Goal: Information Seeking & Learning: Learn about a topic

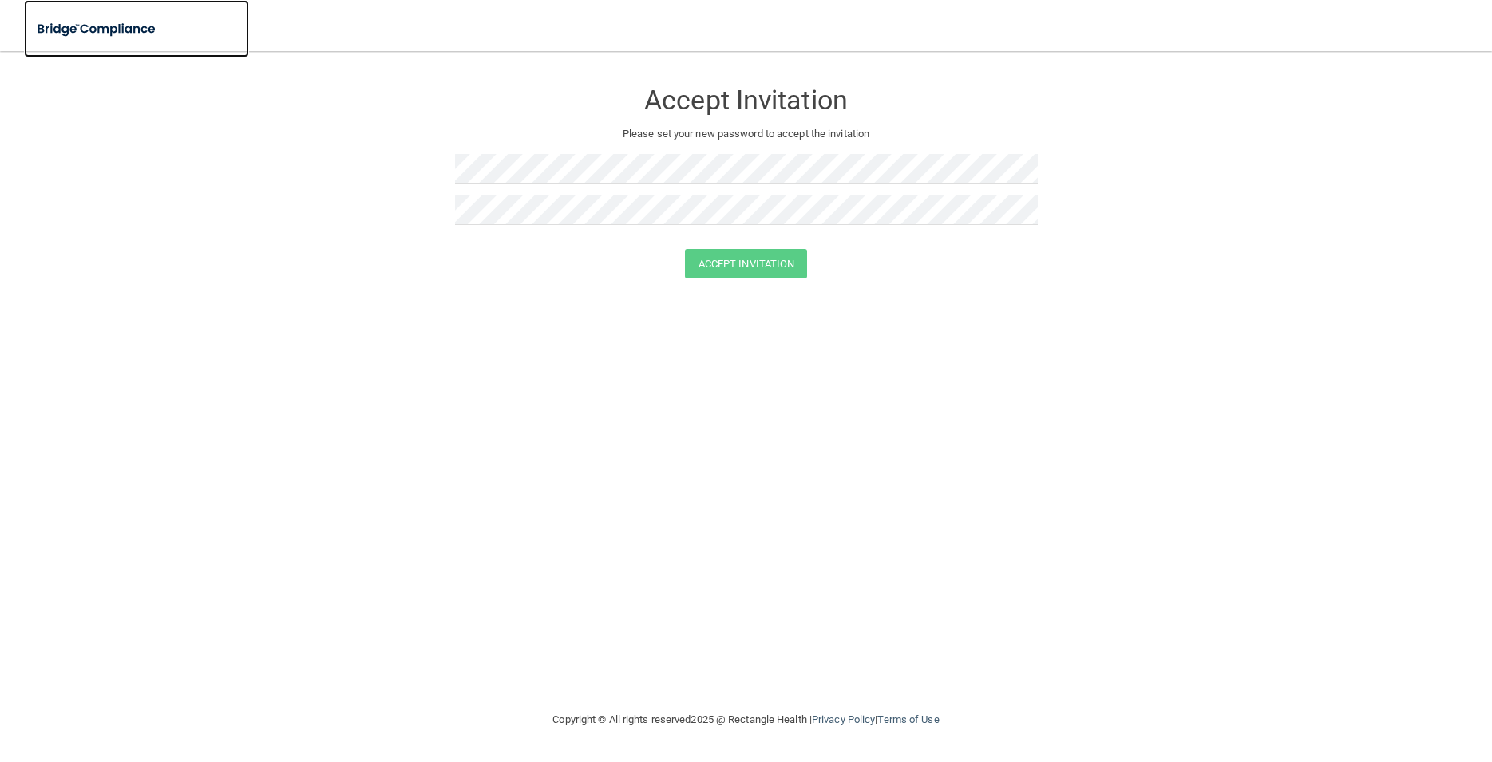
click at [99, 30] on img at bounding box center [97, 29] width 147 height 33
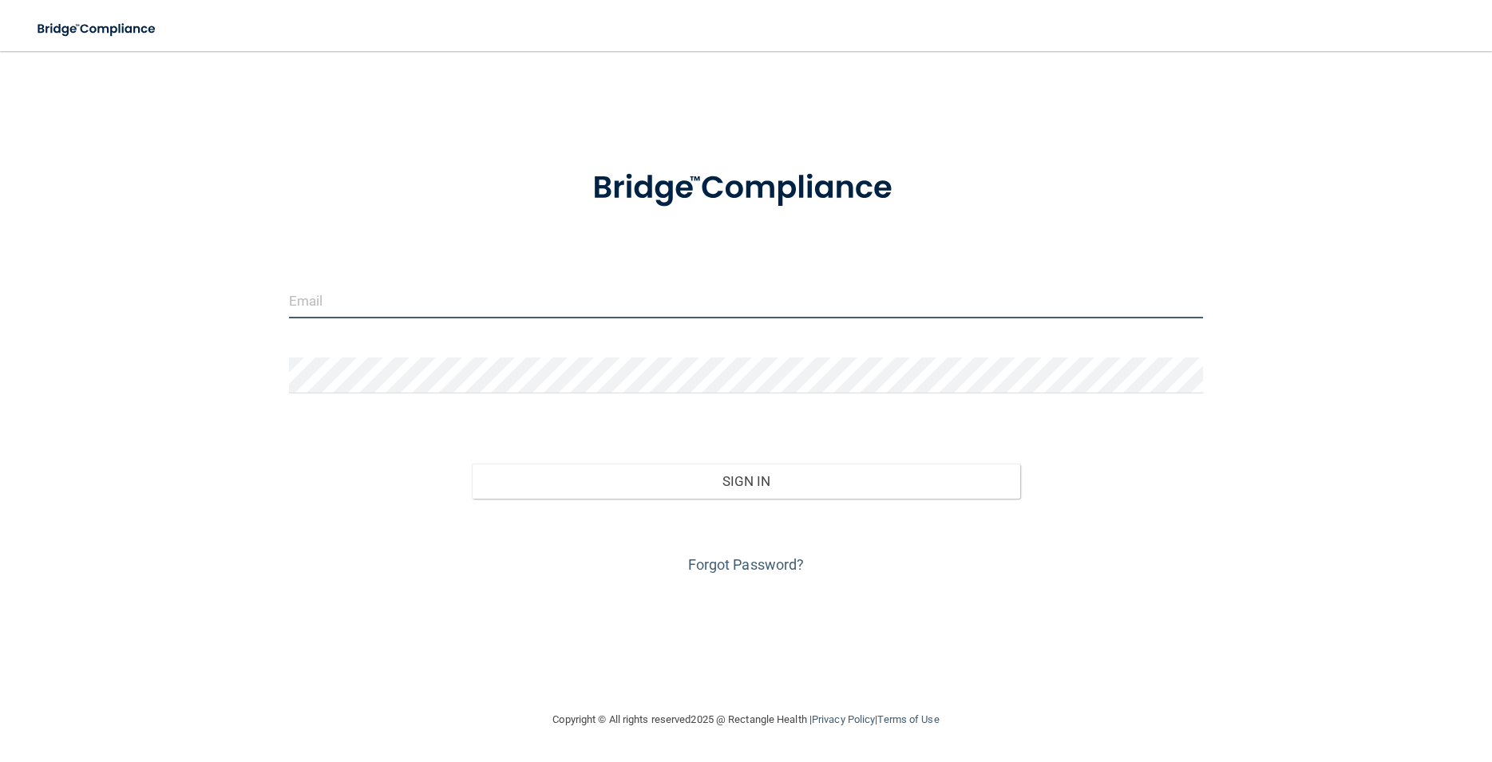
click at [342, 299] on input "email" at bounding box center [746, 301] width 914 height 36
type input "[EMAIL_ADDRESS][DOMAIN_NAME]"
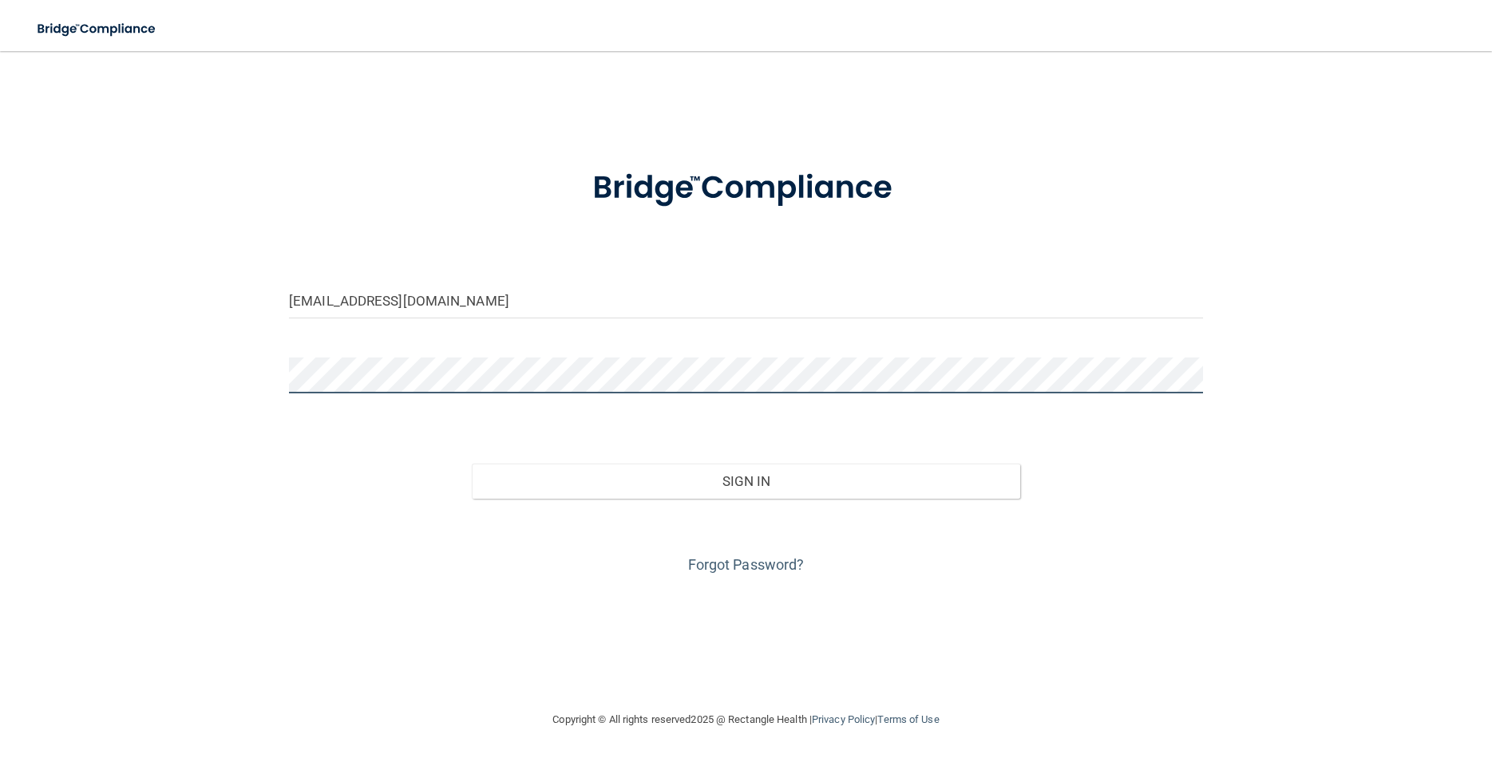
click at [472, 464] on button "Sign In" at bounding box center [746, 481] width 548 height 35
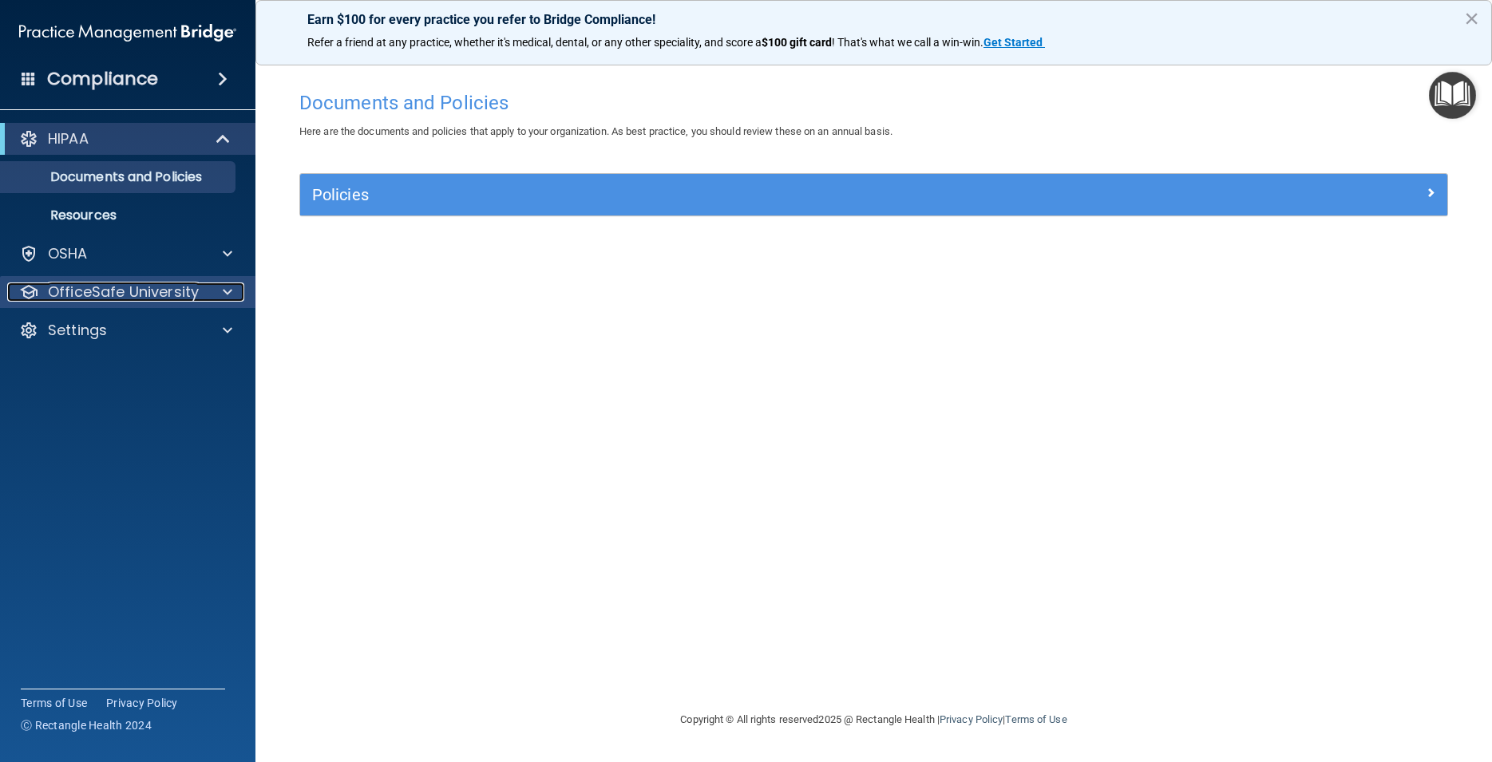
click at [129, 292] on p "OfficeSafe University" at bounding box center [123, 292] width 151 height 19
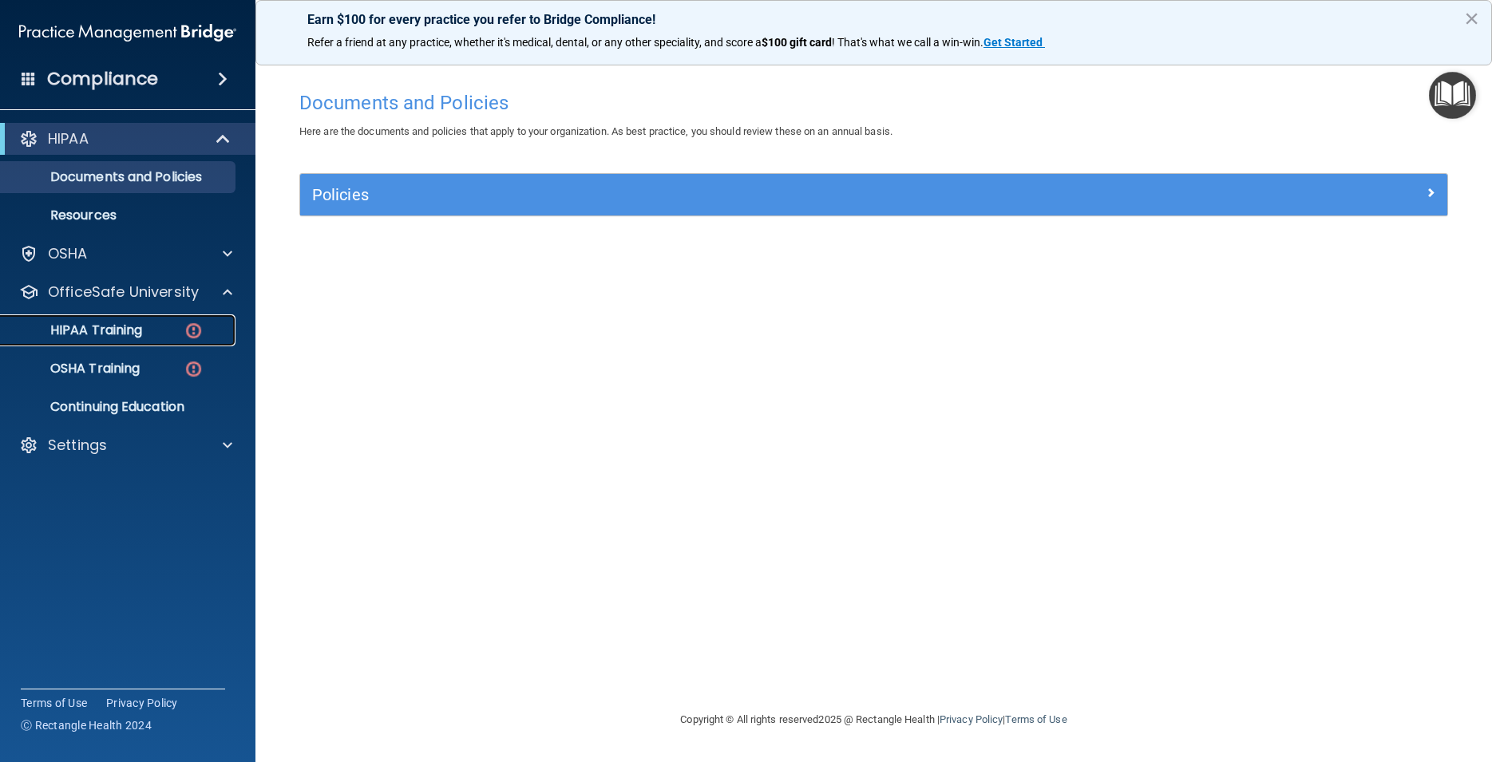
click at [136, 331] on p "HIPAA Training" at bounding box center [76, 331] width 132 height 16
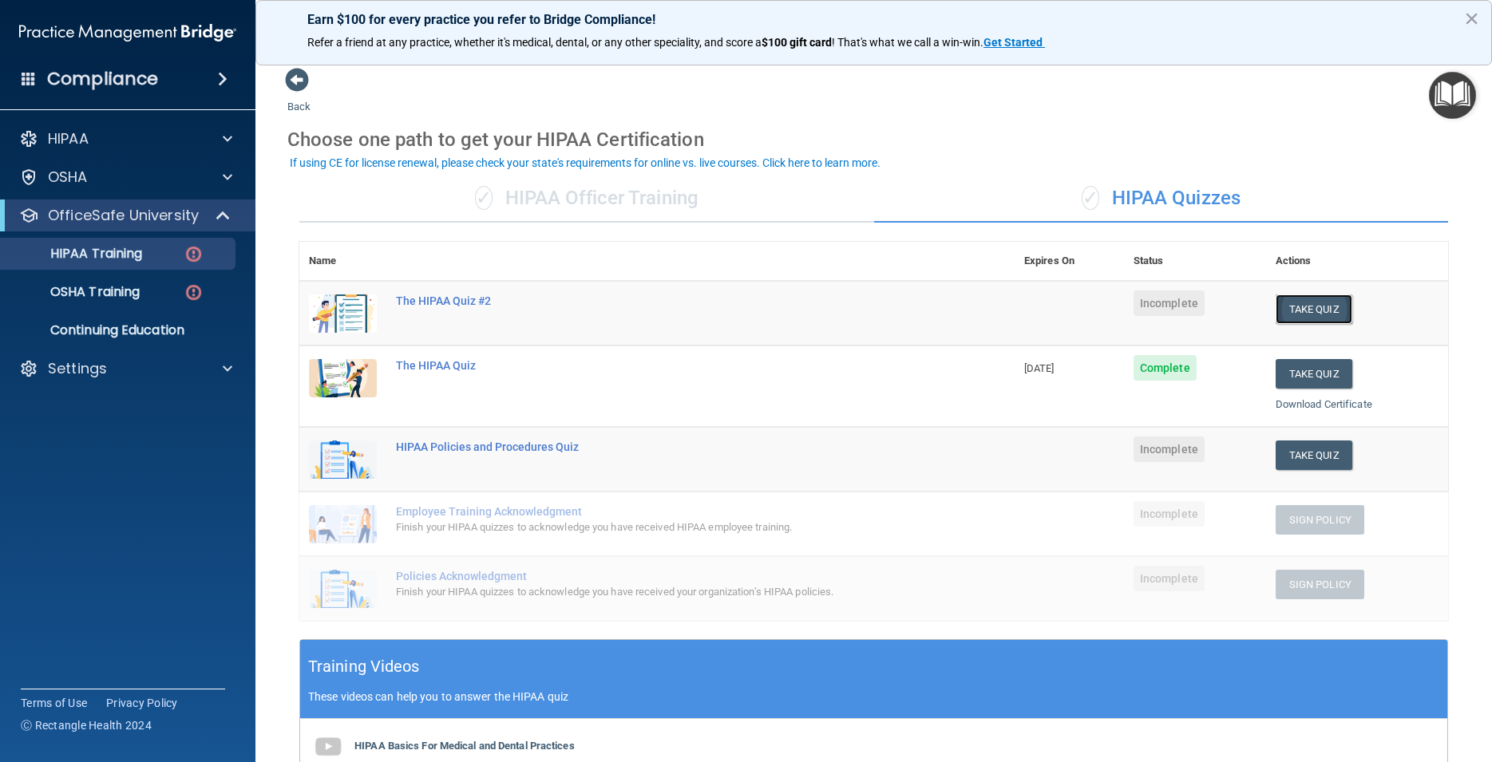
click at [1313, 311] on button "Take Quiz" at bounding box center [1314, 310] width 77 height 30
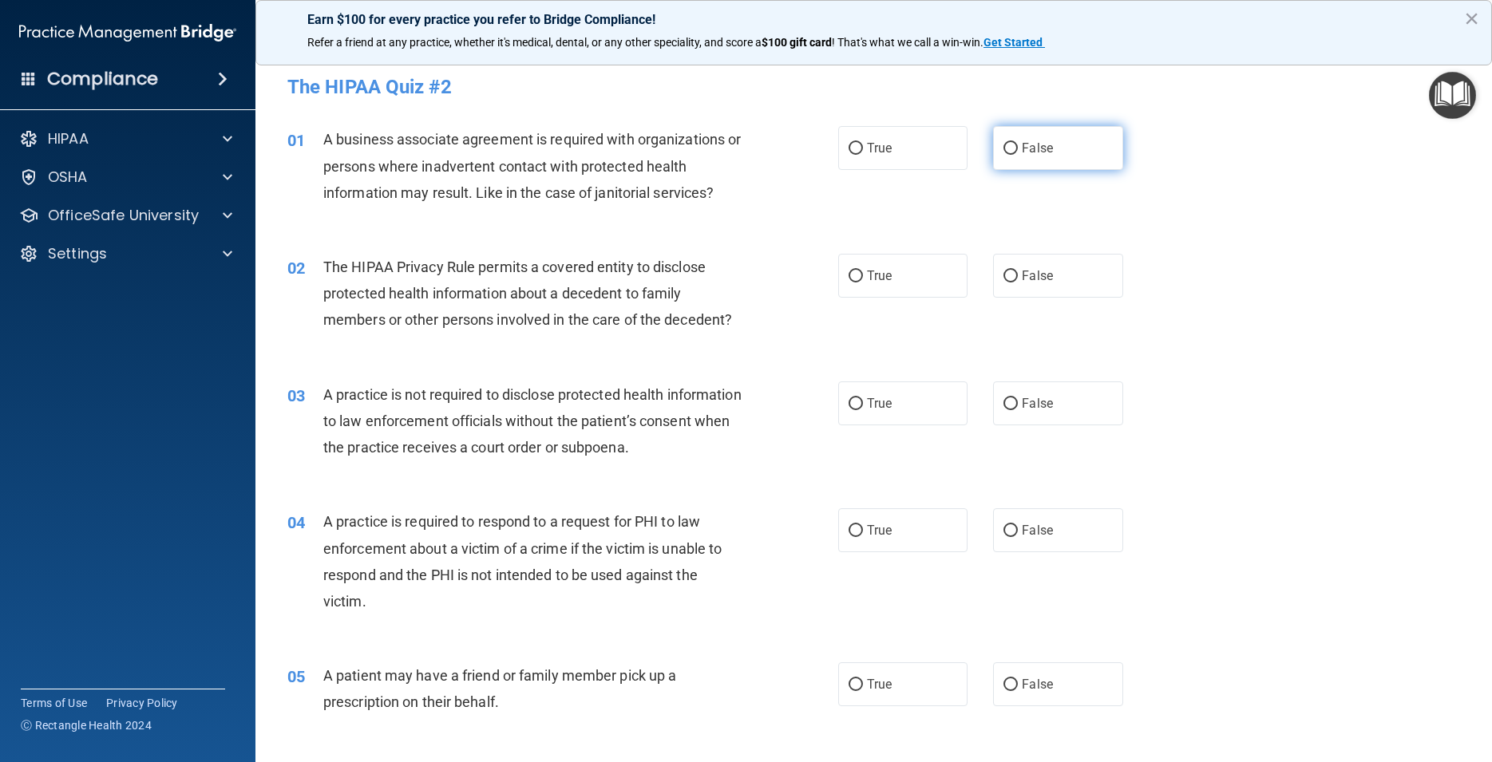
click at [1035, 144] on span "False" at bounding box center [1037, 148] width 31 height 15
click at [1018, 144] on input "False" at bounding box center [1011, 149] width 14 height 12
radio input "true"
click at [898, 278] on label "True" at bounding box center [902, 276] width 129 height 44
click at [863, 278] on input "True" at bounding box center [856, 277] width 14 height 12
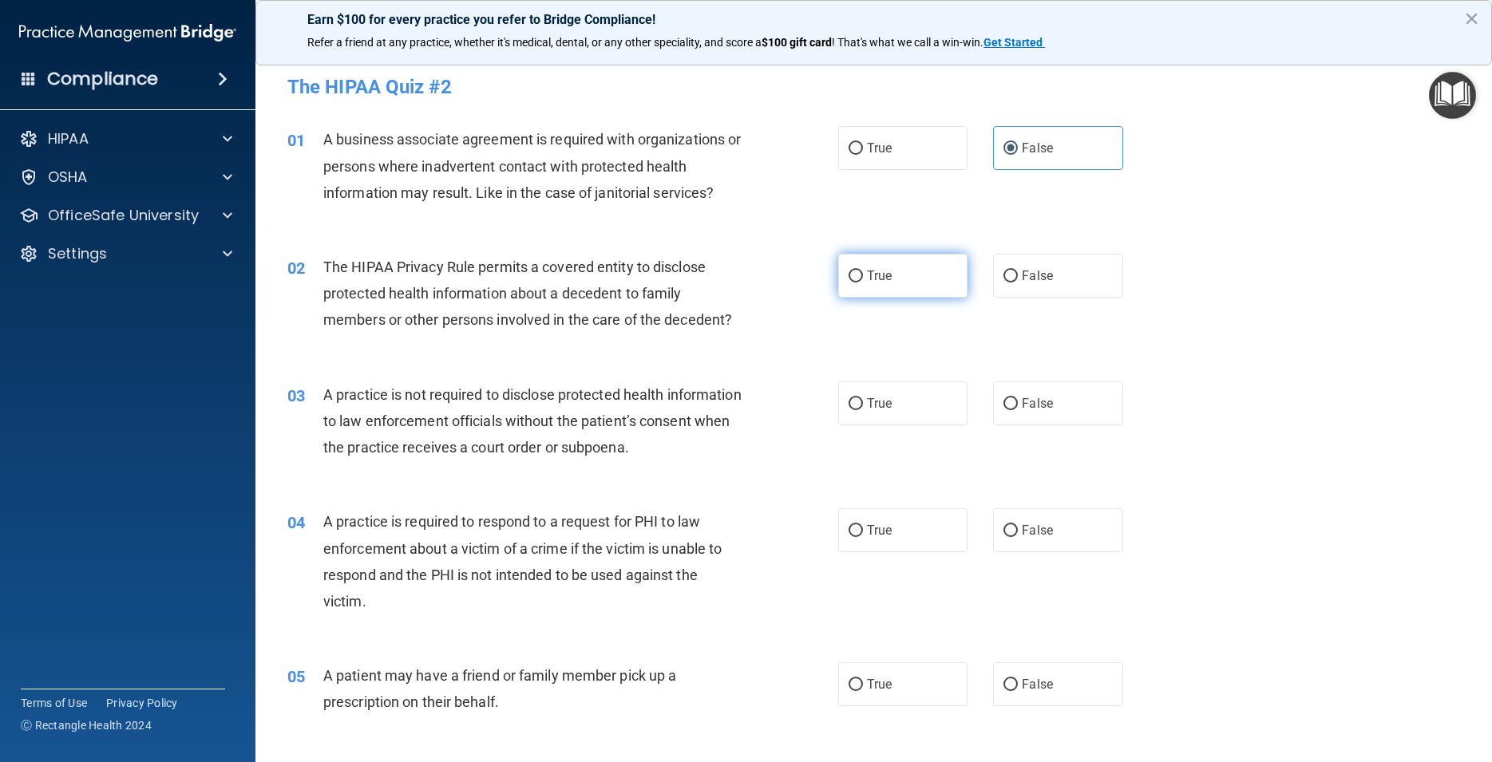
radio input "true"
click at [1093, 413] on label "False" at bounding box center [1057, 404] width 129 height 44
click at [1018, 410] on input "False" at bounding box center [1011, 404] width 14 height 12
radio input "true"
click at [1093, 413] on label "False" at bounding box center [1057, 404] width 129 height 44
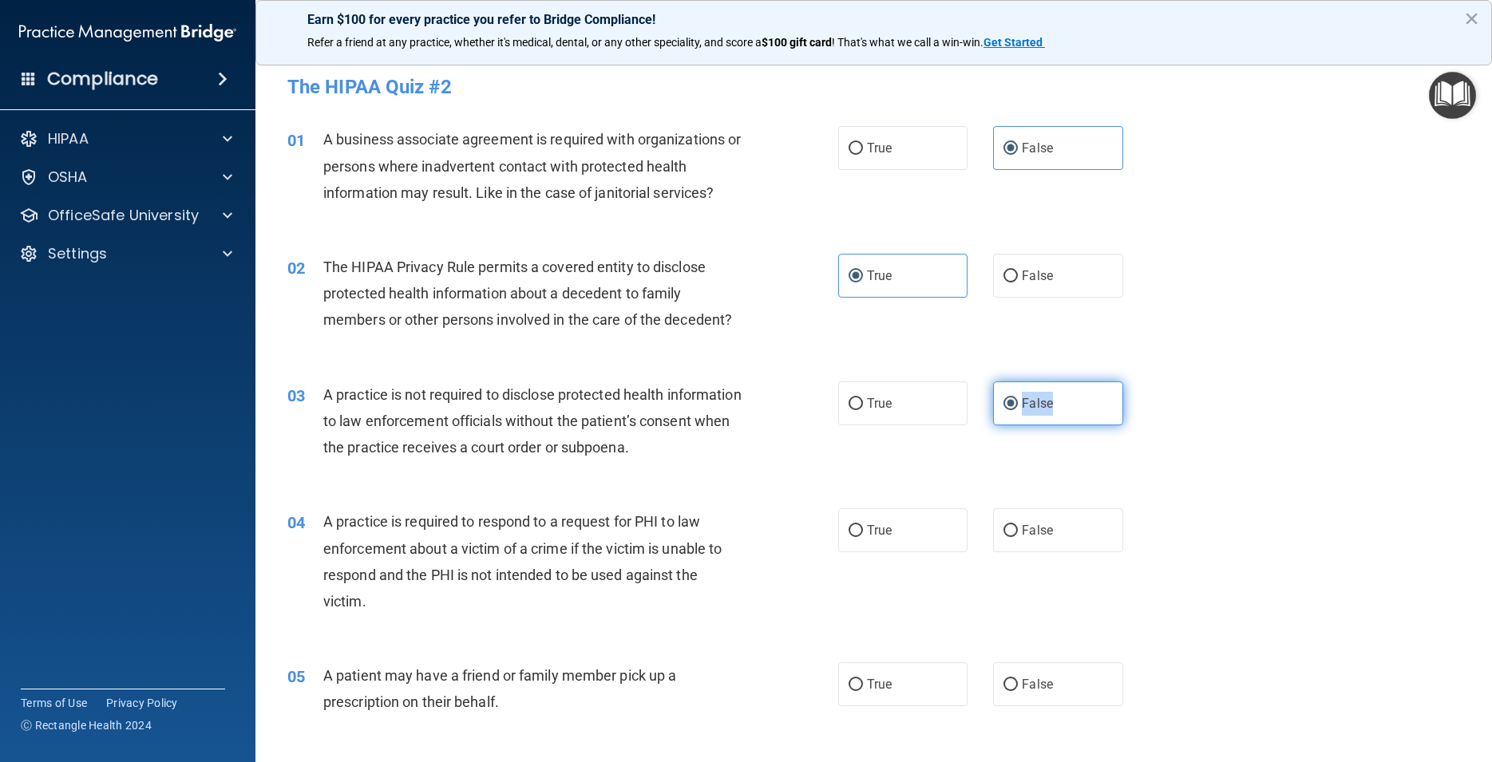
click at [1018, 410] on input "False" at bounding box center [1011, 404] width 14 height 12
click at [1207, 424] on div "03 A practice is not required to disclose protected health information to law e…" at bounding box center [873, 426] width 1197 height 128
click at [885, 540] on label "True" at bounding box center [902, 531] width 129 height 44
click at [863, 537] on input "True" at bounding box center [856, 531] width 14 height 12
radio input "true"
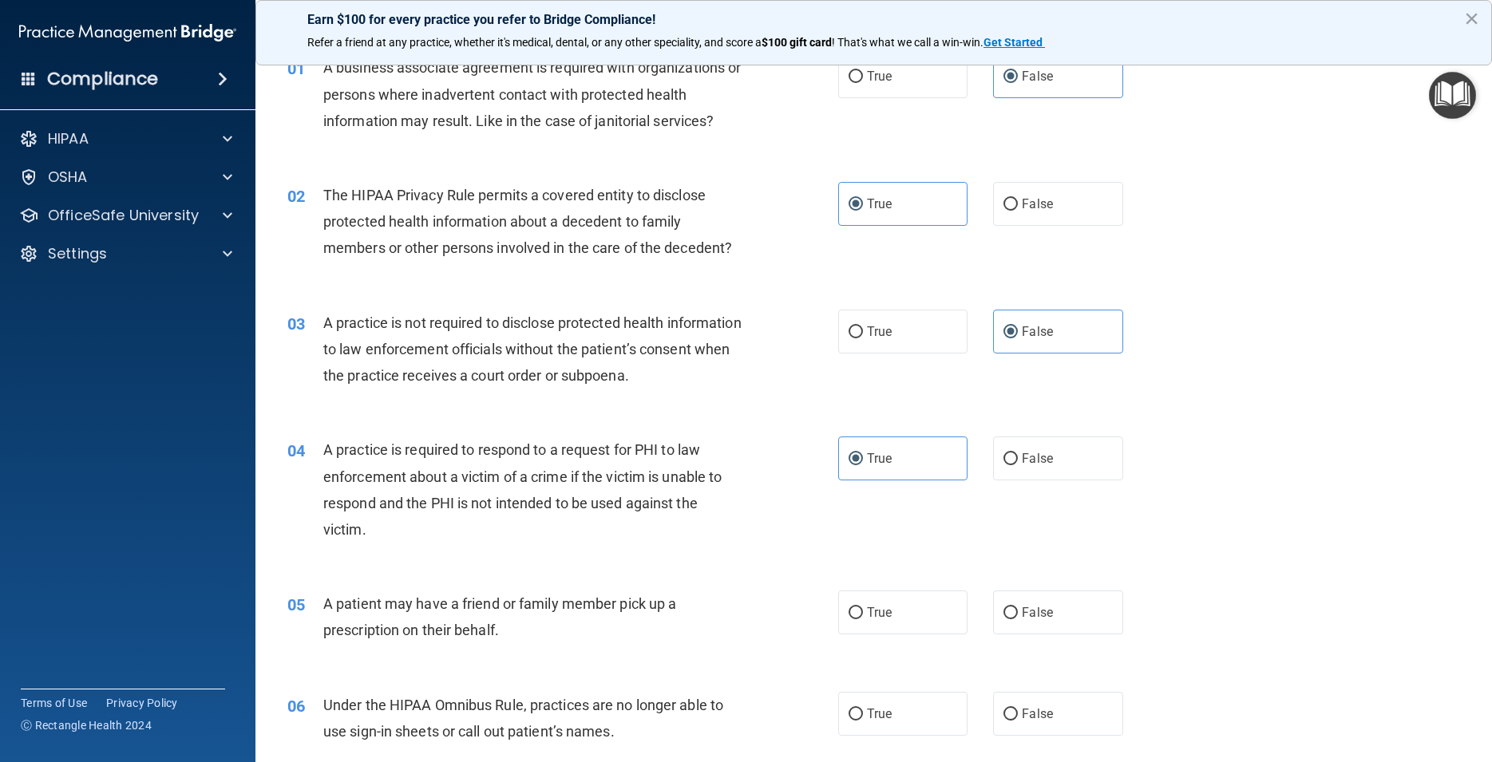
scroll to position [144, 0]
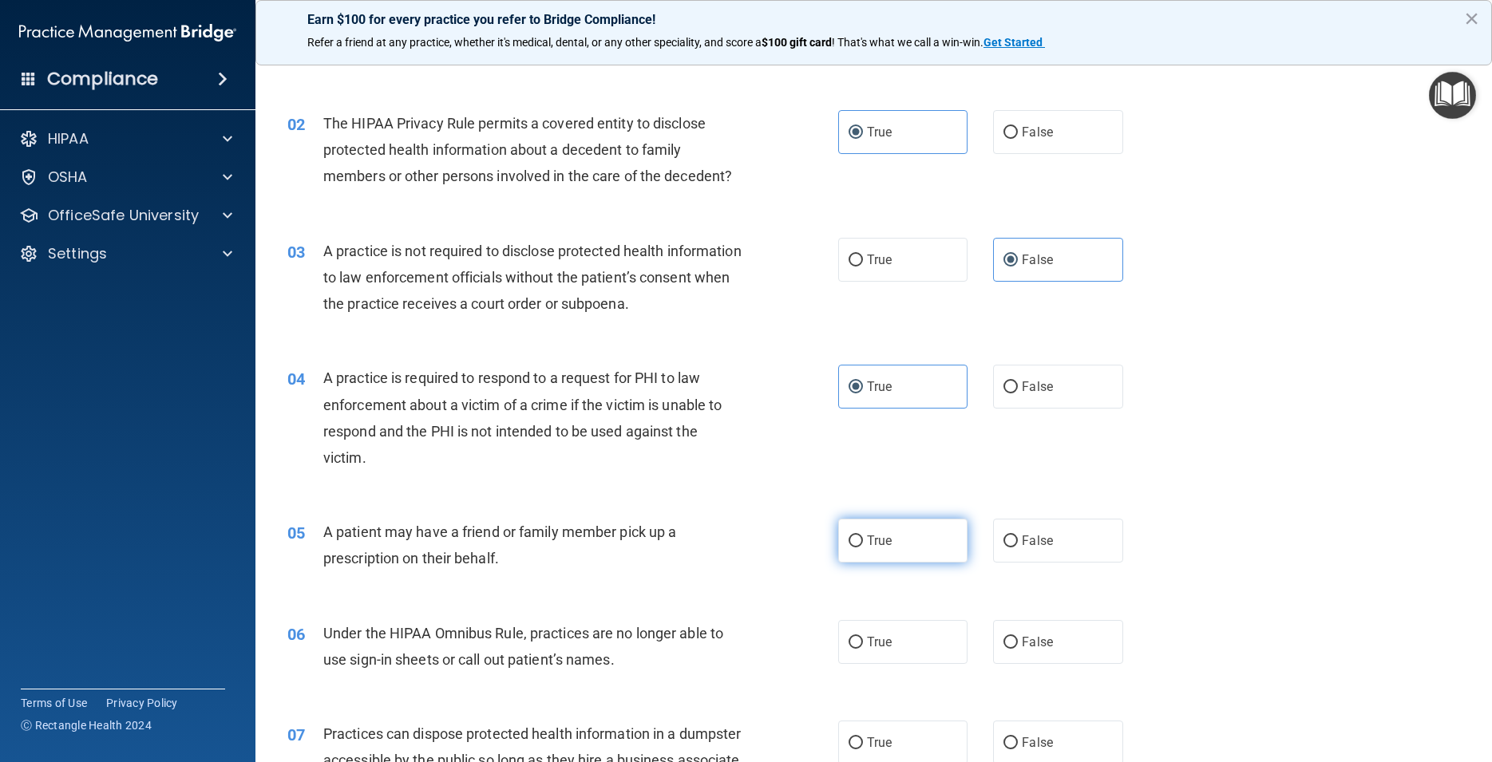
click at [888, 532] on label "True" at bounding box center [902, 541] width 129 height 44
click at [863, 536] on input "True" at bounding box center [856, 542] width 14 height 12
radio input "true"
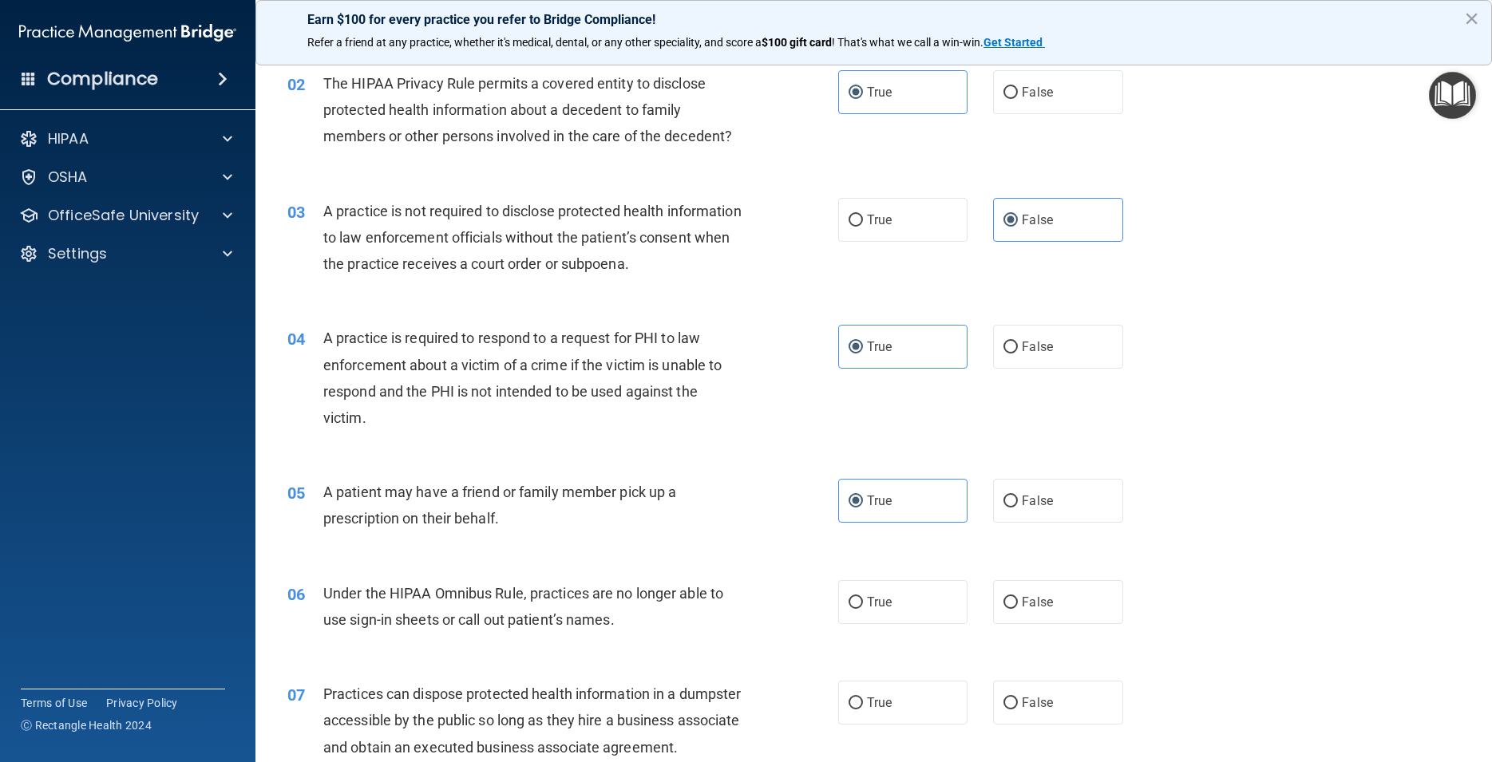
scroll to position [216, 0]
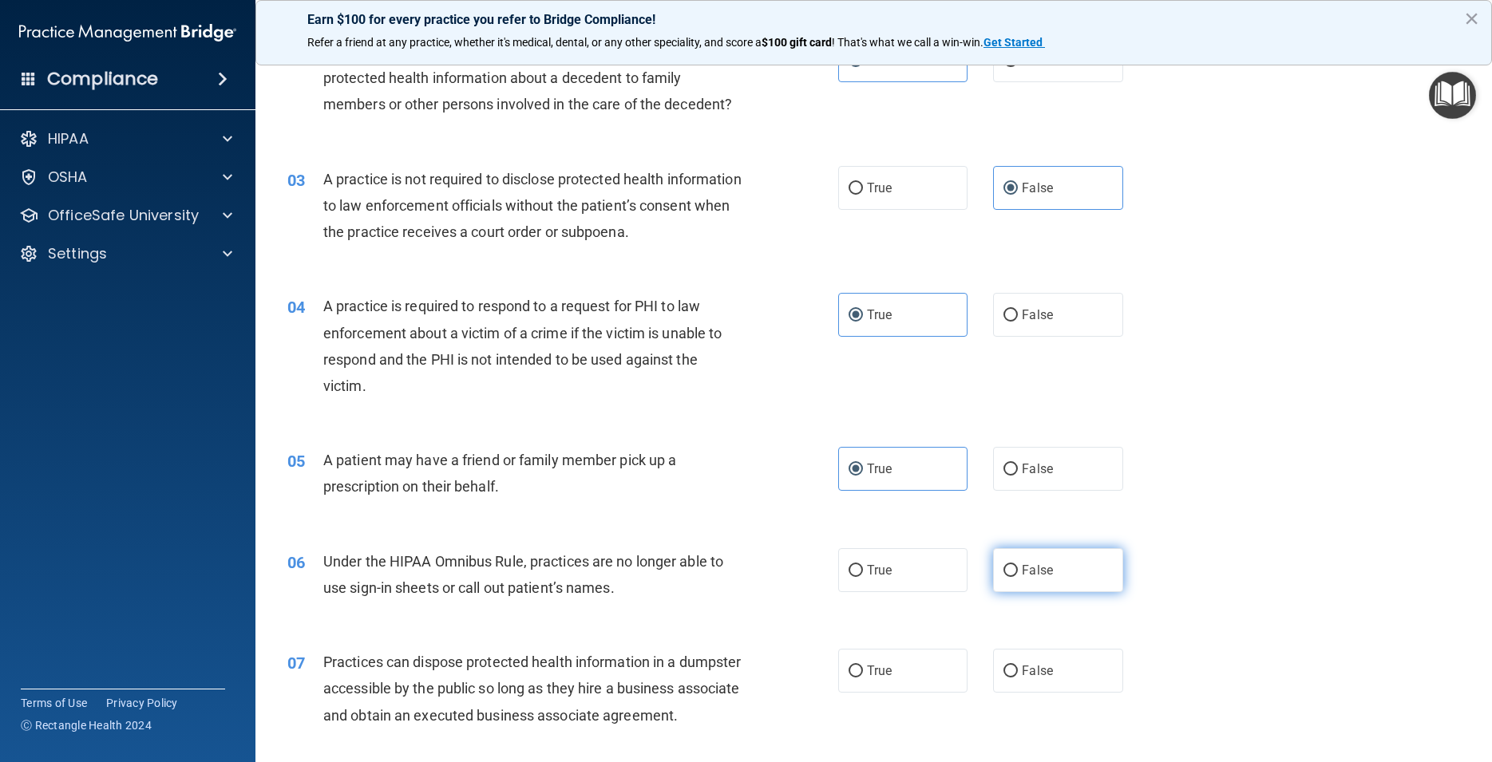
click at [1091, 566] on label "False" at bounding box center [1057, 570] width 129 height 44
click at [1018, 566] on input "False" at bounding box center [1011, 571] width 14 height 12
radio input "true"
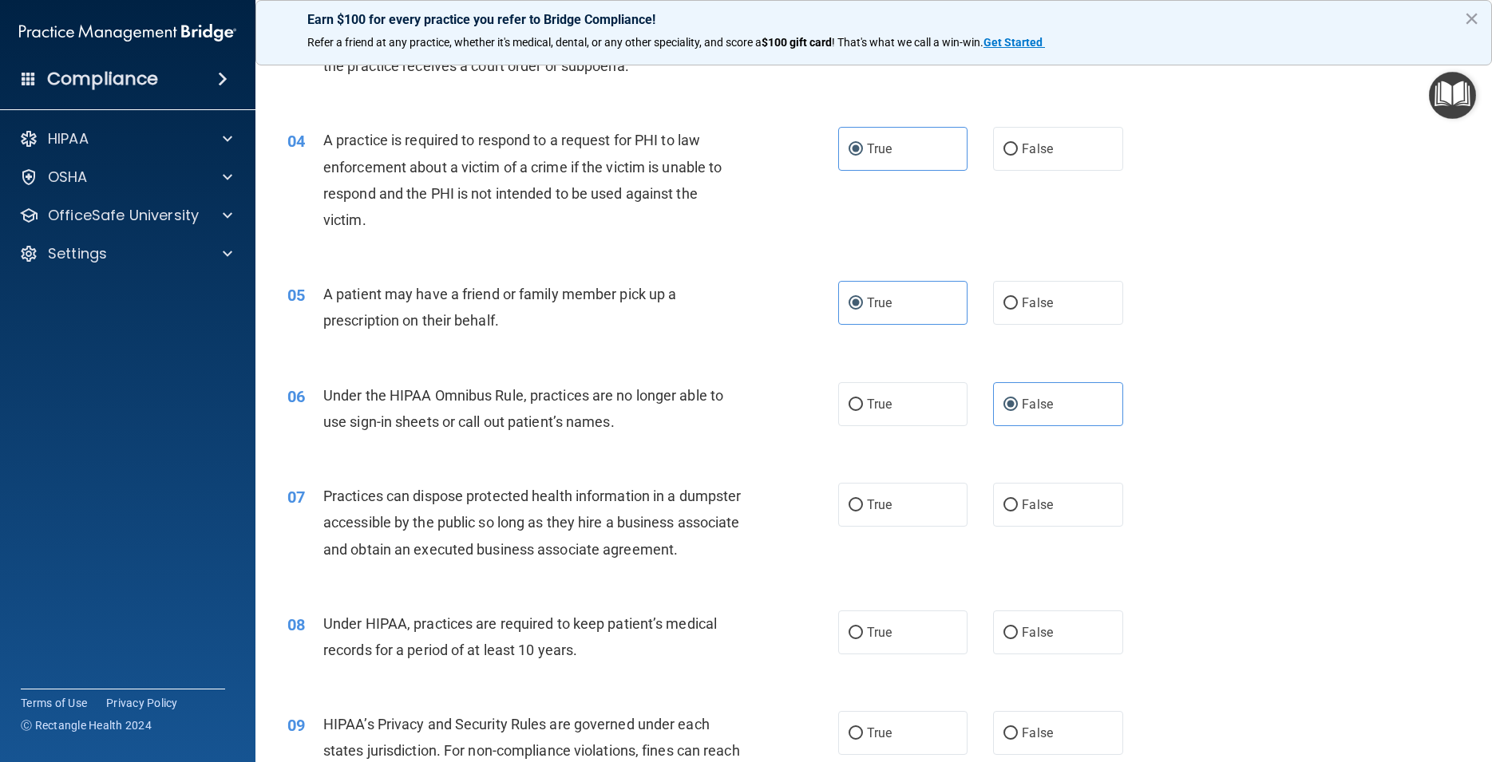
scroll to position [431, 0]
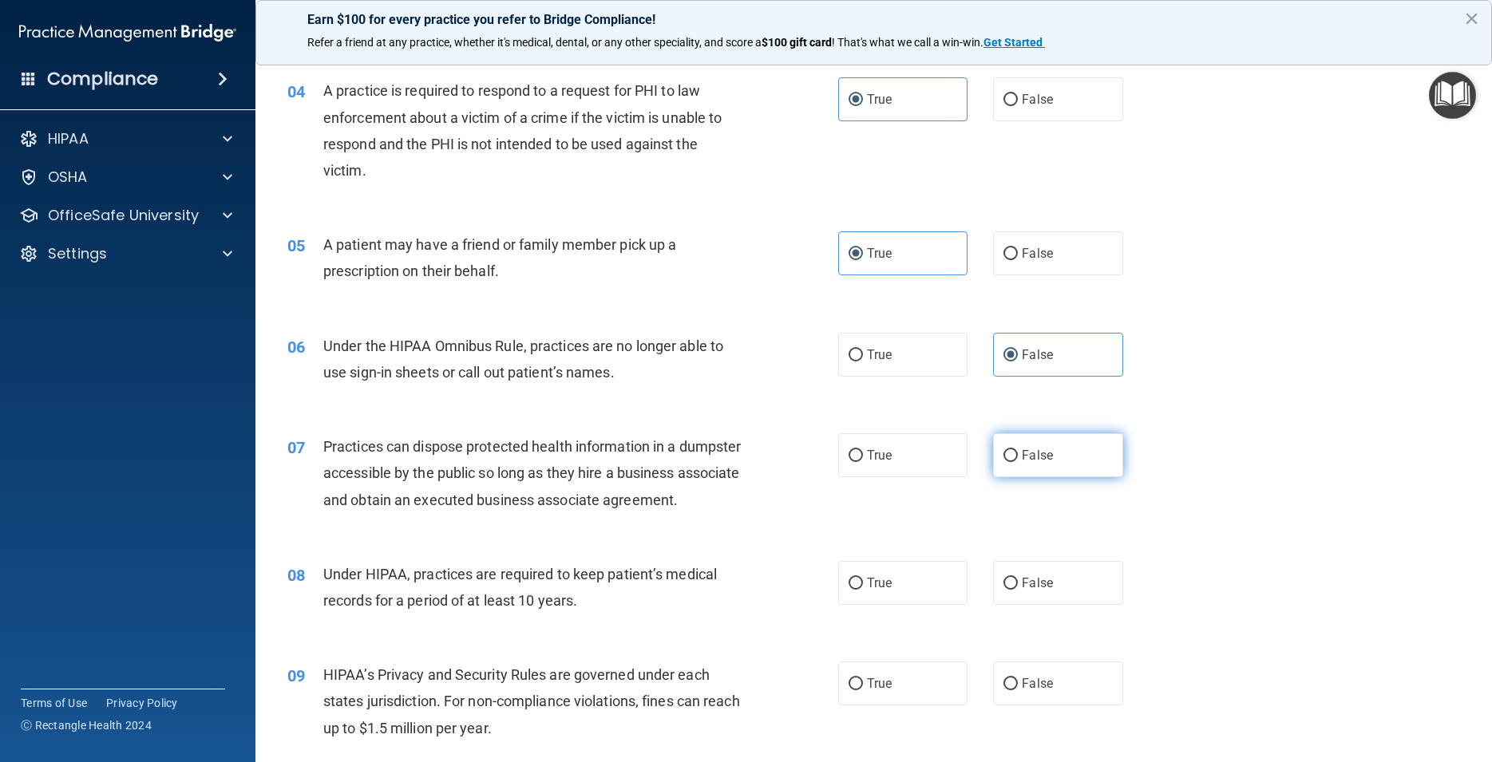
click at [1064, 461] on label "False" at bounding box center [1057, 455] width 129 height 44
click at [1018, 461] on input "False" at bounding box center [1011, 456] width 14 height 12
radio input "true"
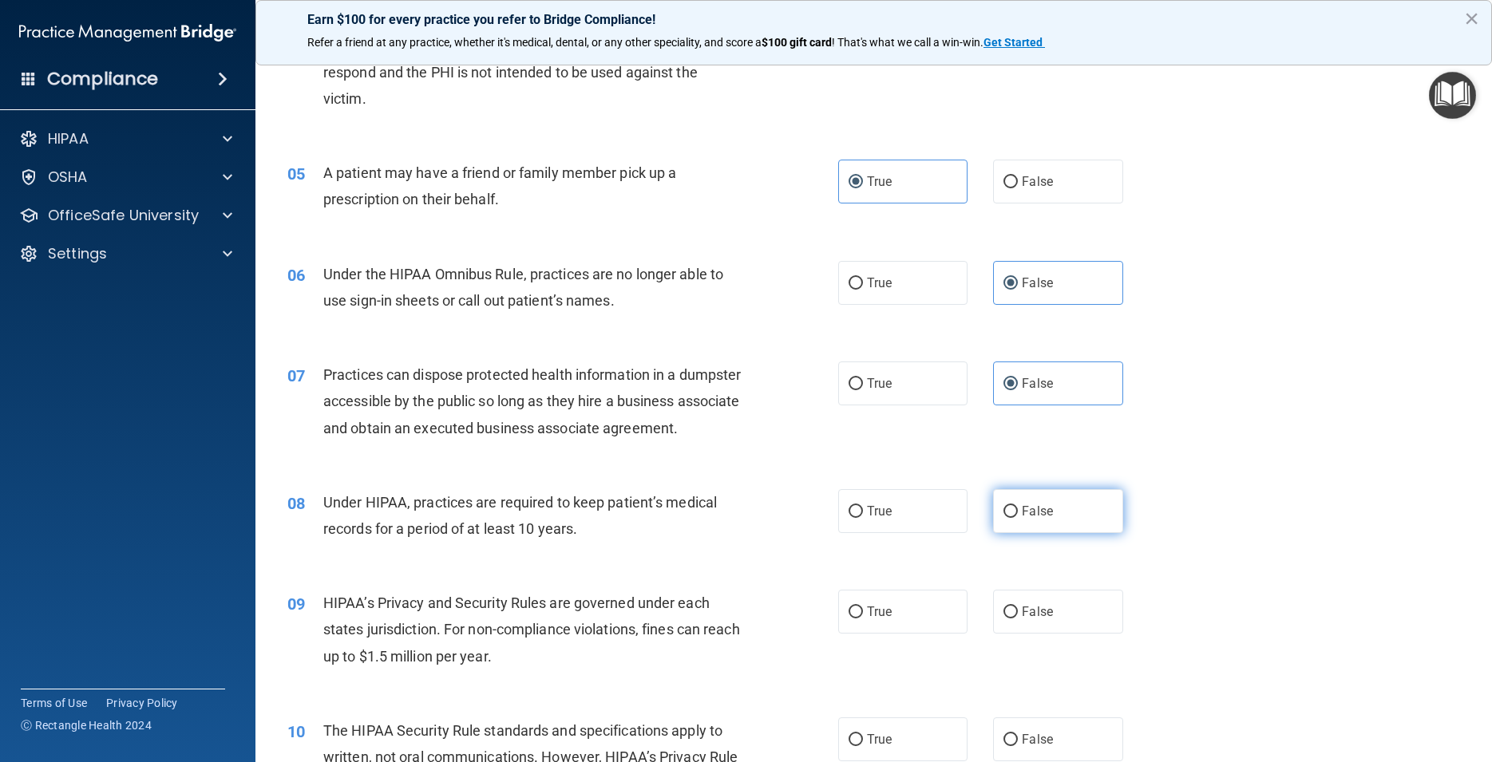
click at [1060, 533] on label "False" at bounding box center [1057, 511] width 129 height 44
click at [1018, 518] on input "False" at bounding box center [1011, 512] width 14 height 12
radio input "true"
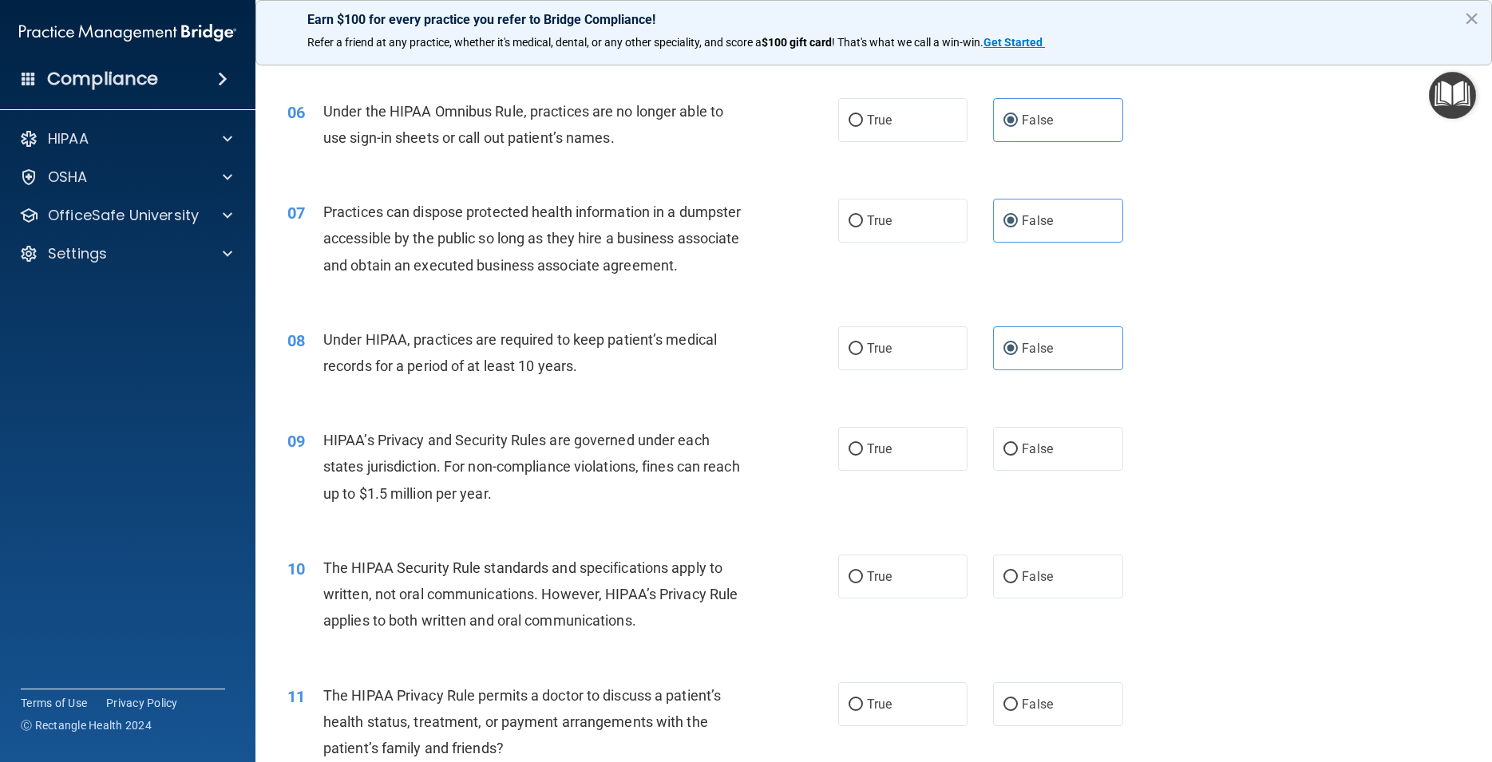
scroll to position [719, 0]
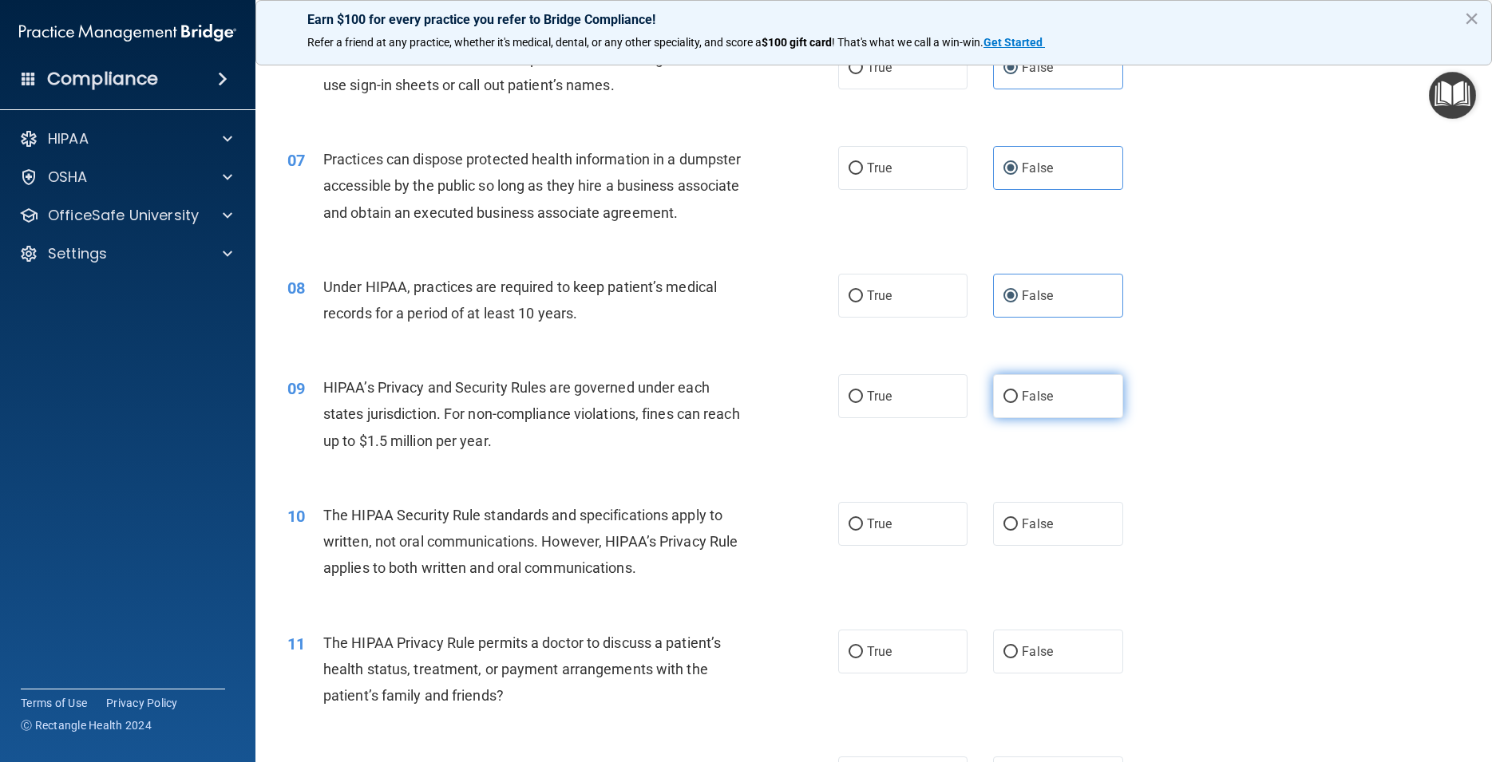
click at [1034, 404] on span "False" at bounding box center [1037, 396] width 31 height 15
click at [1018, 403] on input "False" at bounding box center [1011, 397] width 14 height 12
radio input "true"
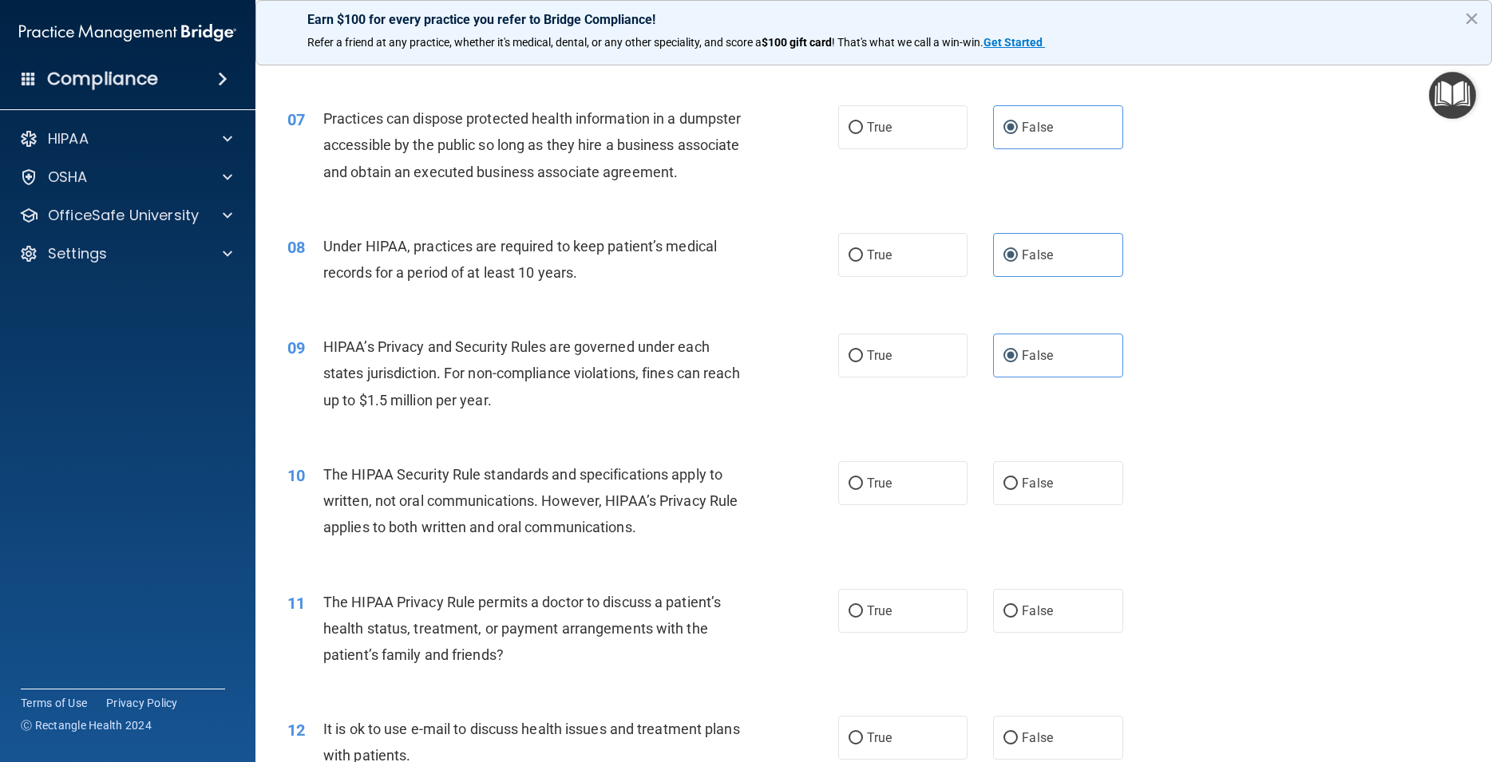
scroll to position [790, 0]
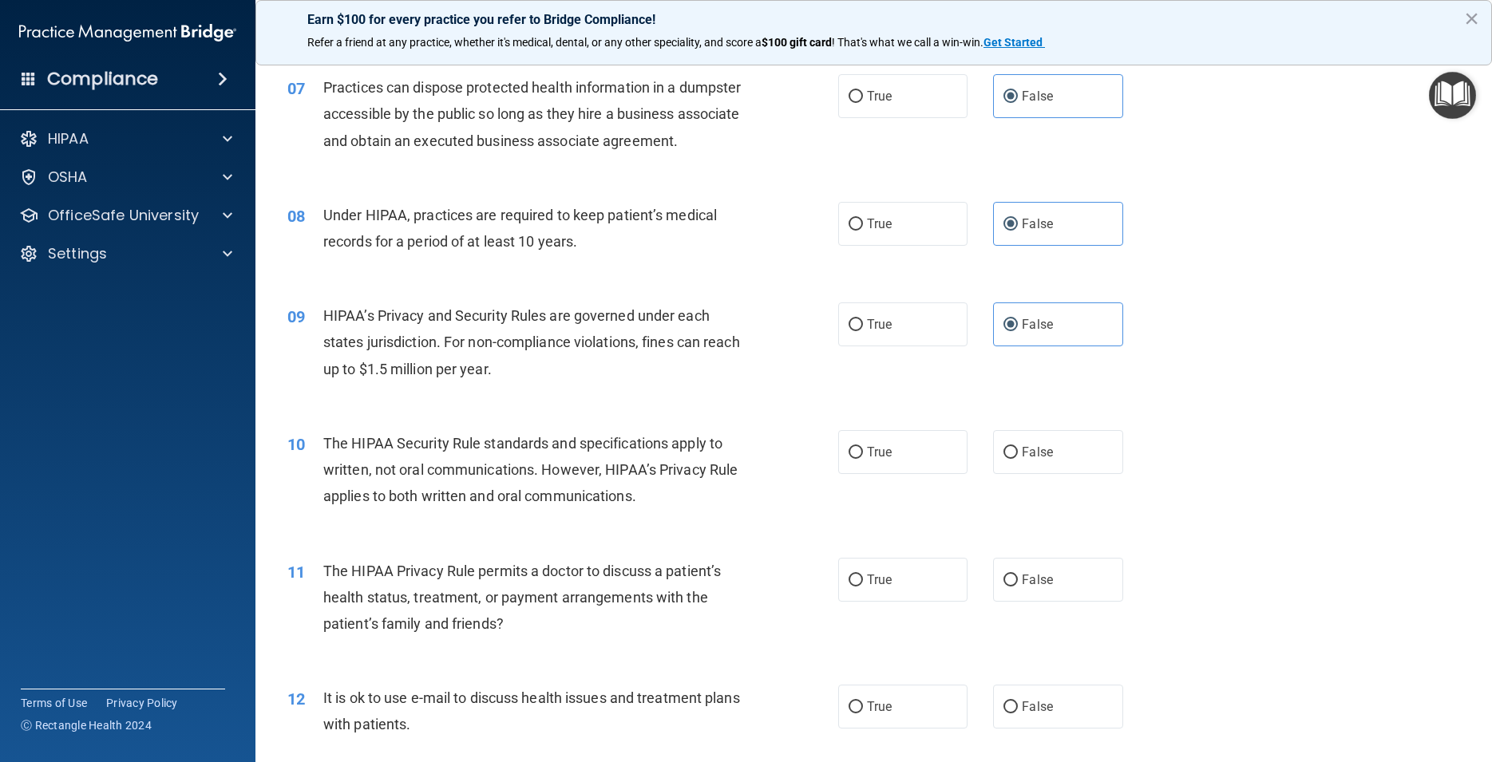
click at [901, 452] on div "10 The HIPAA Security Rule standards and specifications apply to written, not o…" at bounding box center [873, 474] width 1197 height 128
click at [914, 474] on label "True" at bounding box center [902, 452] width 129 height 44
click at [863, 459] on input "True" at bounding box center [856, 453] width 14 height 12
radio input "true"
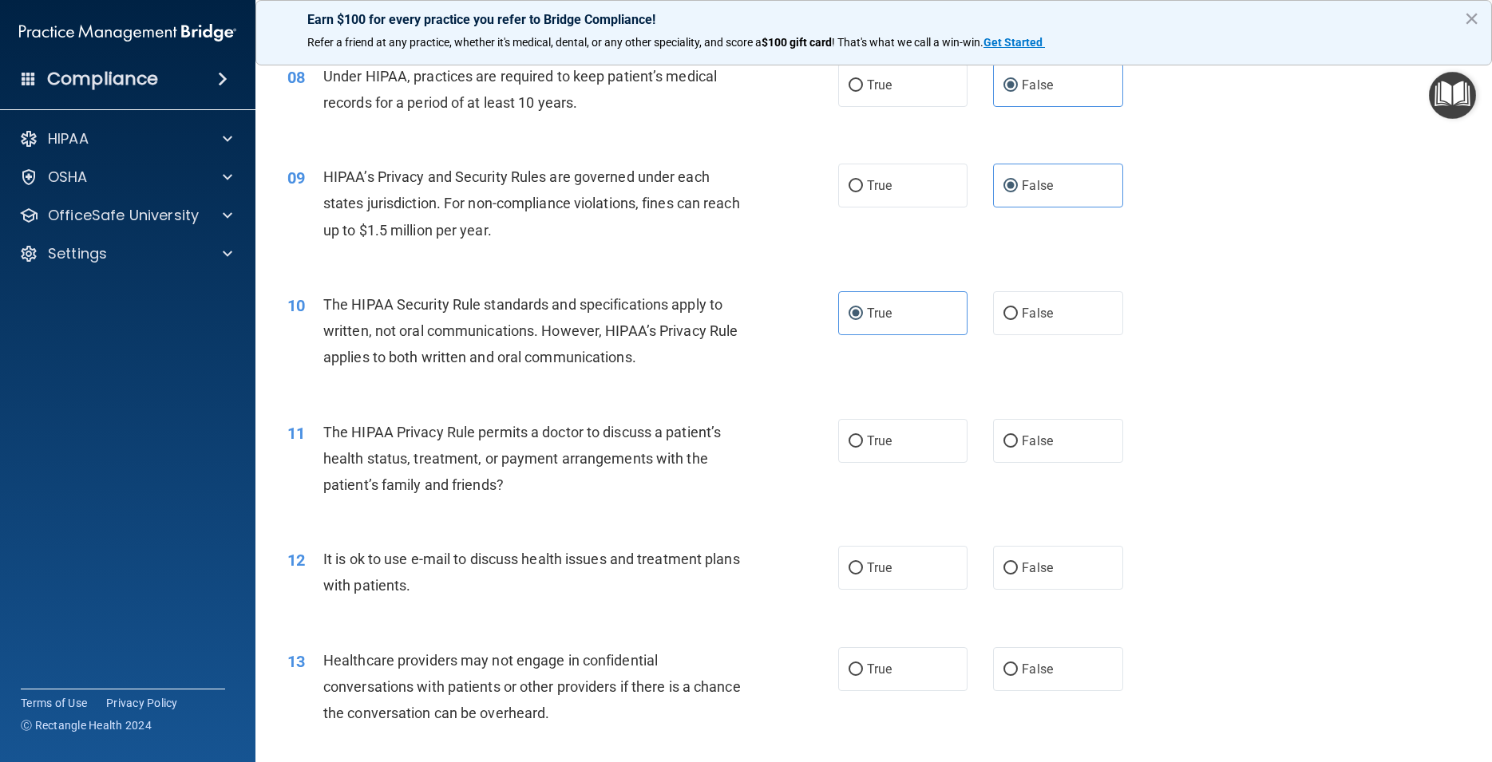
scroll to position [1006, 0]
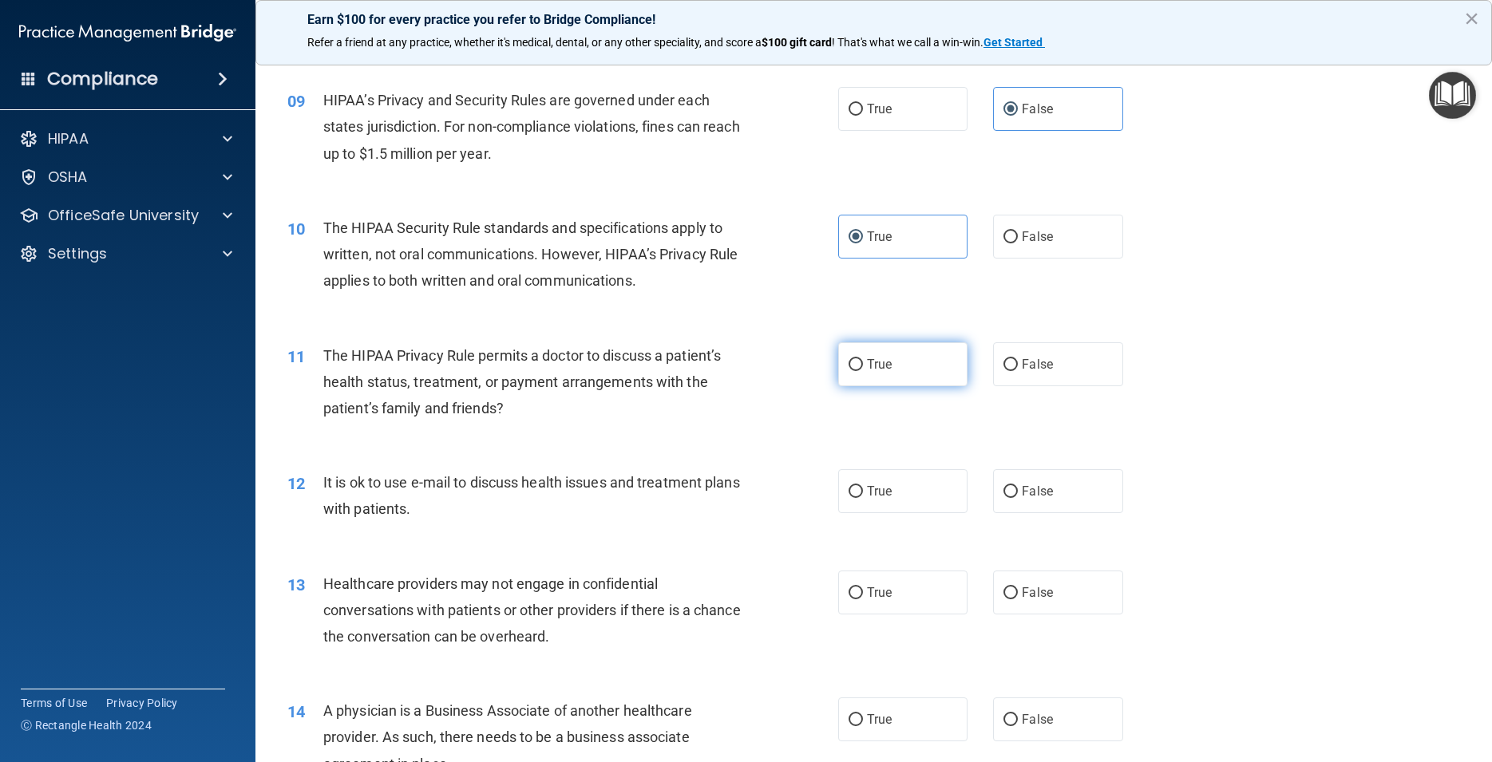
click at [912, 380] on label "True" at bounding box center [902, 364] width 129 height 44
click at [863, 371] on input "True" at bounding box center [856, 365] width 14 height 12
radio input "true"
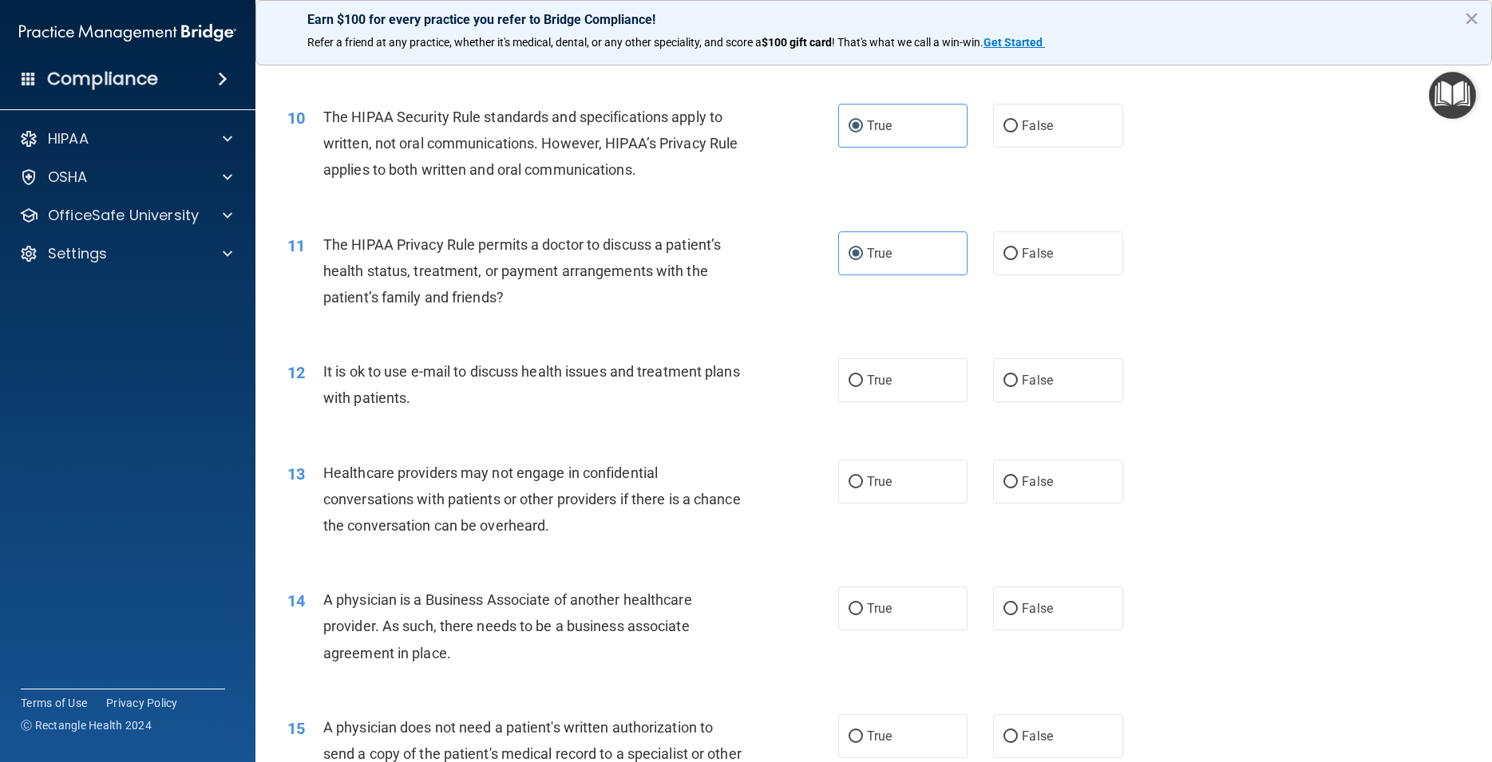
scroll to position [1150, 0]
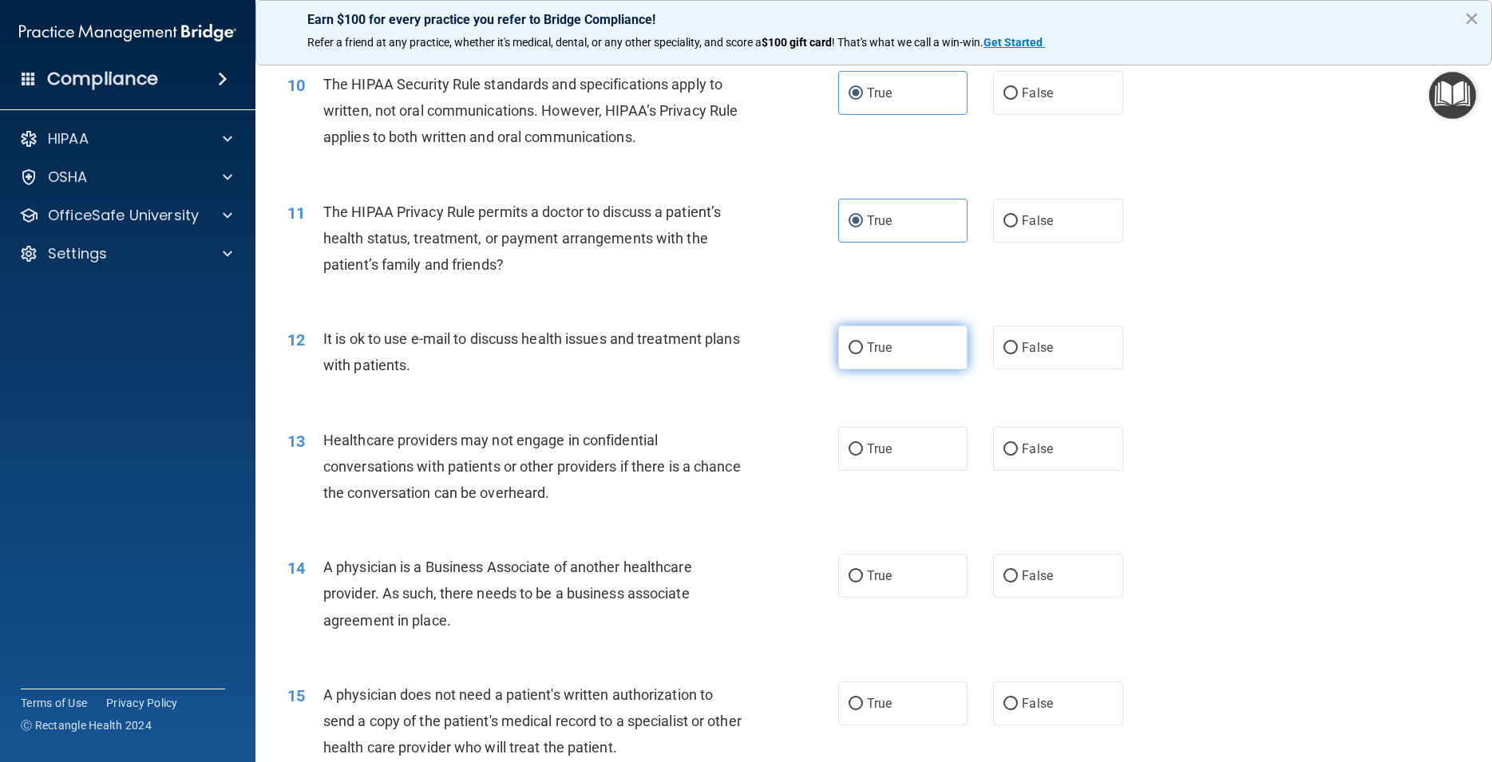
click at [878, 355] on span "True" at bounding box center [879, 347] width 25 height 15
click at [863, 354] on input "True" at bounding box center [856, 348] width 14 height 12
radio input "true"
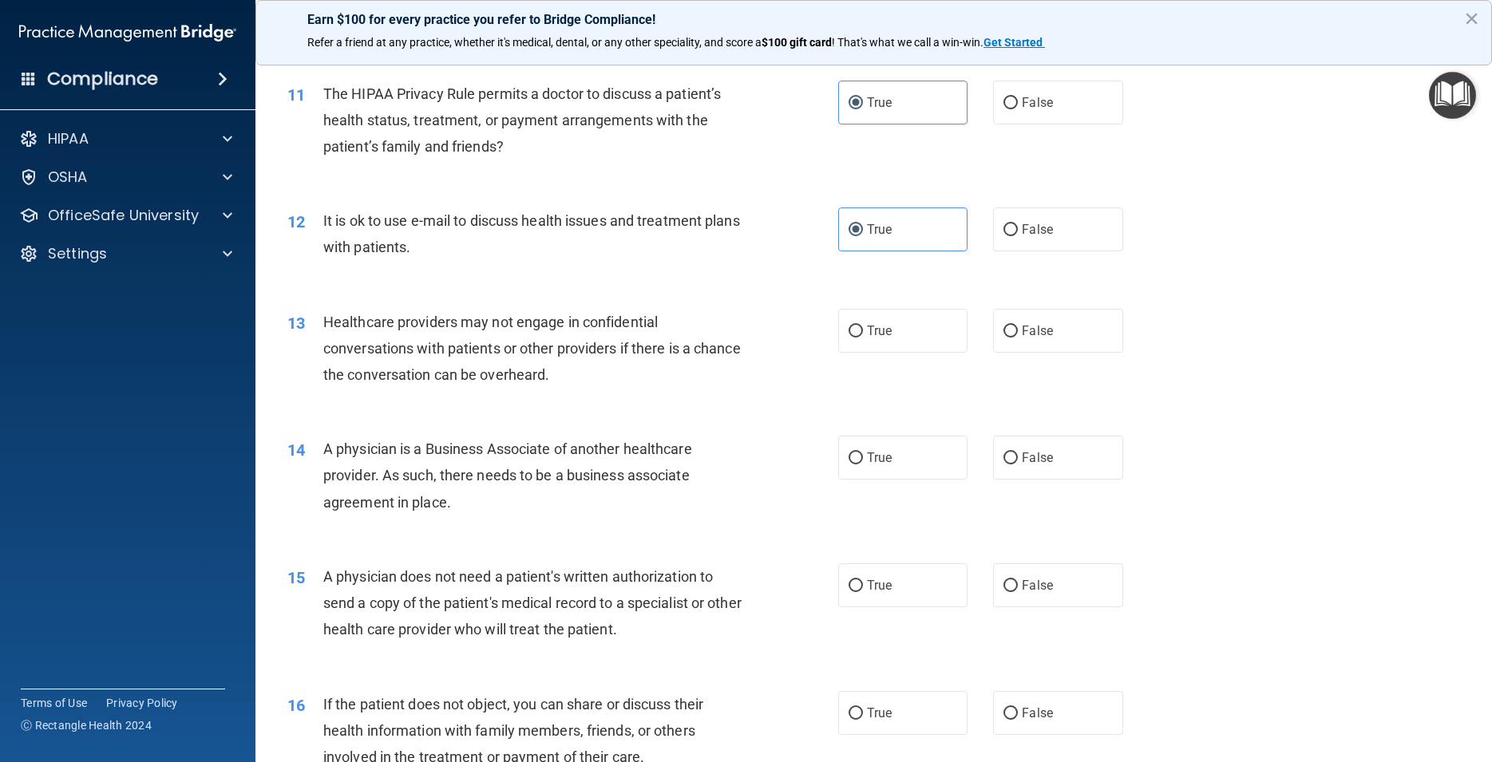
scroll to position [1293, 0]
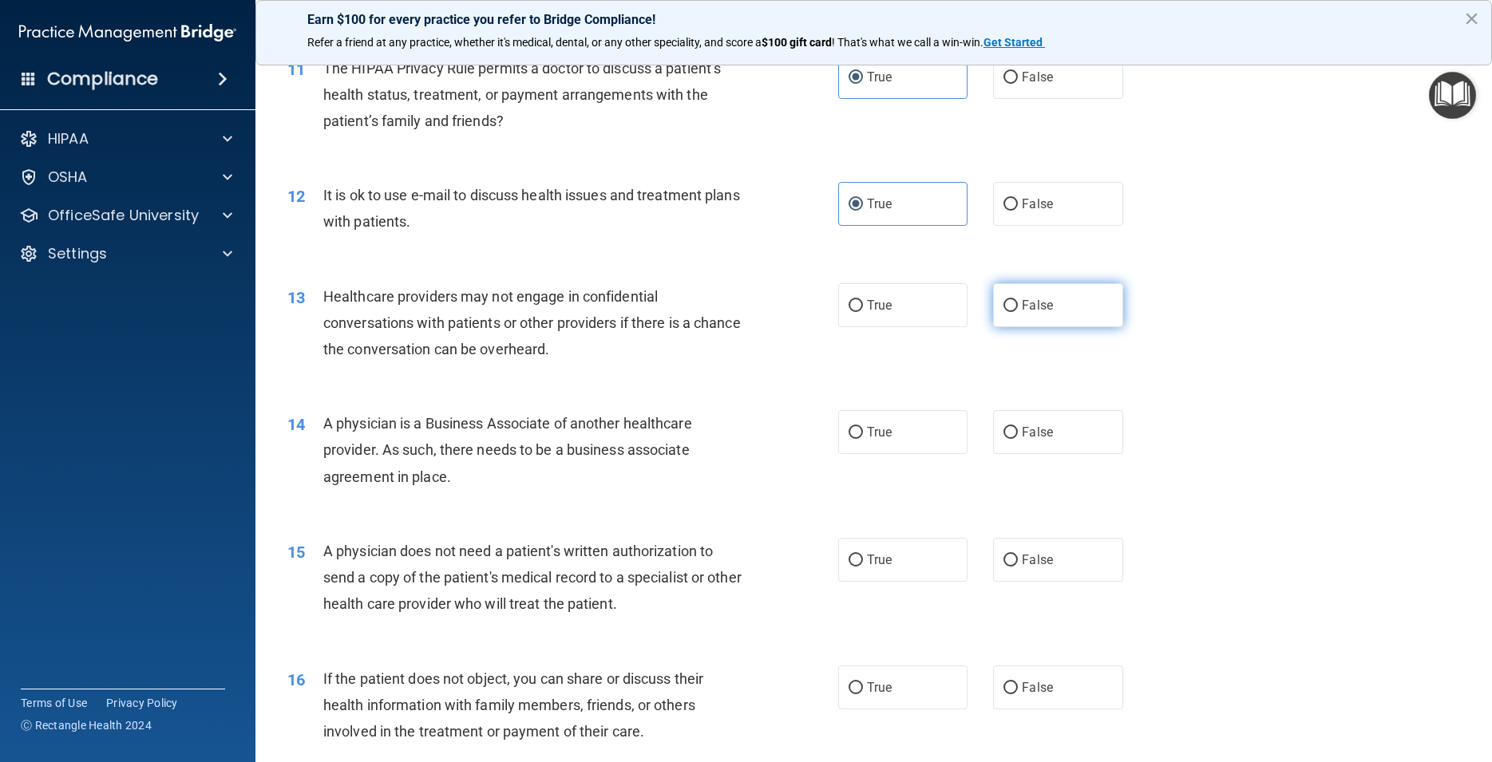
click at [1071, 327] on label "False" at bounding box center [1057, 305] width 129 height 44
click at [1018, 312] on input "False" at bounding box center [1011, 306] width 14 height 12
radio input "true"
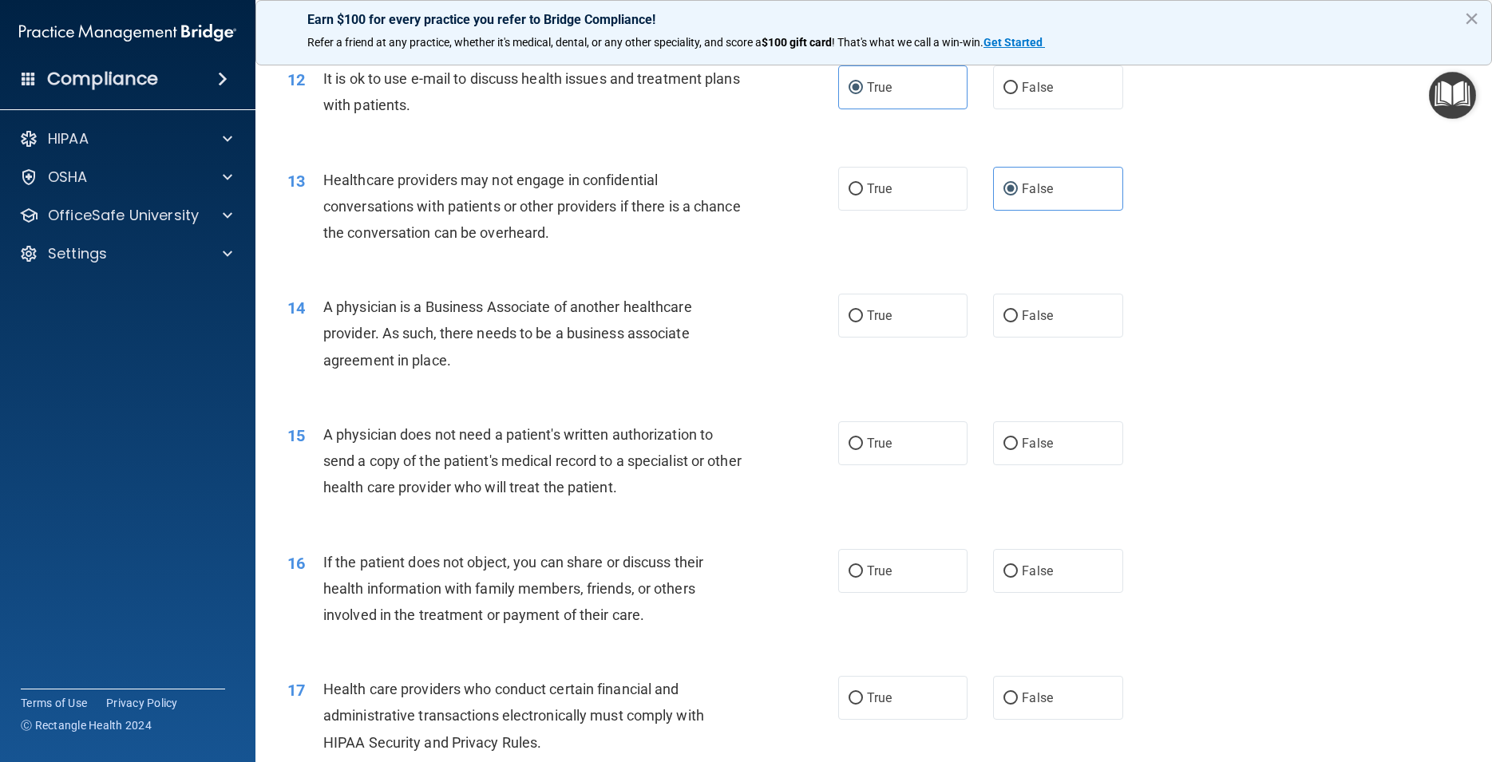
scroll to position [1437, 0]
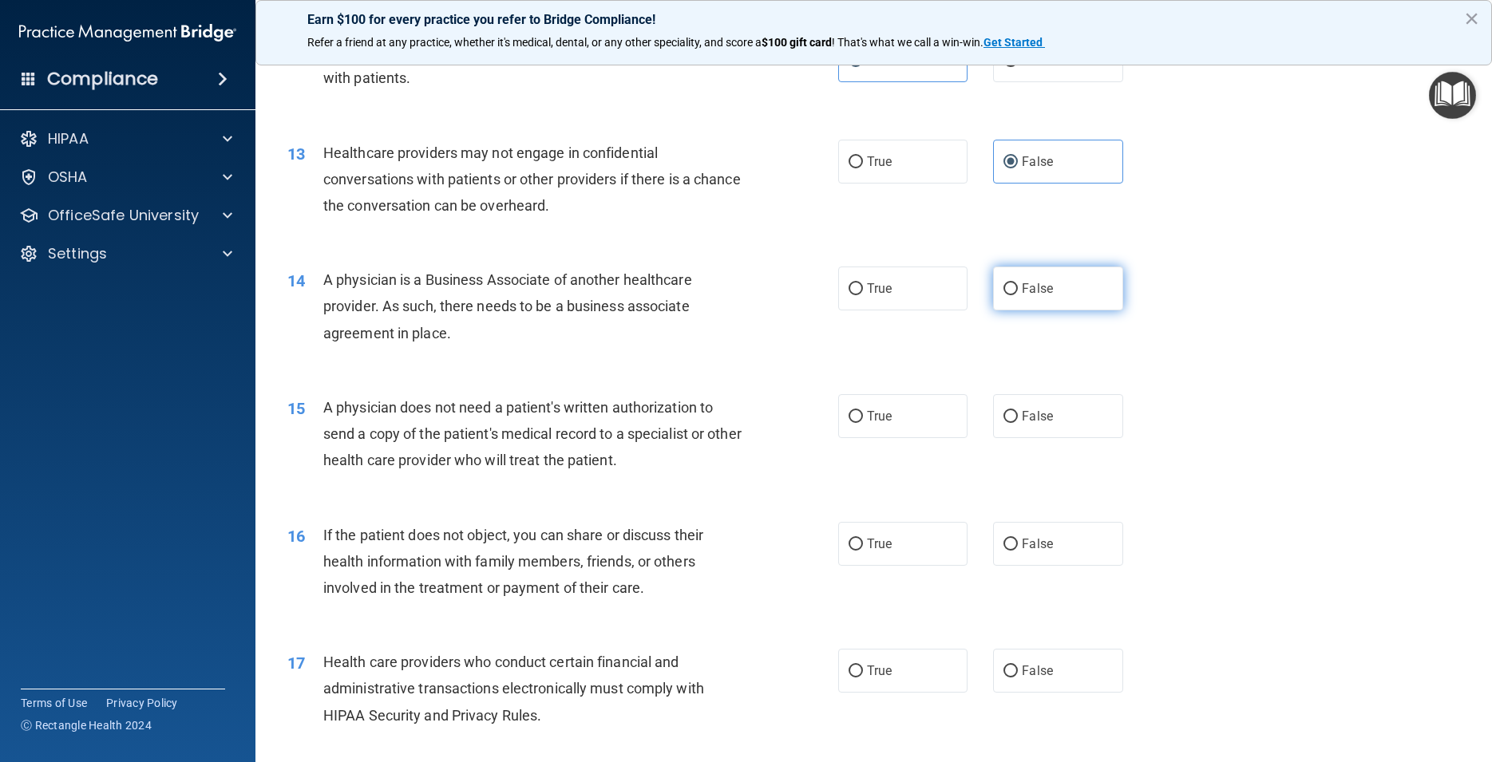
click at [1029, 296] on span "False" at bounding box center [1037, 288] width 31 height 15
click at [1018, 295] on input "False" at bounding box center [1011, 289] width 14 height 12
radio input "true"
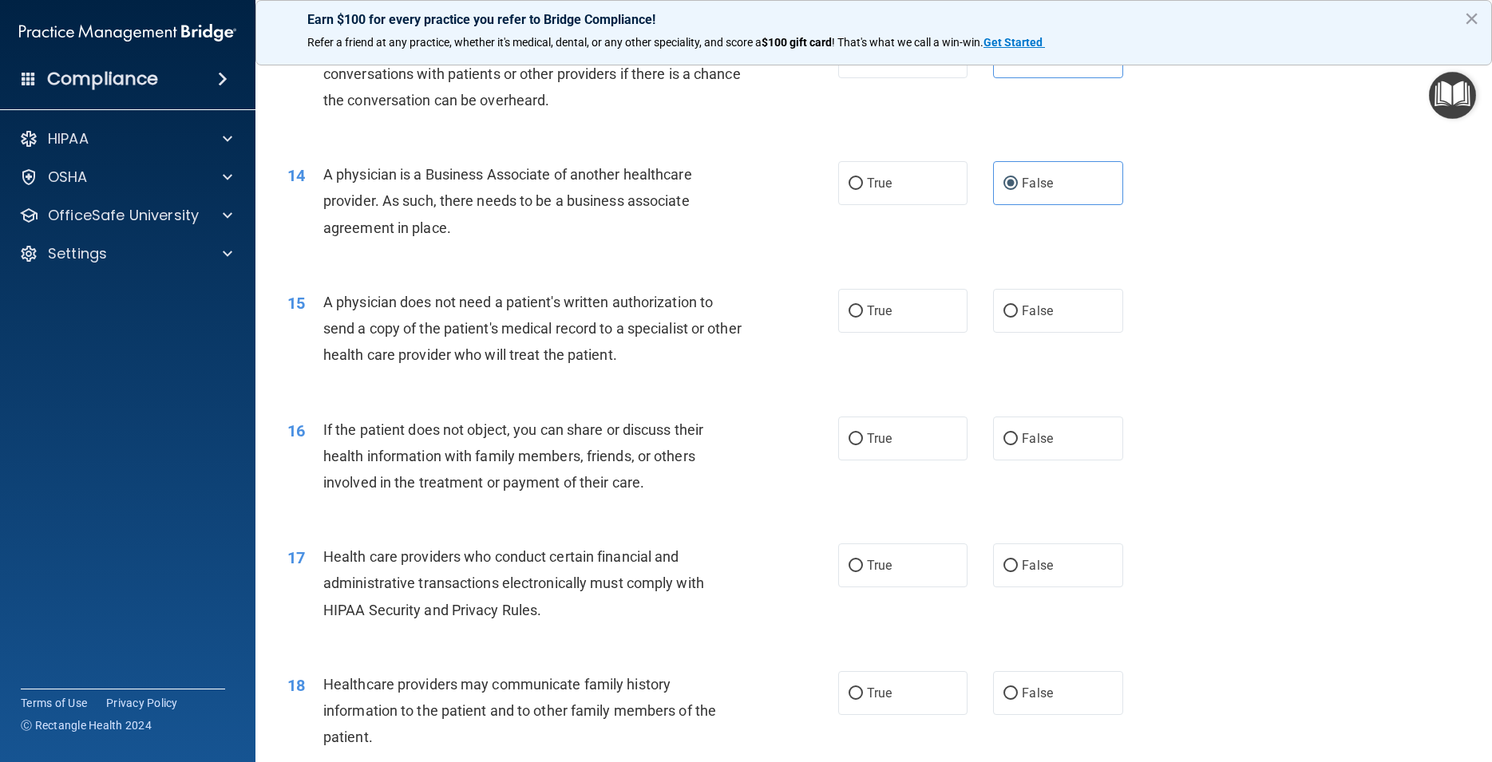
scroll to position [1581, 0]
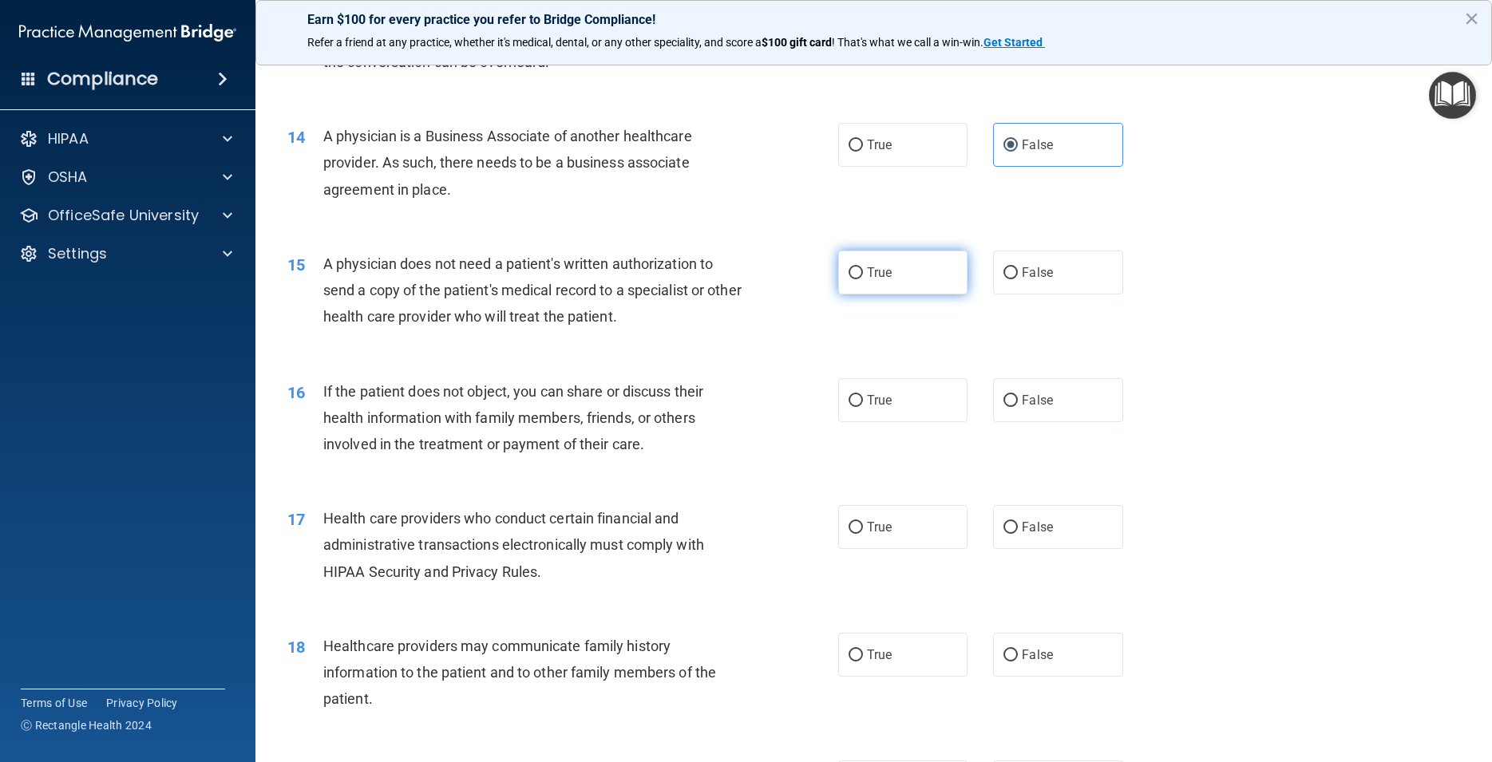
click at [909, 295] on label "True" at bounding box center [902, 273] width 129 height 44
click at [863, 279] on input "True" at bounding box center [856, 273] width 14 height 12
radio input "true"
click at [882, 408] on span "True" at bounding box center [879, 400] width 25 height 15
click at [863, 407] on input "True" at bounding box center [856, 401] width 14 height 12
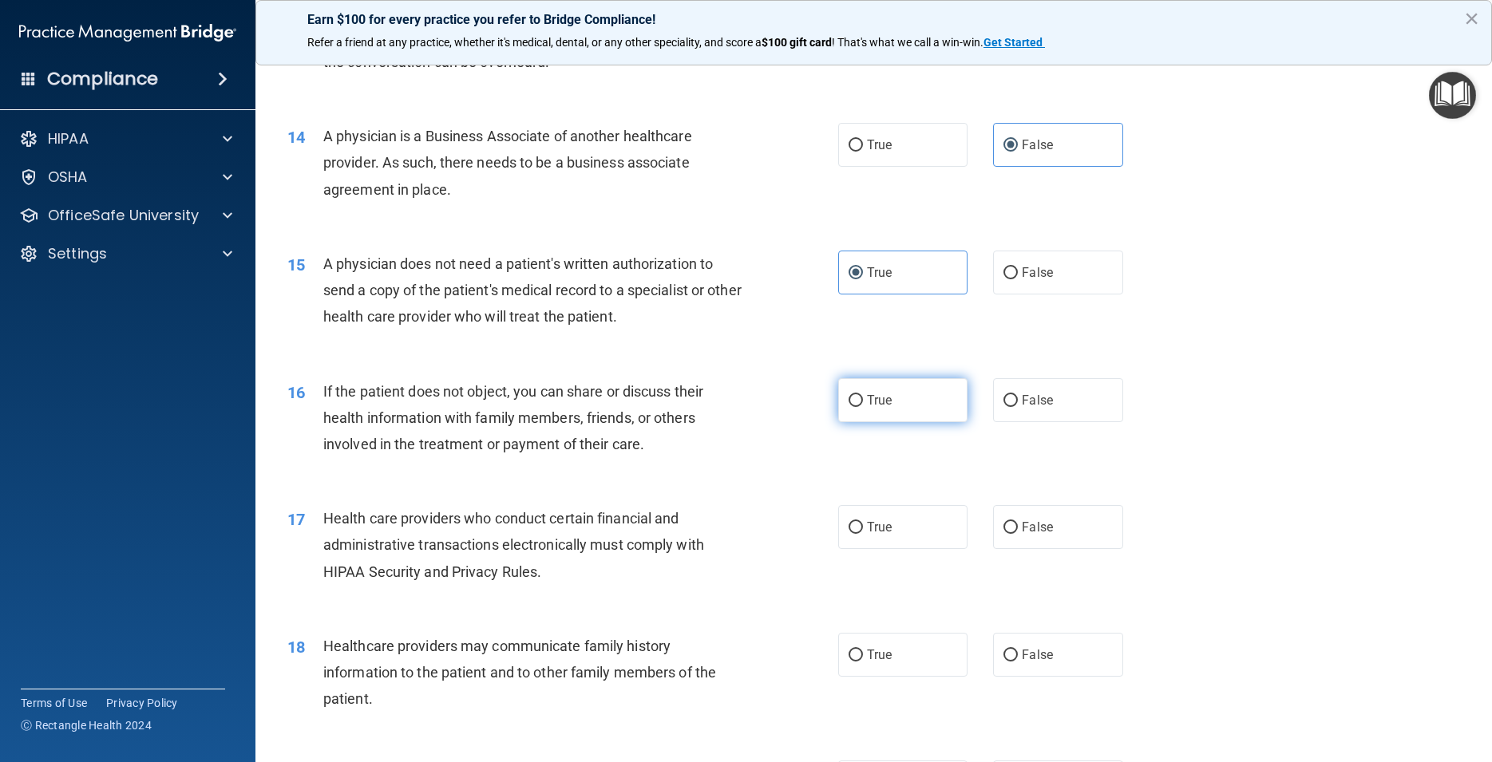
radio input "true"
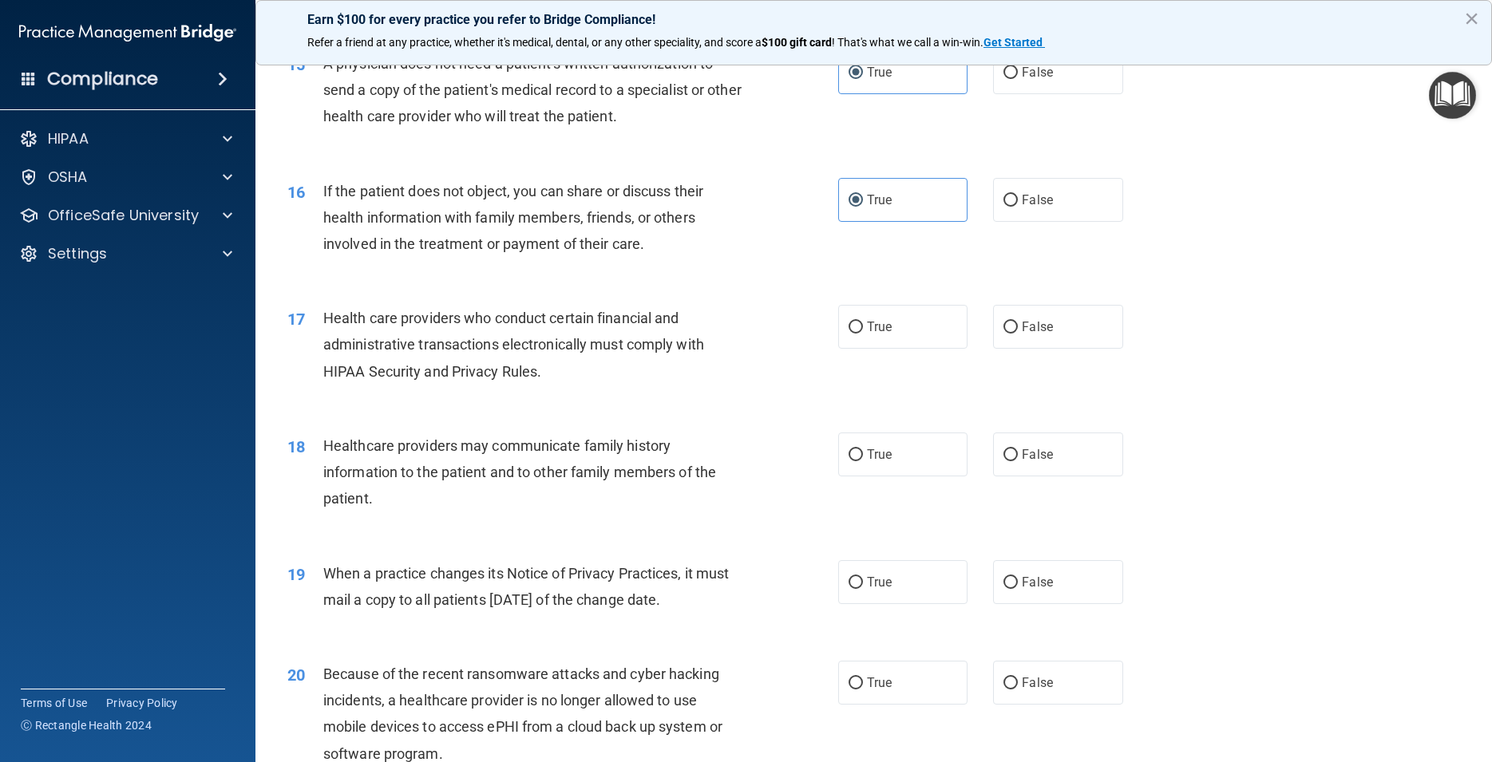
scroll to position [1796, 0]
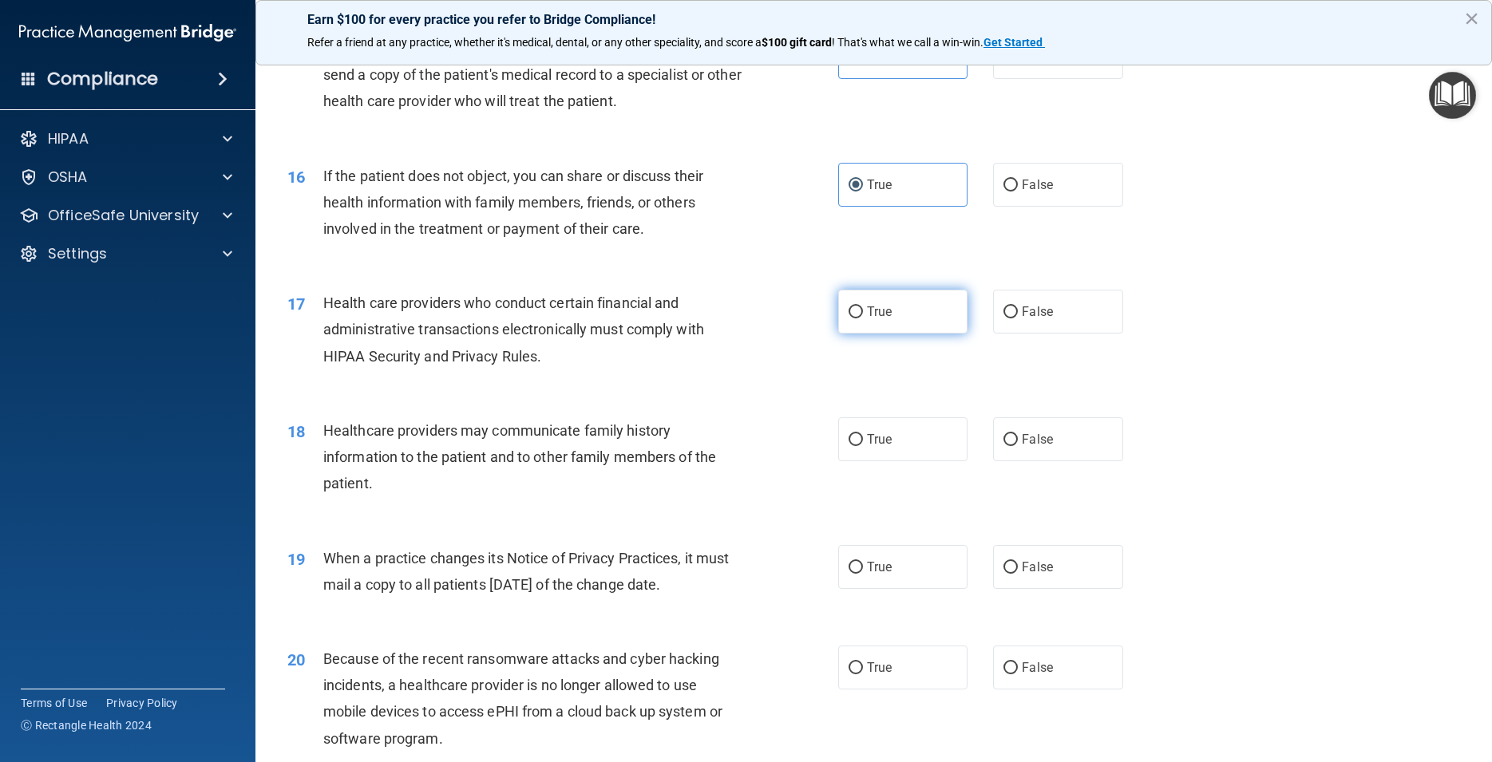
click at [892, 334] on label "True" at bounding box center [902, 312] width 129 height 44
click at [863, 319] on input "True" at bounding box center [856, 313] width 14 height 12
radio input "true"
drag, startPoint x: 1047, startPoint y: 473, endPoint x: 1084, endPoint y: 479, distance: 38.1
click at [1047, 461] on label "False" at bounding box center [1057, 440] width 129 height 44
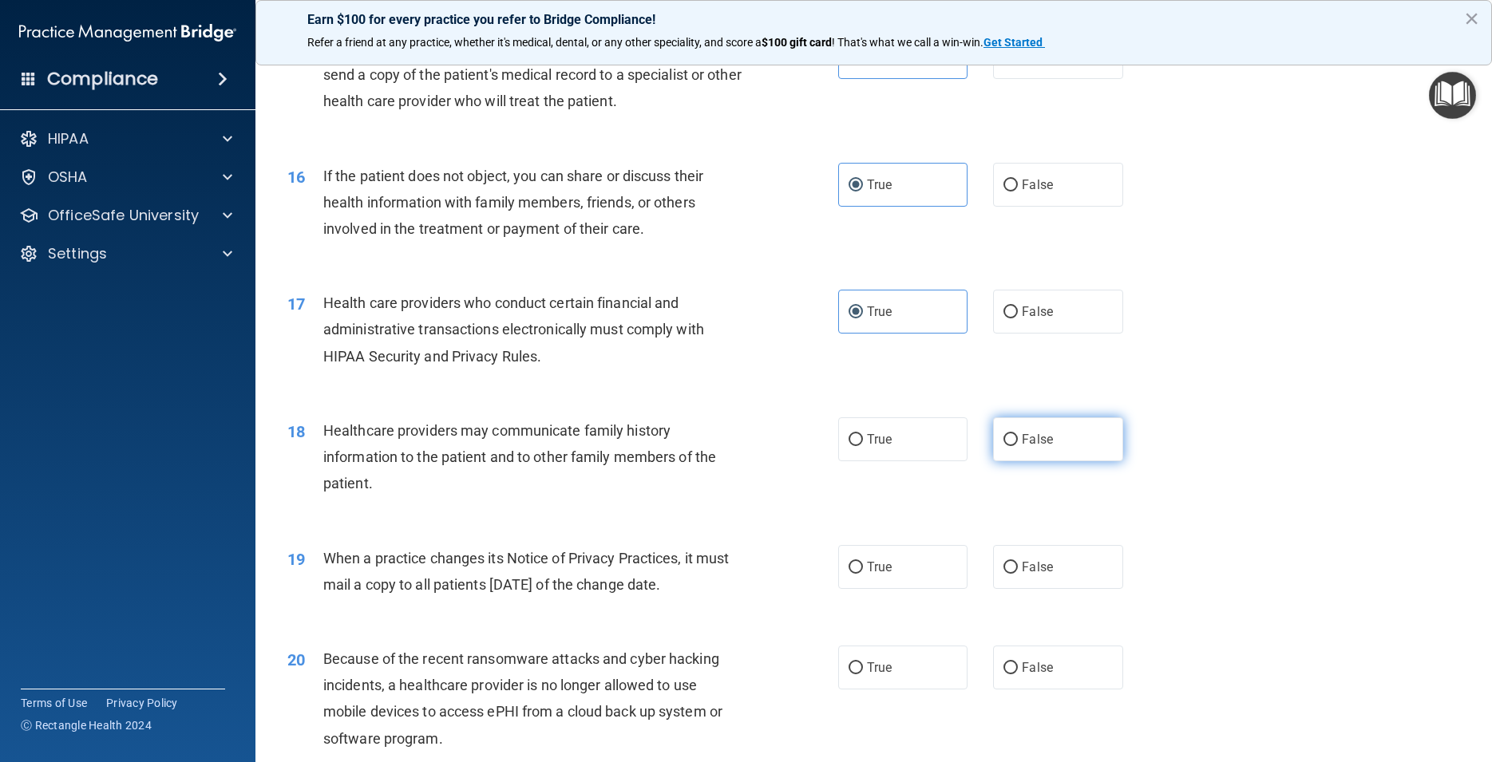
click at [1018, 446] on input "False" at bounding box center [1011, 440] width 14 height 12
radio input "true"
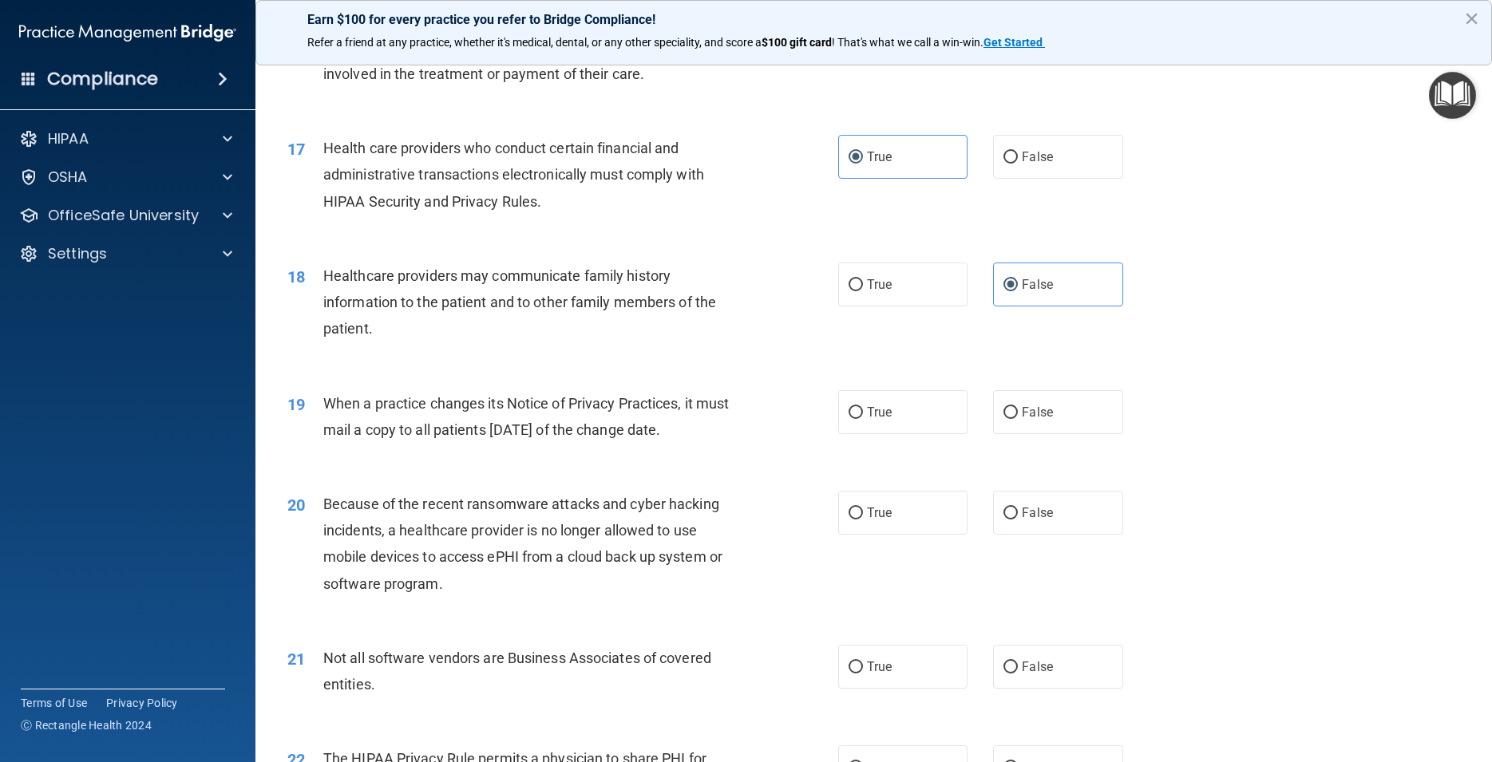
scroll to position [2012, 0]
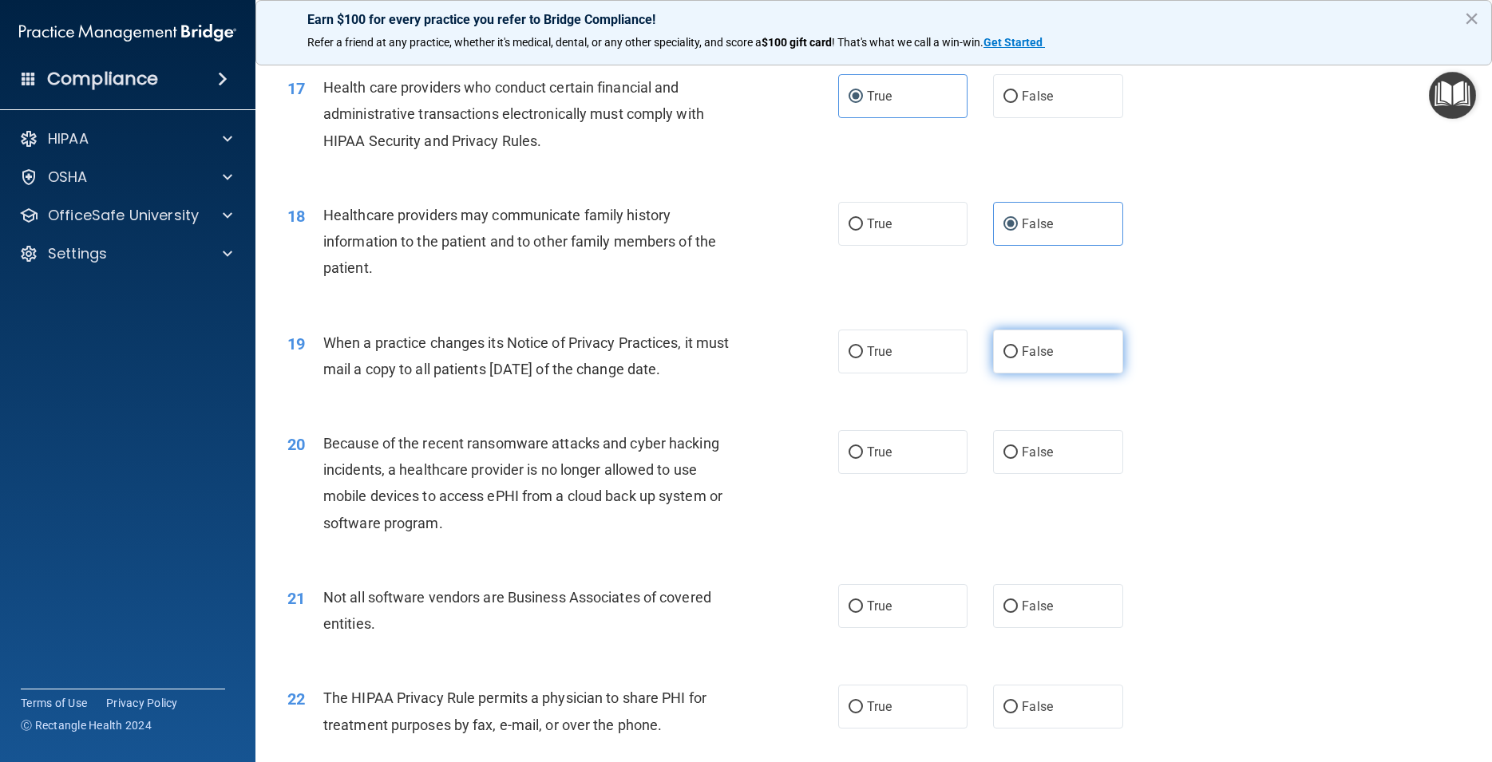
click at [1071, 374] on label "False" at bounding box center [1057, 352] width 129 height 44
click at [1018, 358] on input "False" at bounding box center [1011, 352] width 14 height 12
radio input "true"
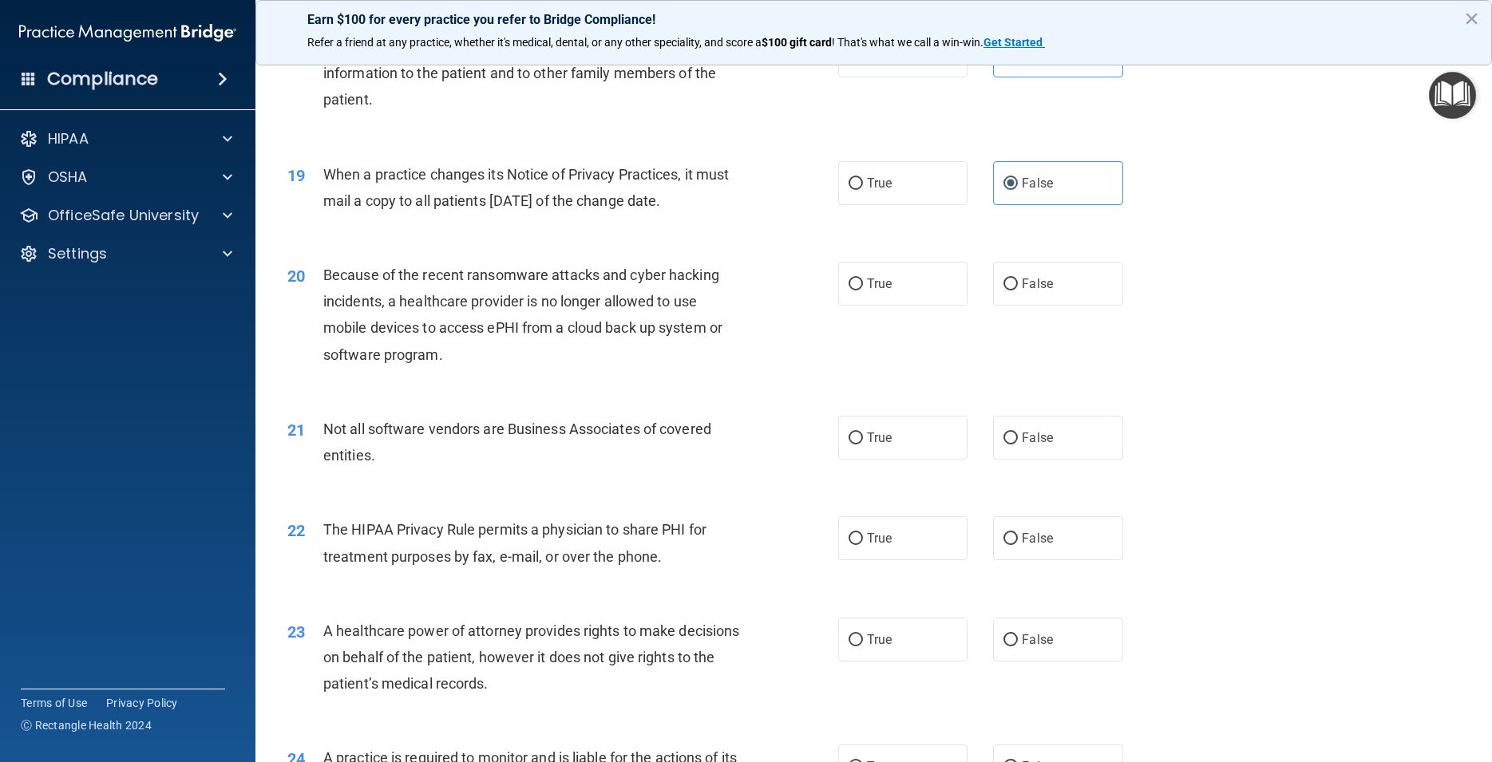
scroll to position [2227, 0]
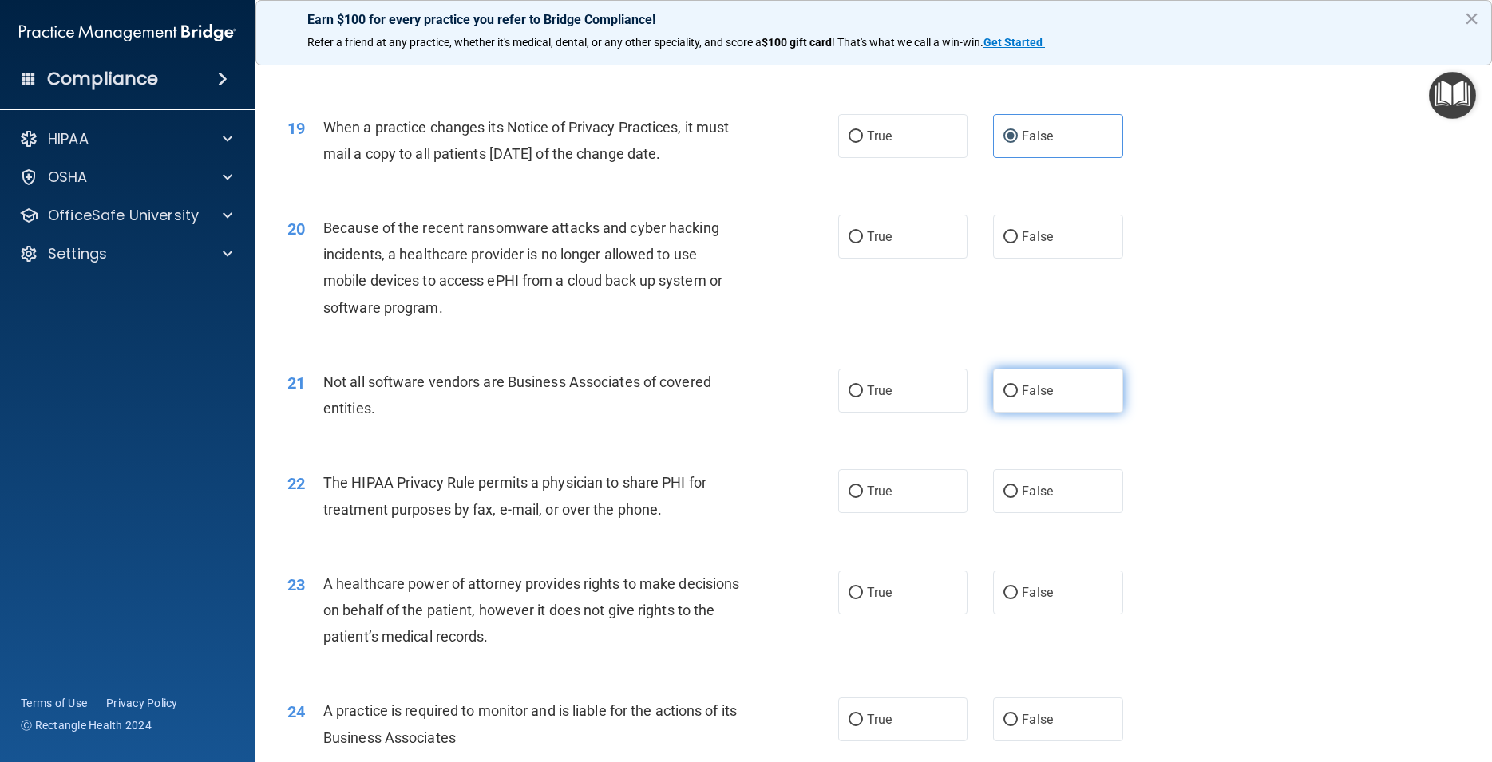
click at [1077, 413] on label "False" at bounding box center [1057, 391] width 129 height 44
click at [1018, 398] on input "False" at bounding box center [1011, 392] width 14 height 12
radio input "true"
click at [1057, 259] on label "False" at bounding box center [1057, 237] width 129 height 44
click at [1018, 243] on input "False" at bounding box center [1011, 238] width 14 height 12
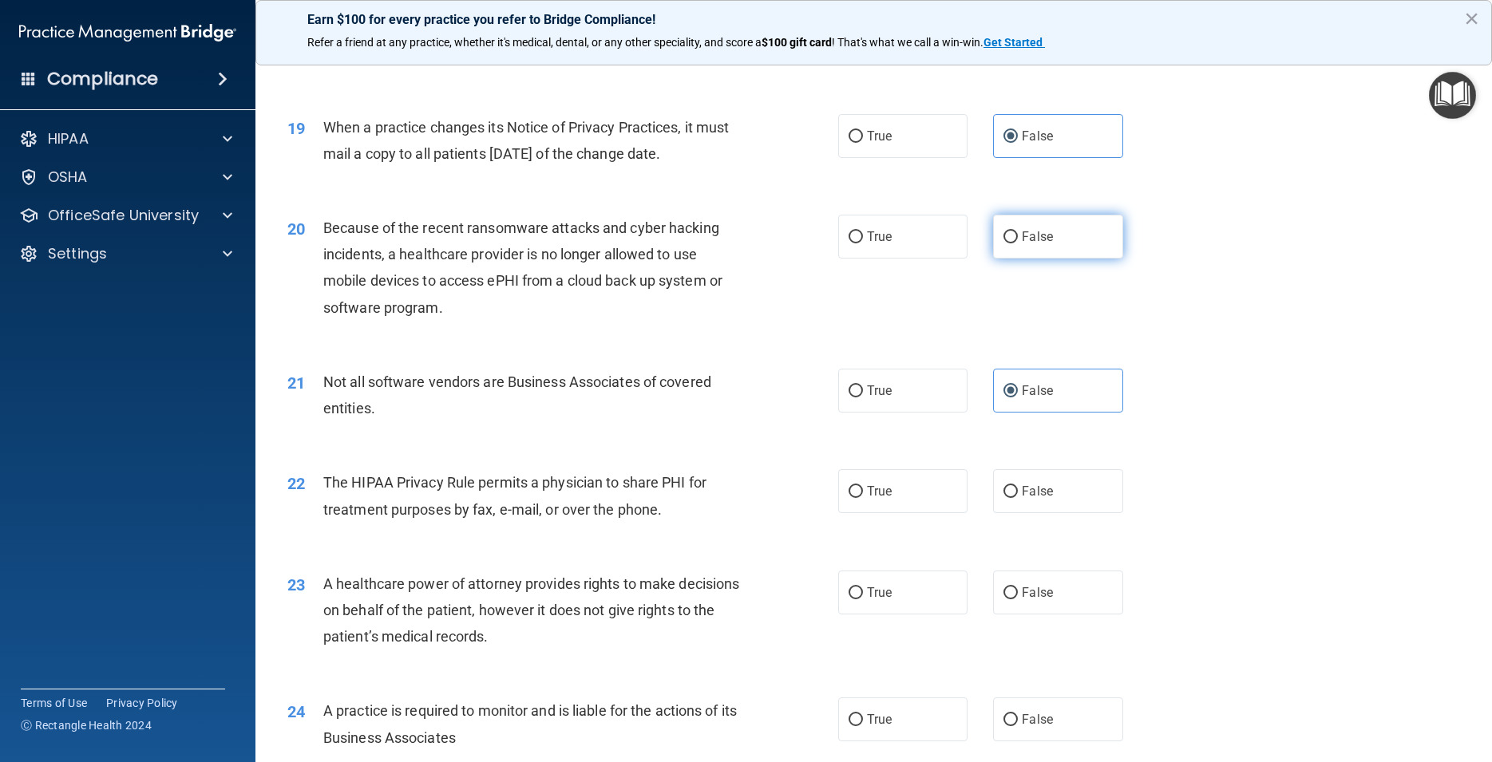
radio input "true"
click at [901, 413] on label "True" at bounding box center [902, 391] width 129 height 44
click at [863, 398] on input "True" at bounding box center [856, 392] width 14 height 12
radio input "true"
radio input "false"
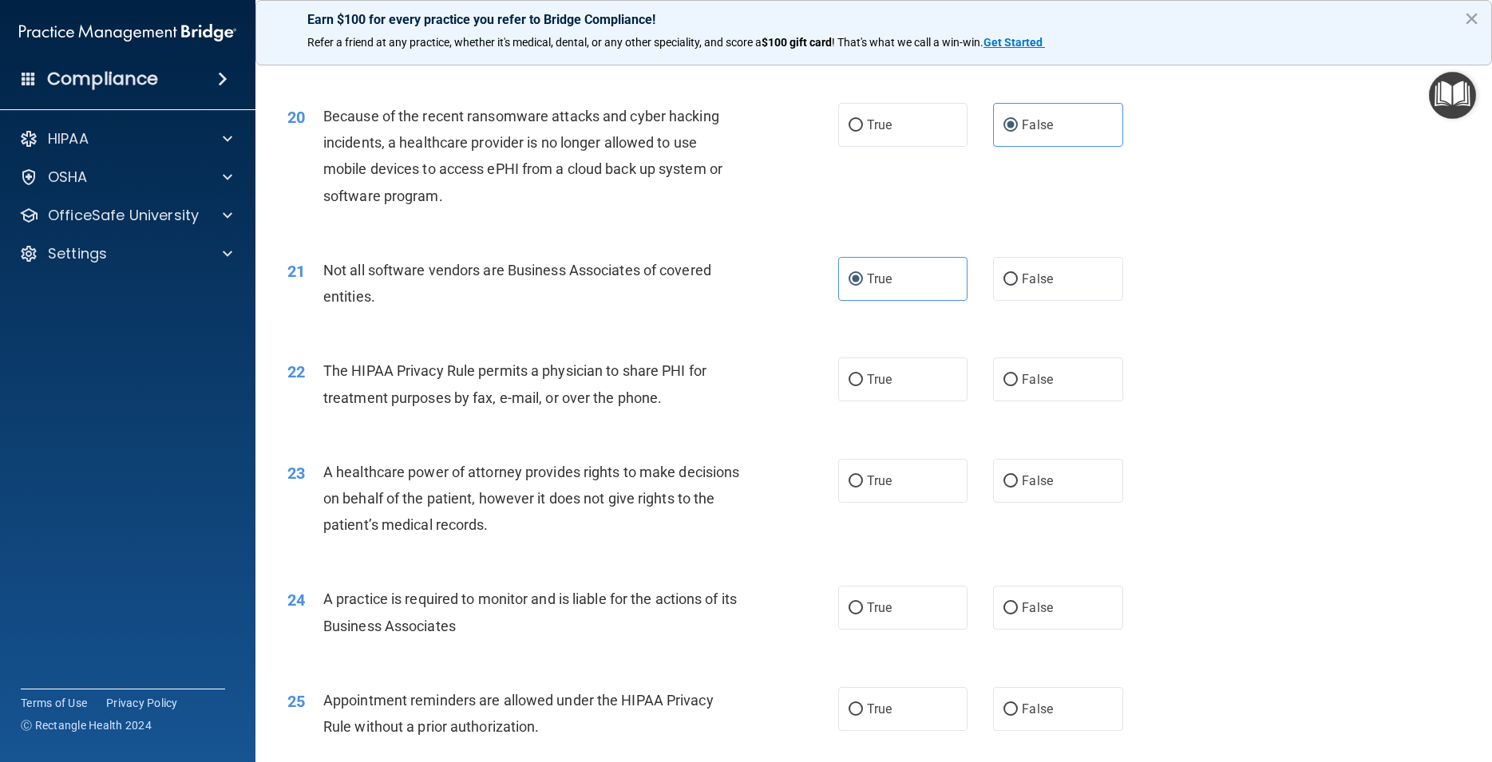
scroll to position [2371, 0]
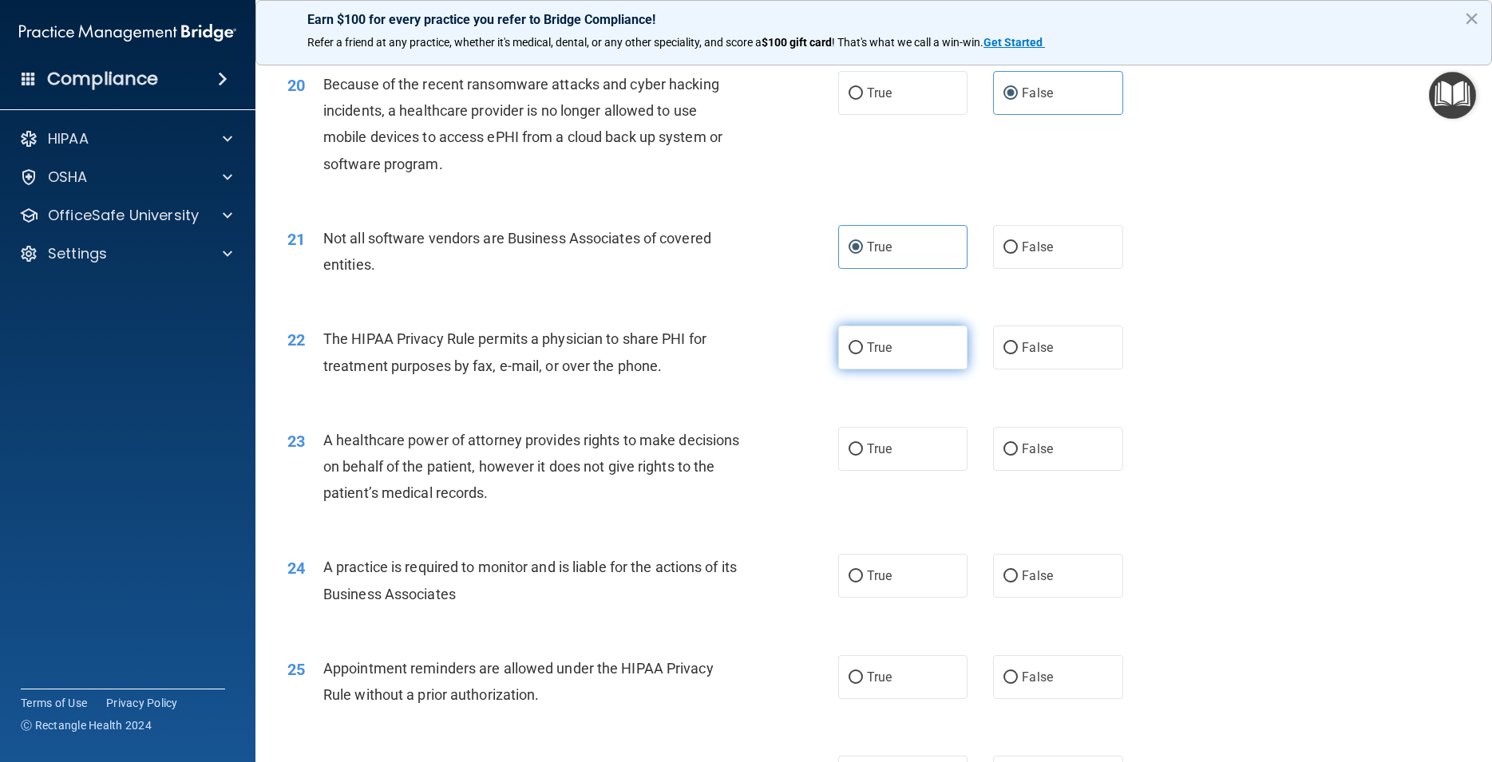
click at [928, 370] on label "True" at bounding box center [902, 348] width 129 height 44
click at [863, 354] on input "True" at bounding box center [856, 348] width 14 height 12
radio input "true"
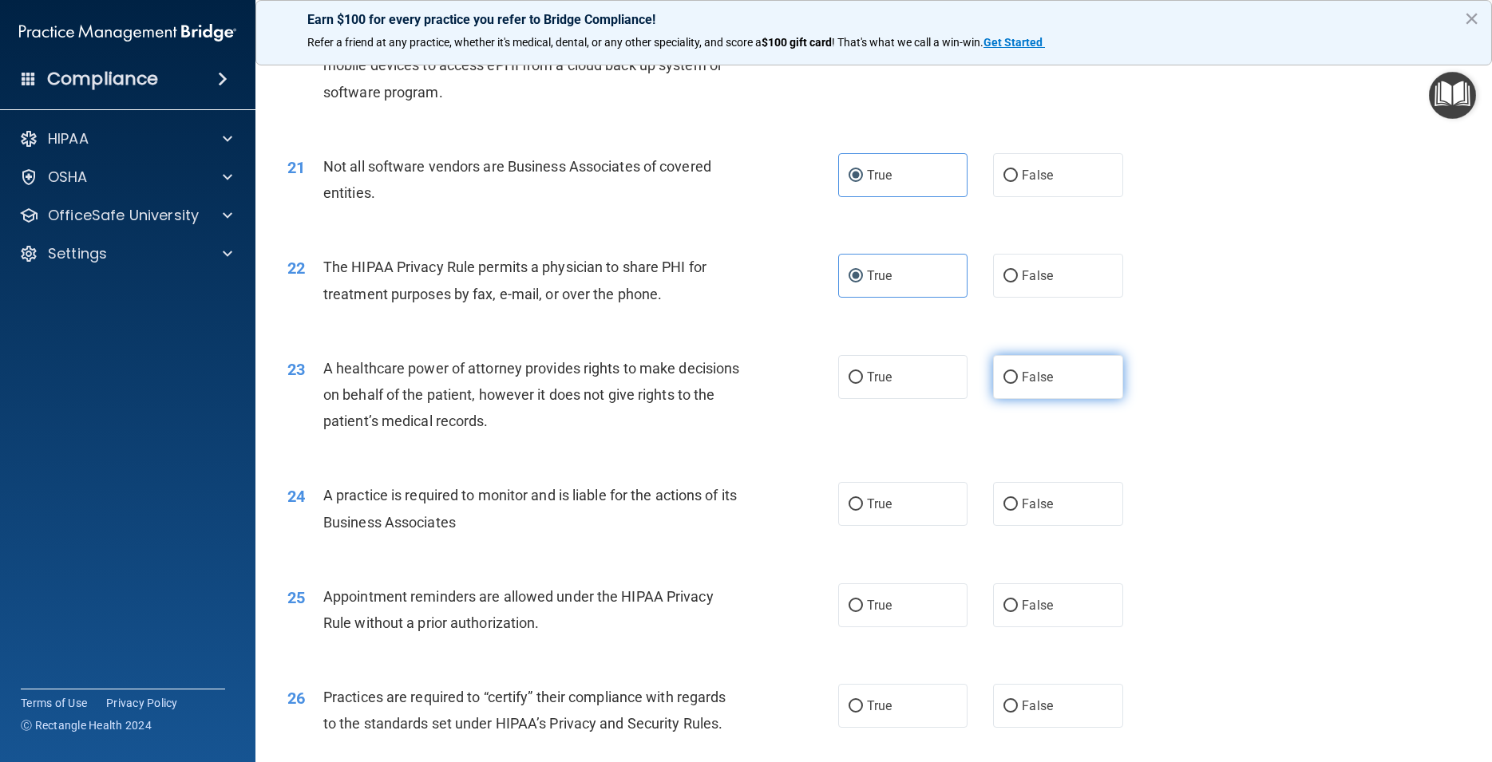
click at [1089, 399] on label "False" at bounding box center [1057, 377] width 129 height 44
click at [1018, 384] on input "False" at bounding box center [1011, 378] width 14 height 12
radio input "true"
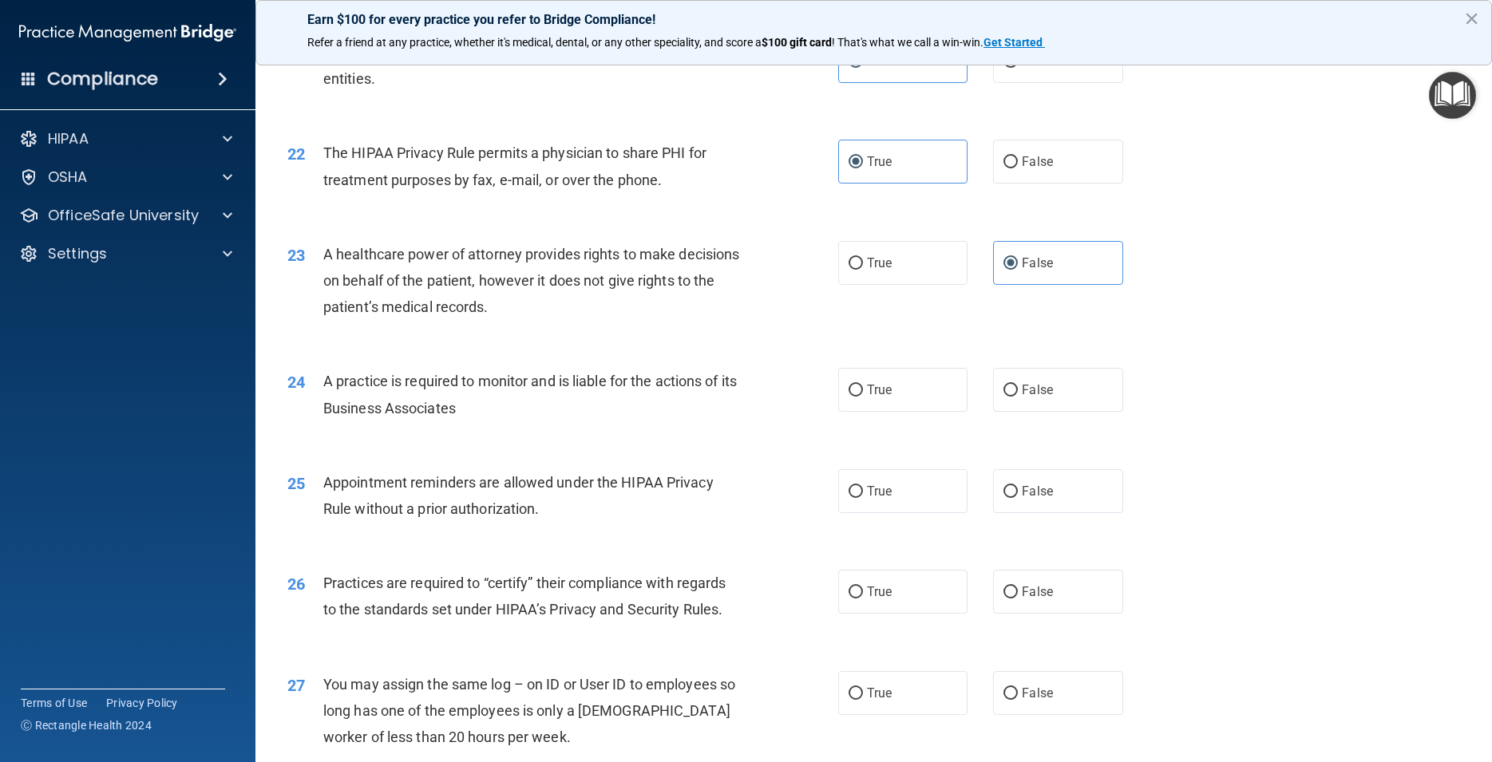
scroll to position [2587, 0]
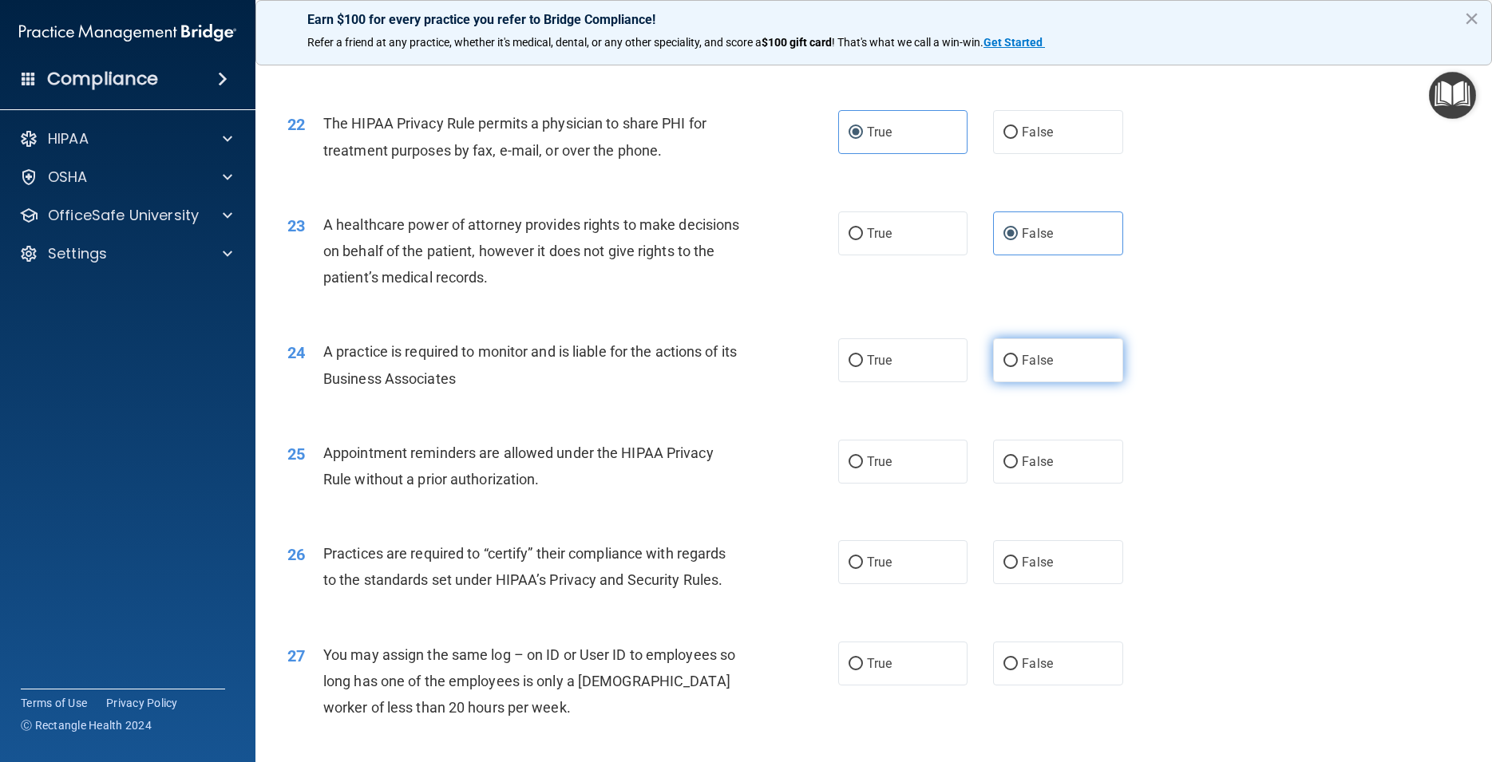
click at [1051, 382] on label "False" at bounding box center [1057, 360] width 129 height 44
click at [1018, 367] on input "False" at bounding box center [1011, 361] width 14 height 12
radio input "true"
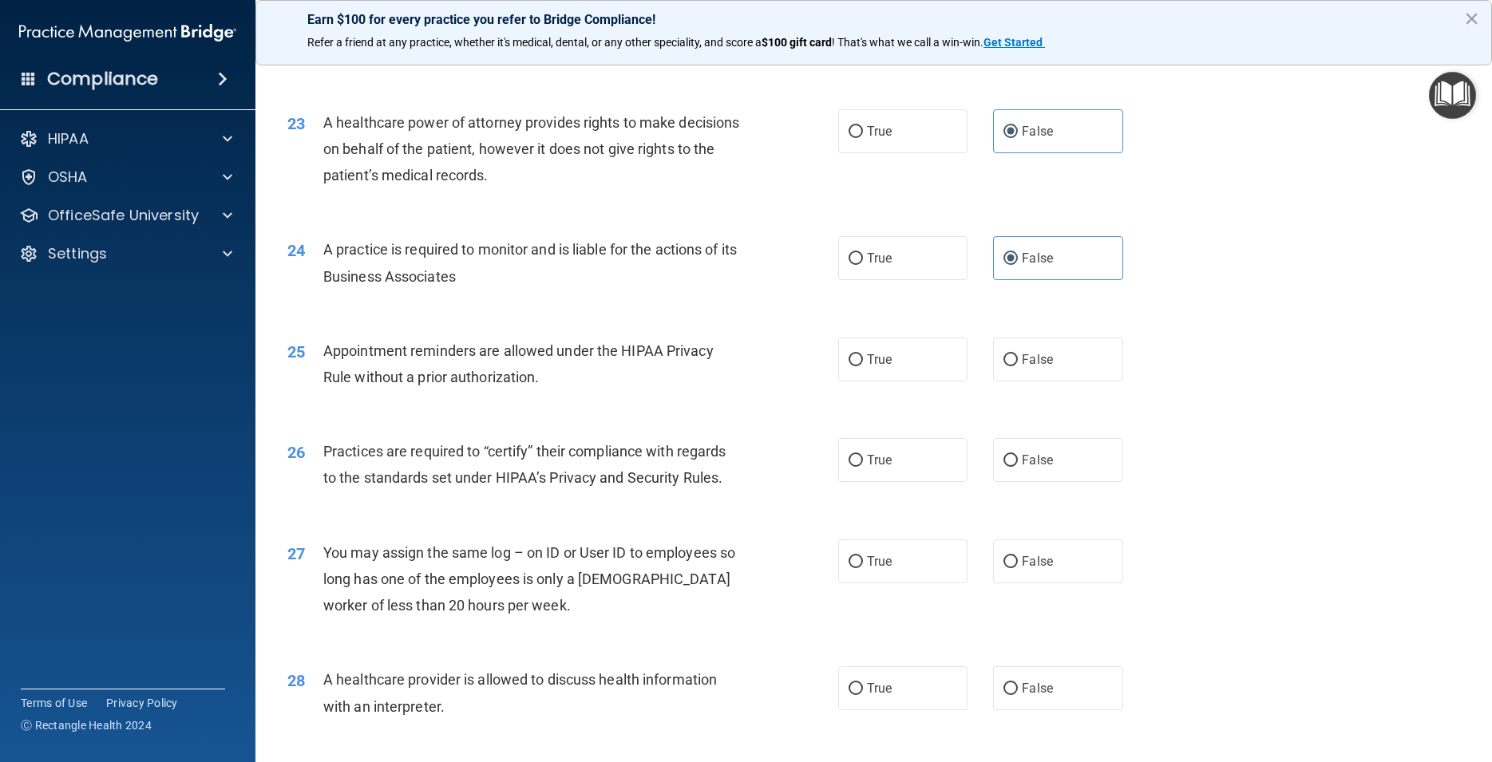
scroll to position [2730, 0]
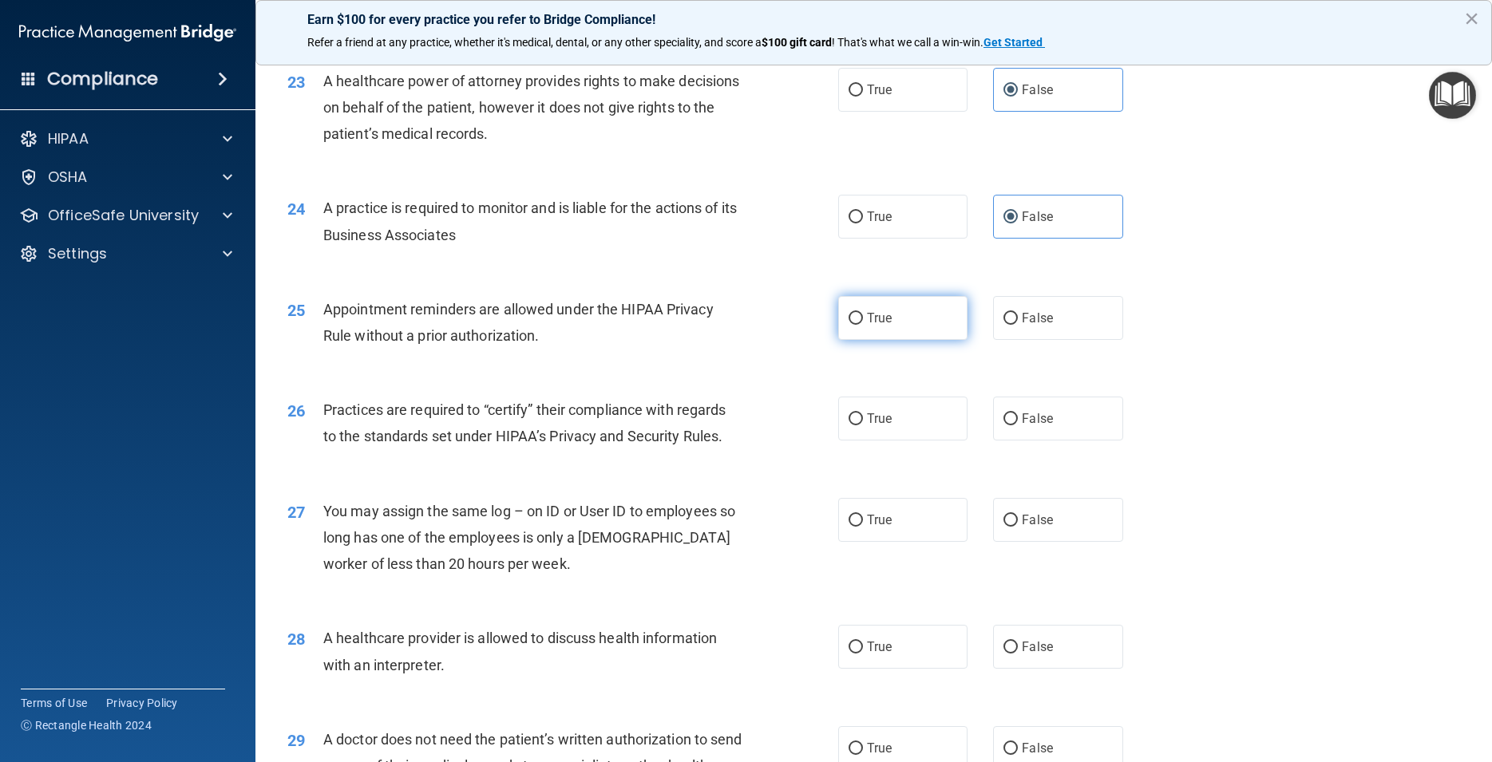
click at [901, 340] on label "True" at bounding box center [902, 318] width 129 height 44
click at [863, 325] on input "True" at bounding box center [856, 319] width 14 height 12
radio input "true"
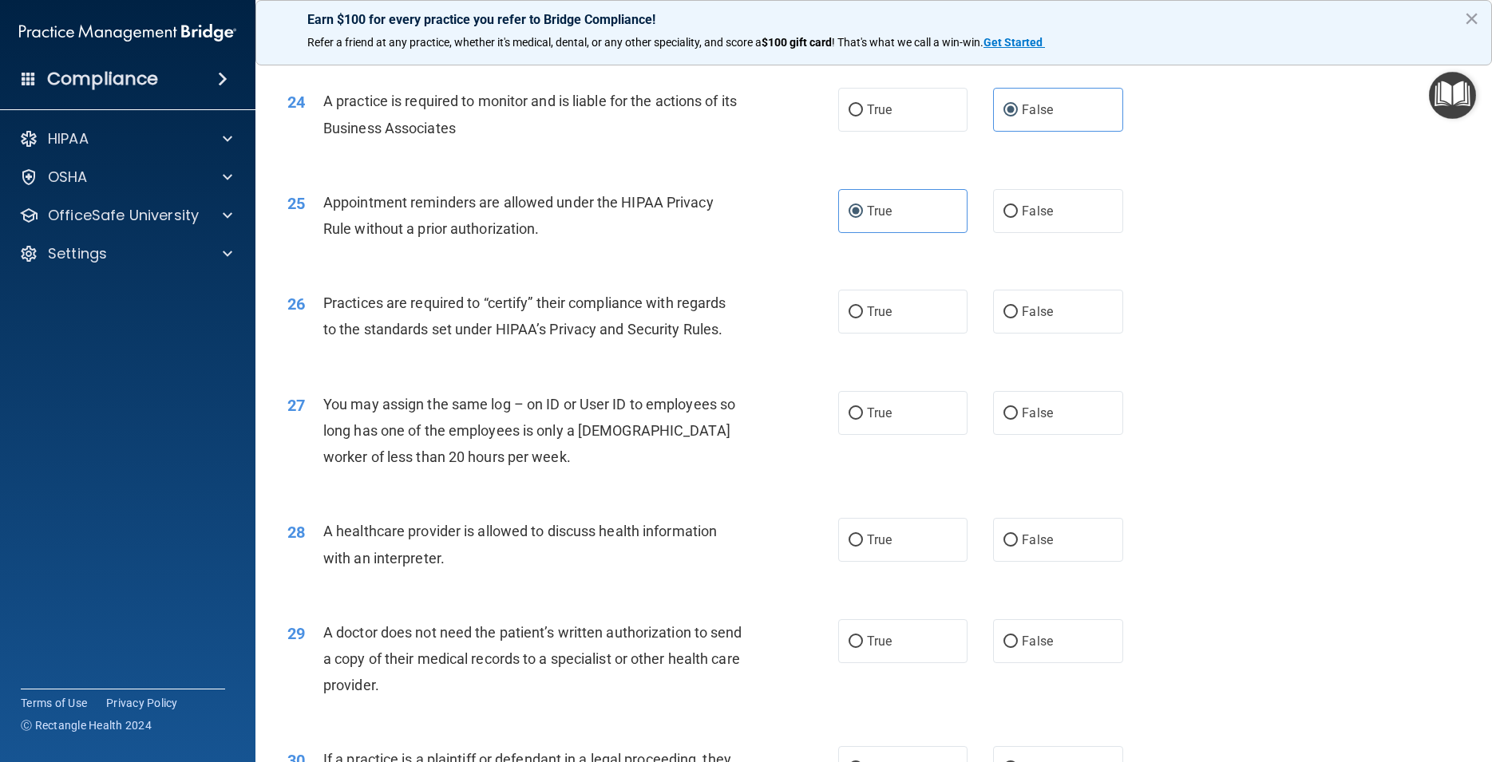
scroll to position [2874, 0]
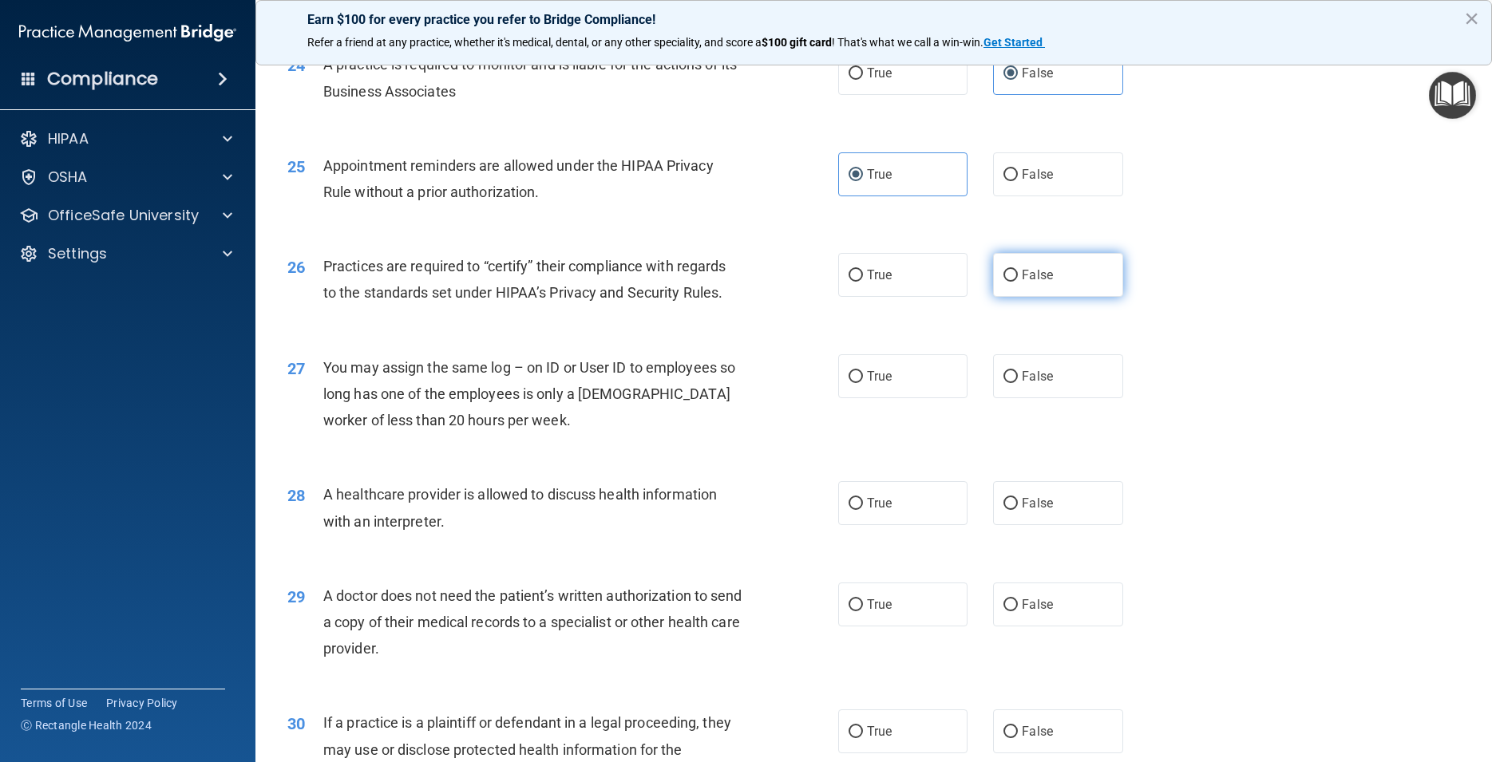
click at [1063, 297] on label "False" at bounding box center [1057, 275] width 129 height 44
click at [1018, 282] on input "False" at bounding box center [1011, 276] width 14 height 12
radio input "true"
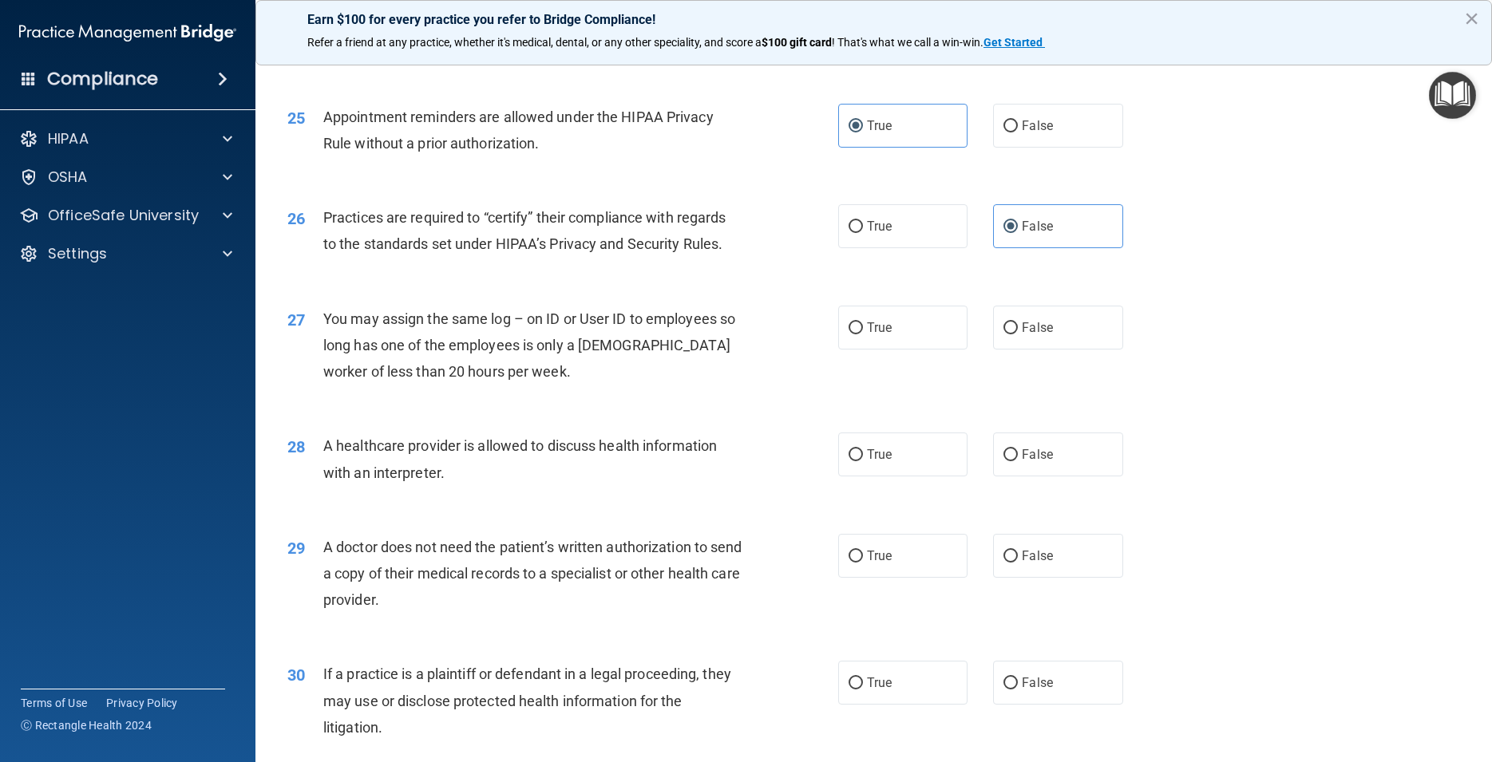
scroll to position [2946, 0]
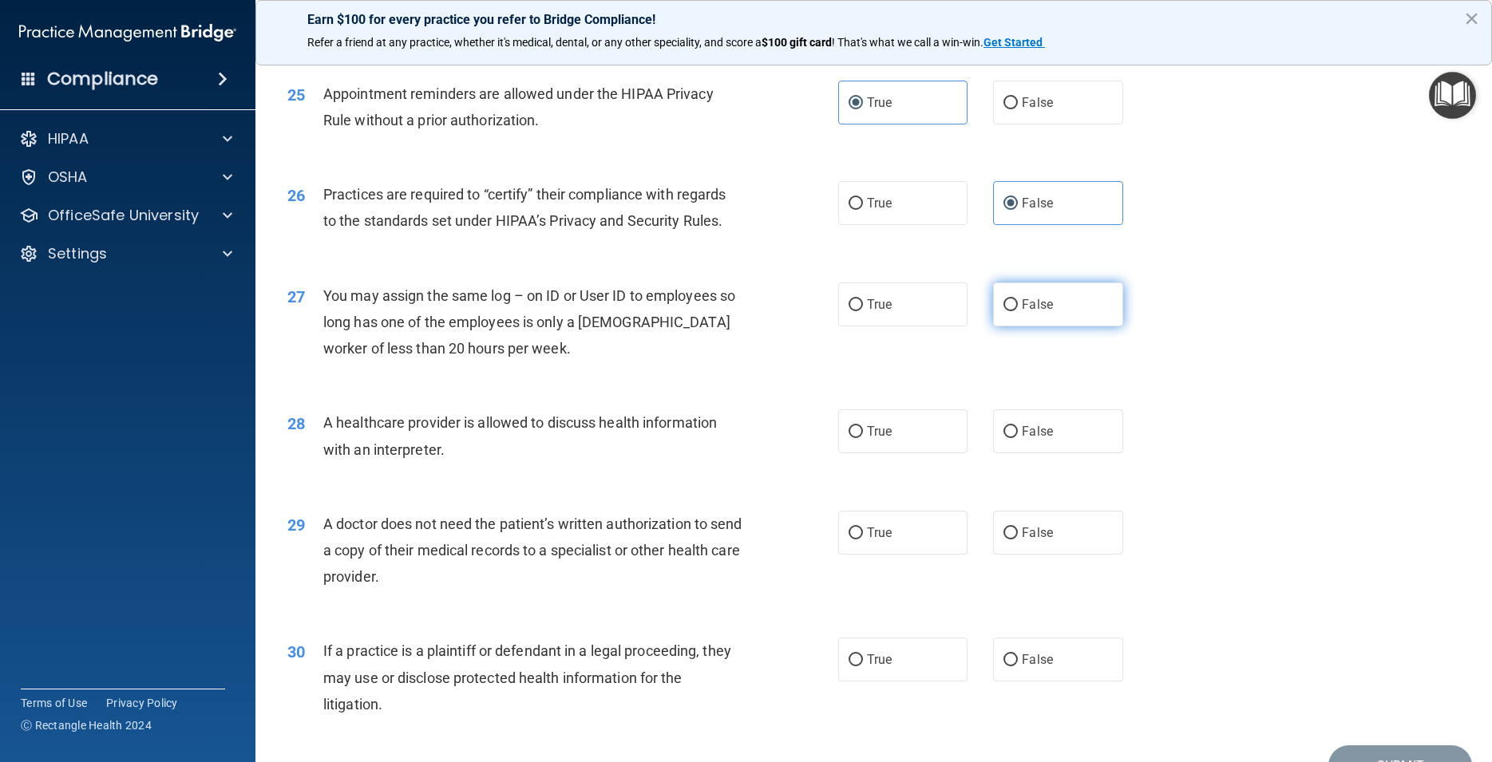
click at [1026, 312] on span "False" at bounding box center [1037, 304] width 31 height 15
click at [1018, 311] on input "False" at bounding box center [1011, 305] width 14 height 12
radio input "true"
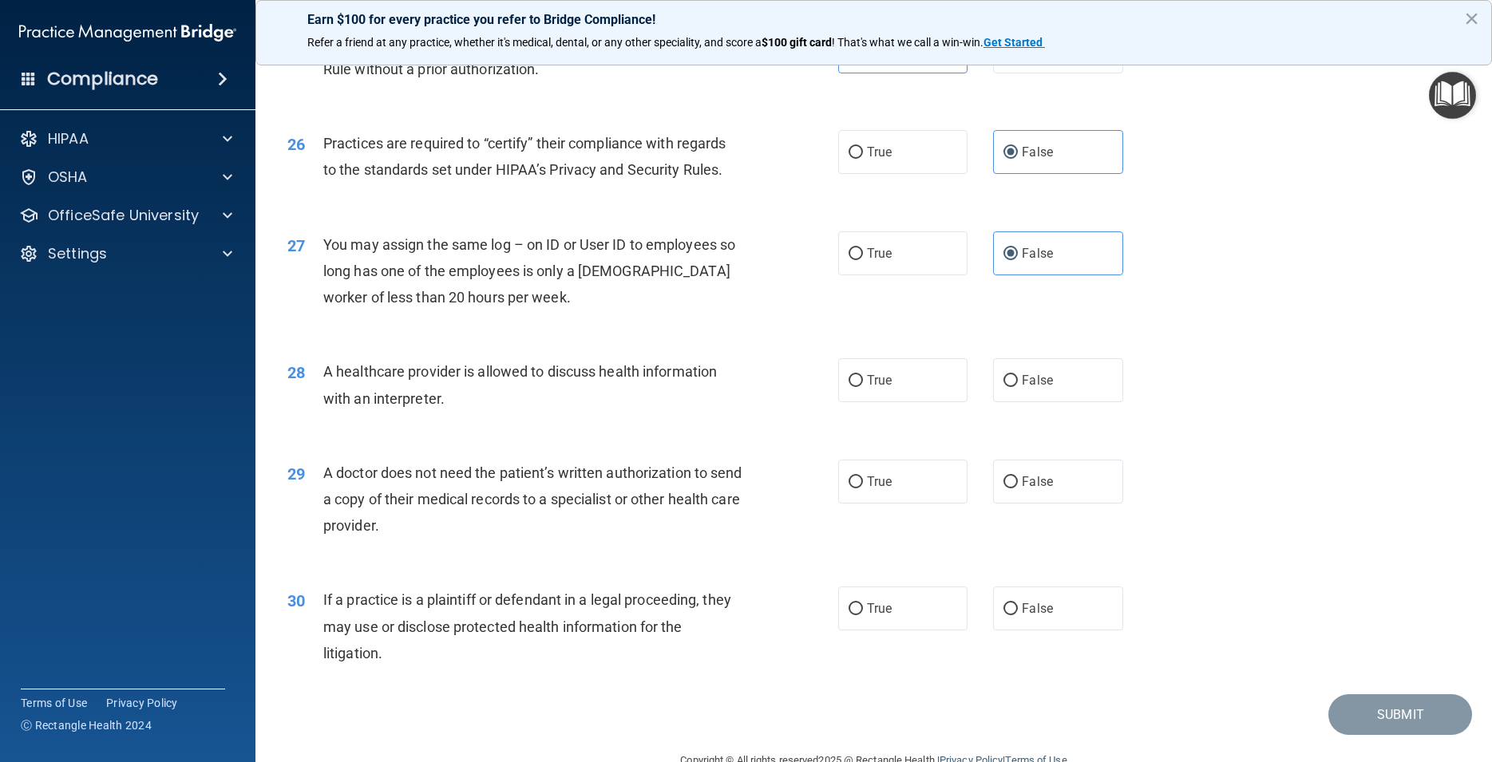
scroll to position [3018, 0]
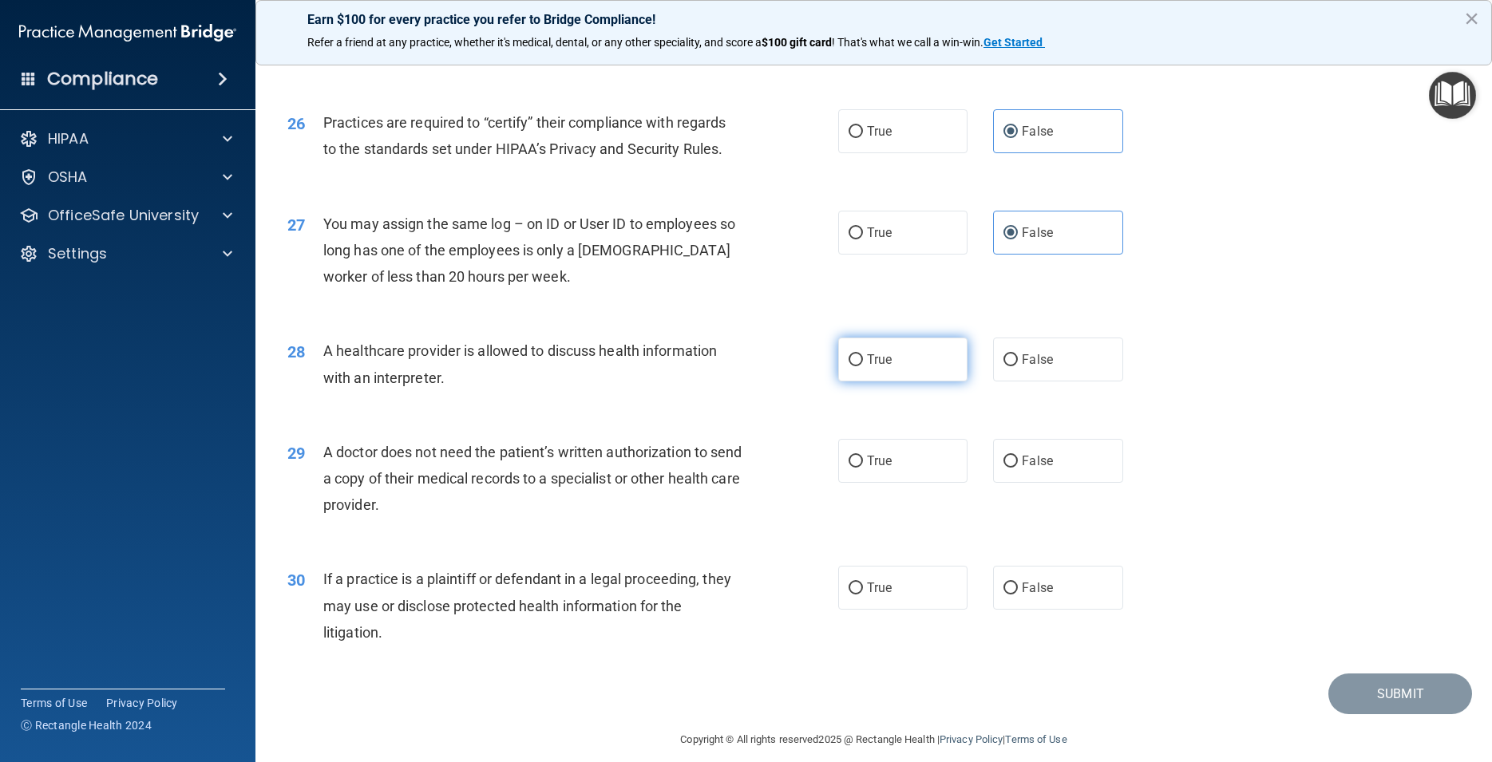
click at [881, 367] on span "True" at bounding box center [879, 359] width 25 height 15
click at [863, 366] on input "True" at bounding box center [856, 360] width 14 height 12
radio input "true"
click at [899, 483] on label "True" at bounding box center [902, 461] width 129 height 44
click at [863, 468] on input "True" at bounding box center [856, 462] width 14 height 12
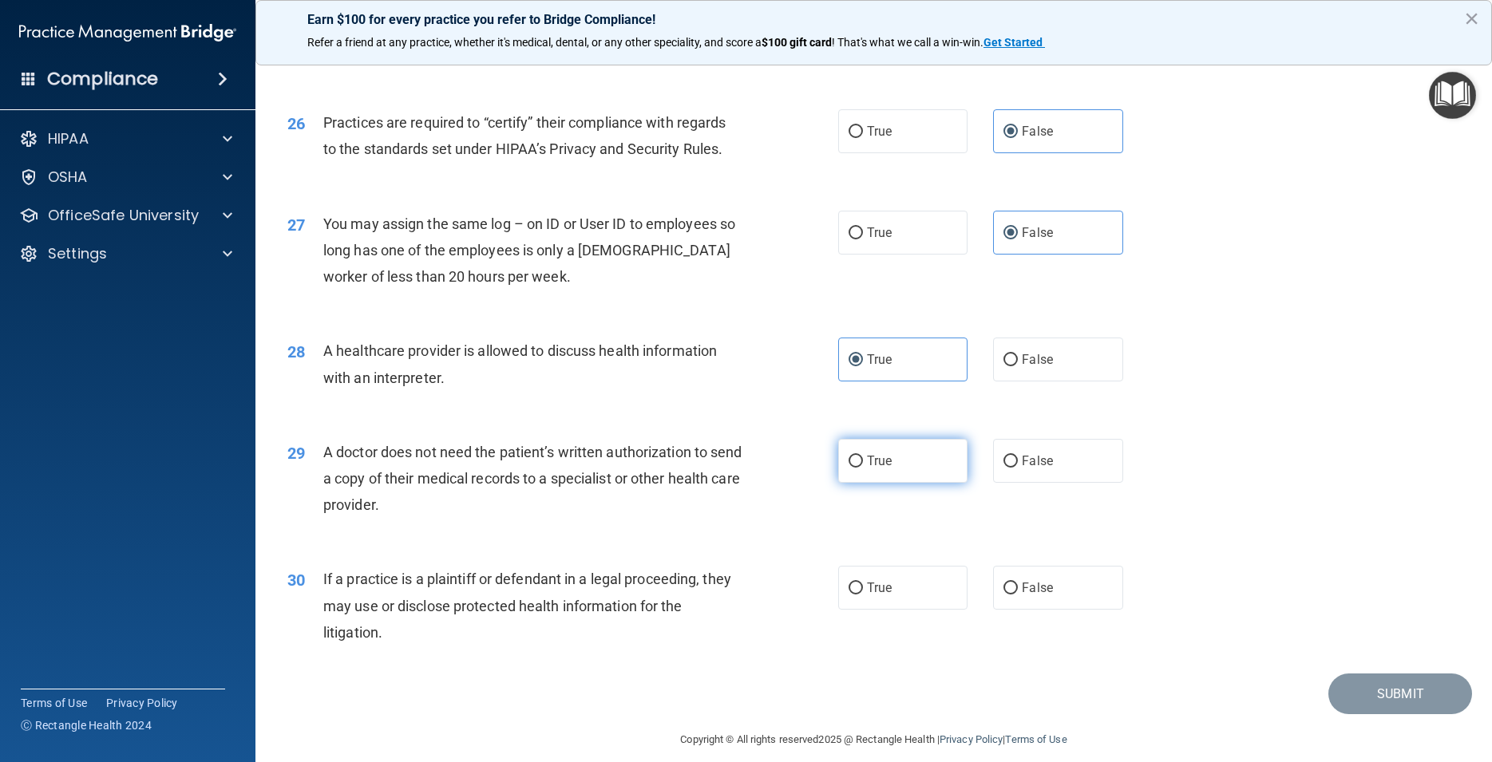
radio input "true"
click at [901, 610] on label "True" at bounding box center [902, 588] width 129 height 44
click at [863, 595] on input "True" at bounding box center [856, 589] width 14 height 12
radio input "true"
click at [1357, 715] on button "Submit" at bounding box center [1400, 694] width 144 height 41
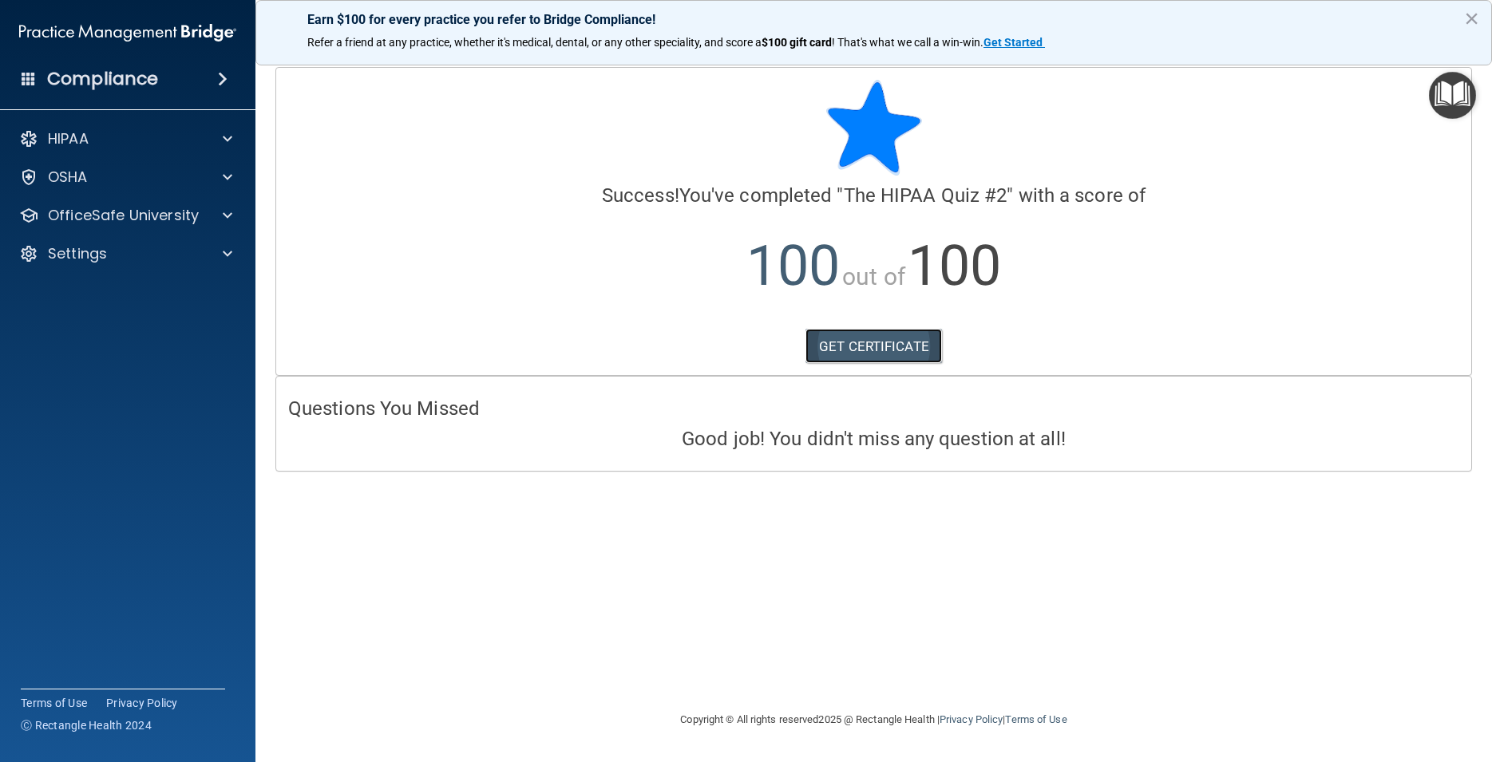
click at [894, 338] on link "GET CERTIFICATE" at bounding box center [874, 346] width 137 height 35
click at [146, 220] on p "OfficeSafe University" at bounding box center [123, 215] width 151 height 19
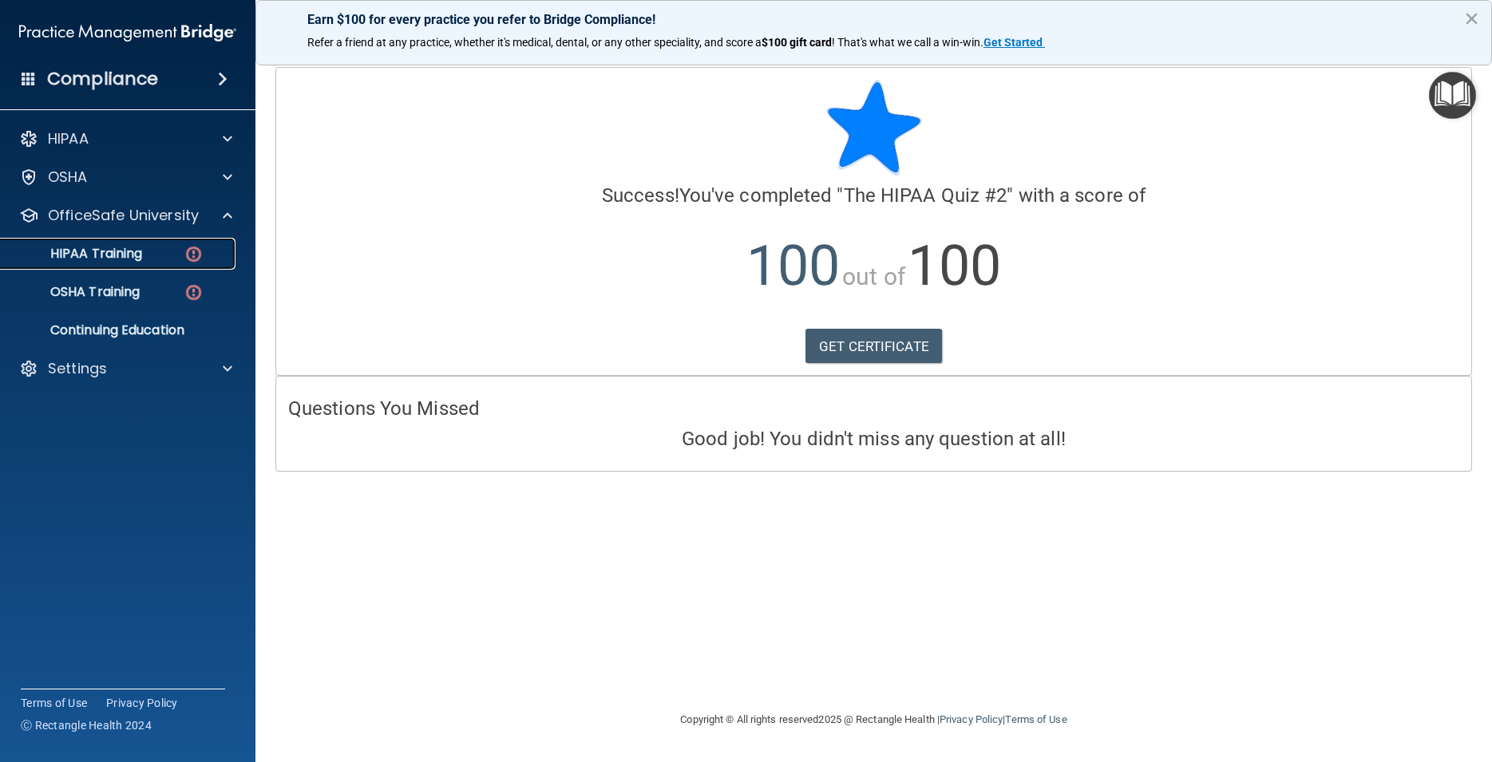
click at [137, 256] on p "HIPAA Training" at bounding box center [76, 254] width 132 height 16
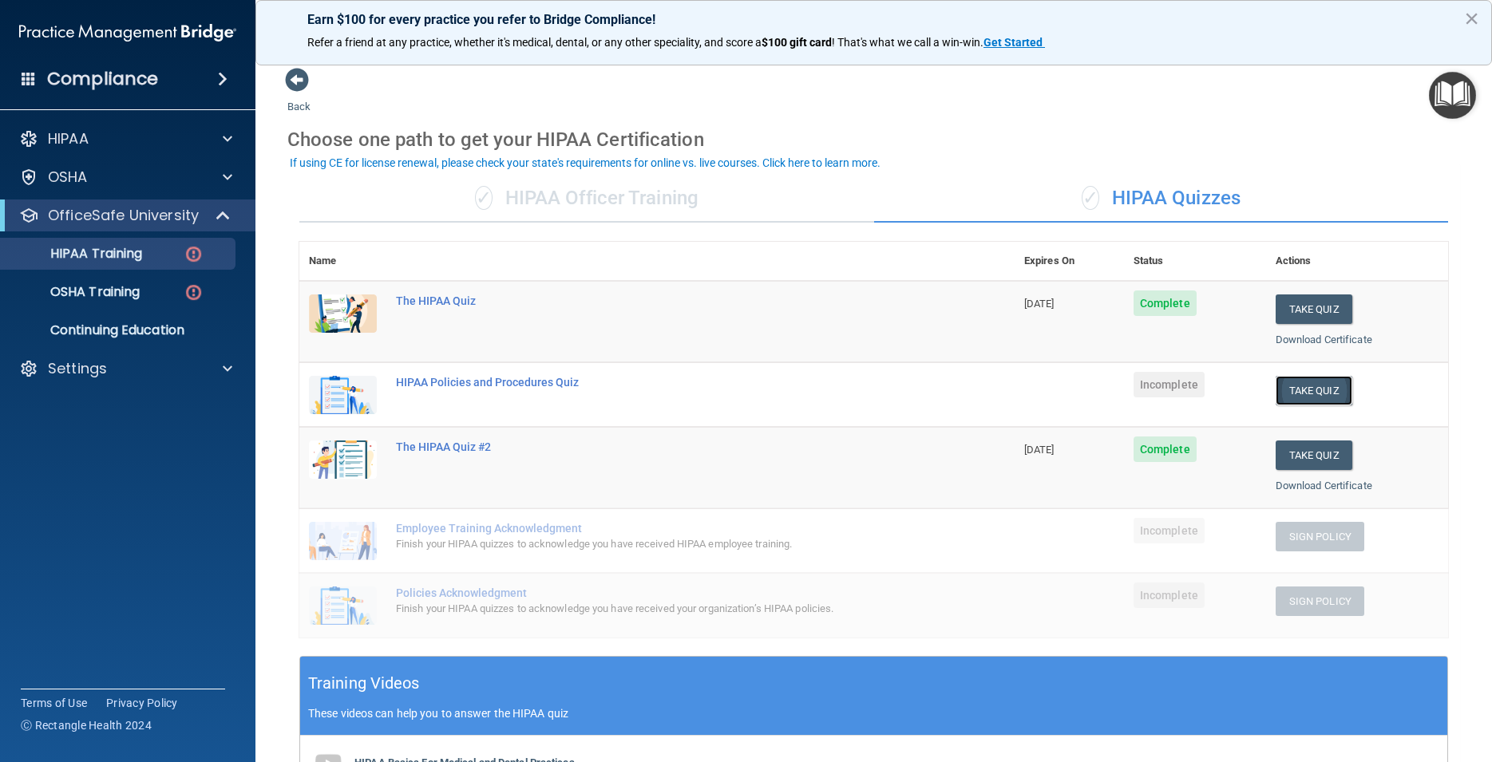
click at [1300, 384] on button "Take Quiz" at bounding box center [1314, 391] width 77 height 30
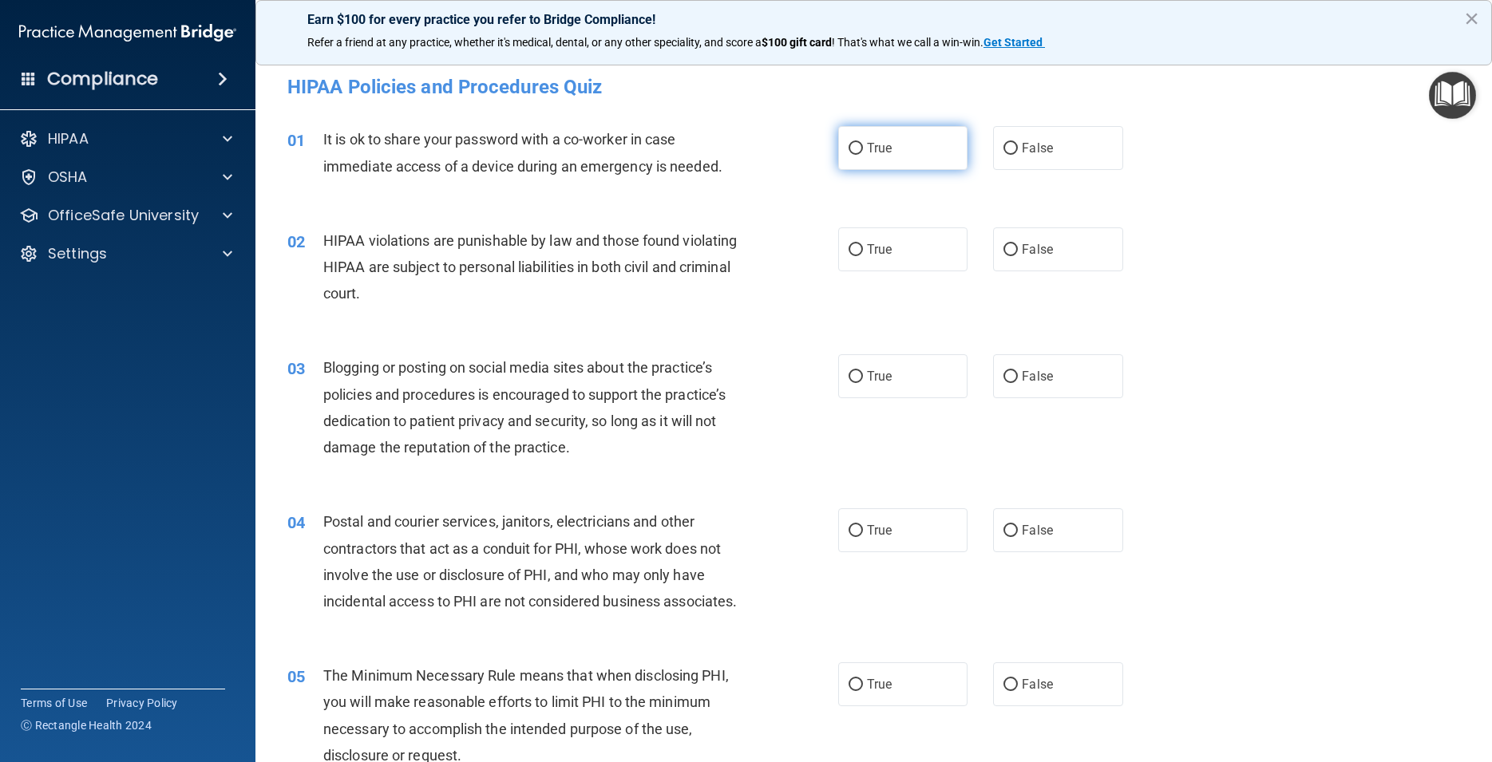
click at [889, 149] on label "True" at bounding box center [902, 148] width 129 height 44
click at [863, 149] on input "True" at bounding box center [856, 149] width 14 height 12
radio input "true"
click at [873, 260] on label "True" at bounding box center [902, 250] width 129 height 44
click at [863, 256] on input "True" at bounding box center [856, 250] width 14 height 12
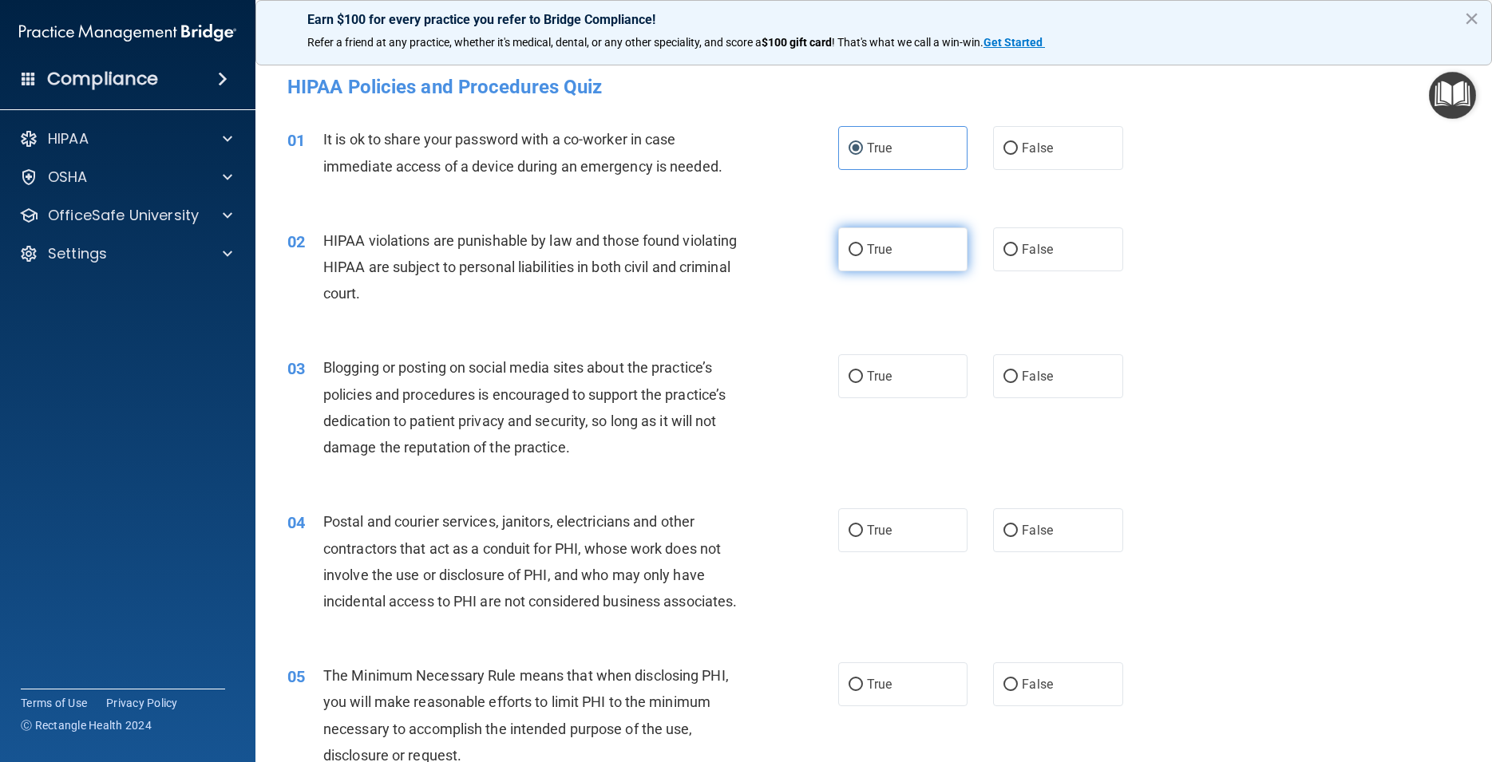
radio input "true"
click at [1038, 382] on span "False" at bounding box center [1037, 376] width 31 height 15
click at [1018, 382] on input "False" at bounding box center [1011, 377] width 14 height 12
radio input "true"
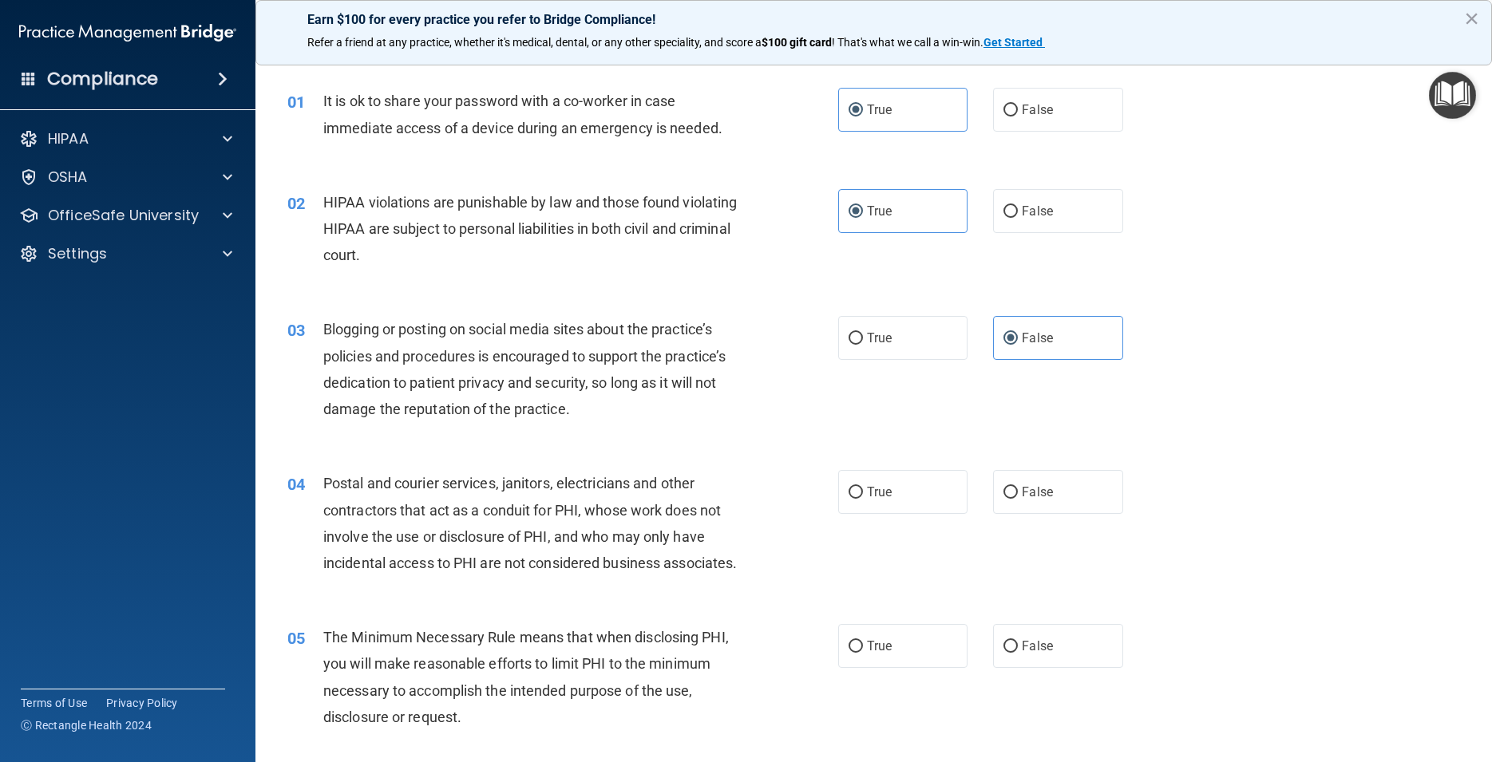
scroll to position [72, 0]
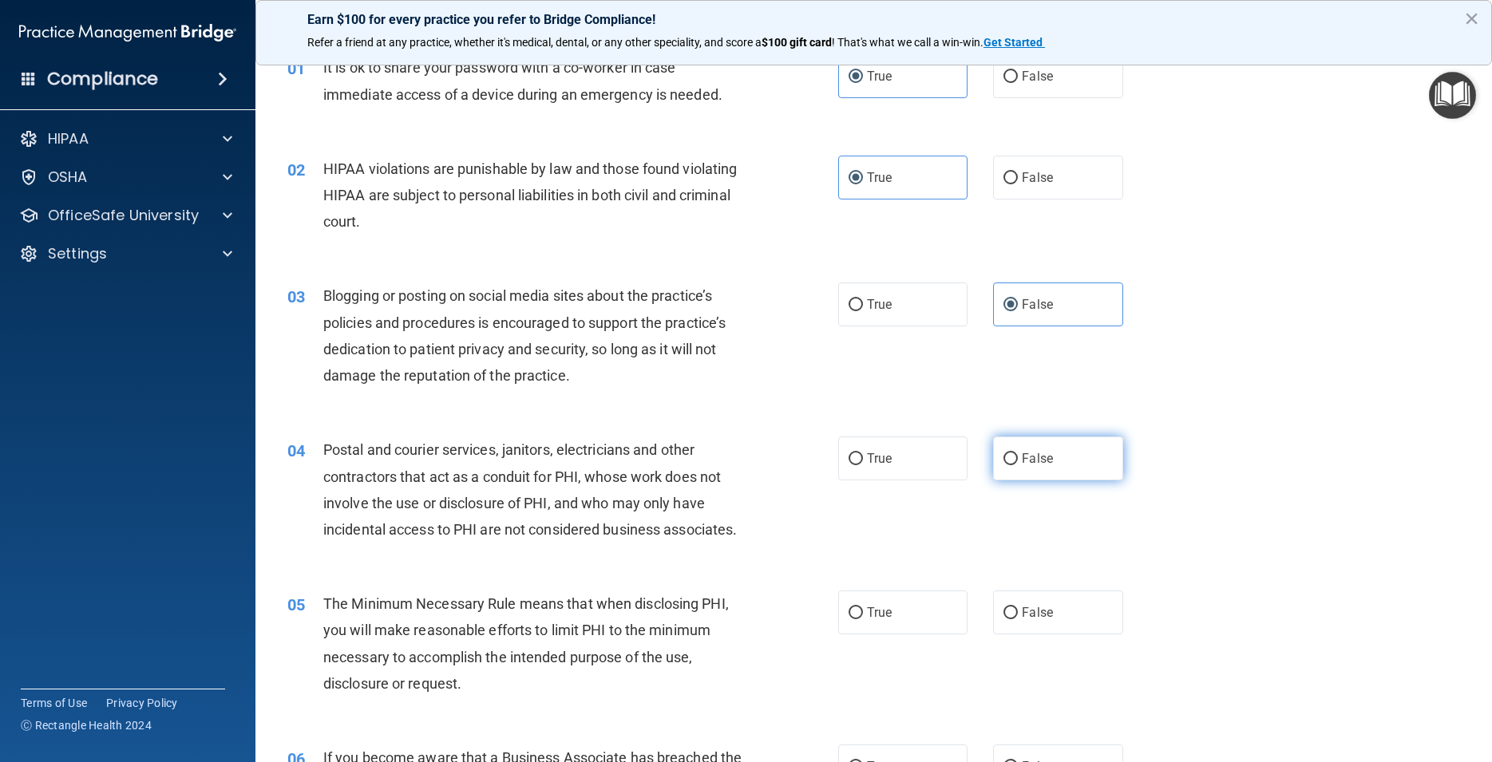
click at [1072, 467] on label "False" at bounding box center [1057, 459] width 129 height 44
click at [1018, 465] on input "False" at bounding box center [1011, 459] width 14 height 12
radio input "true"
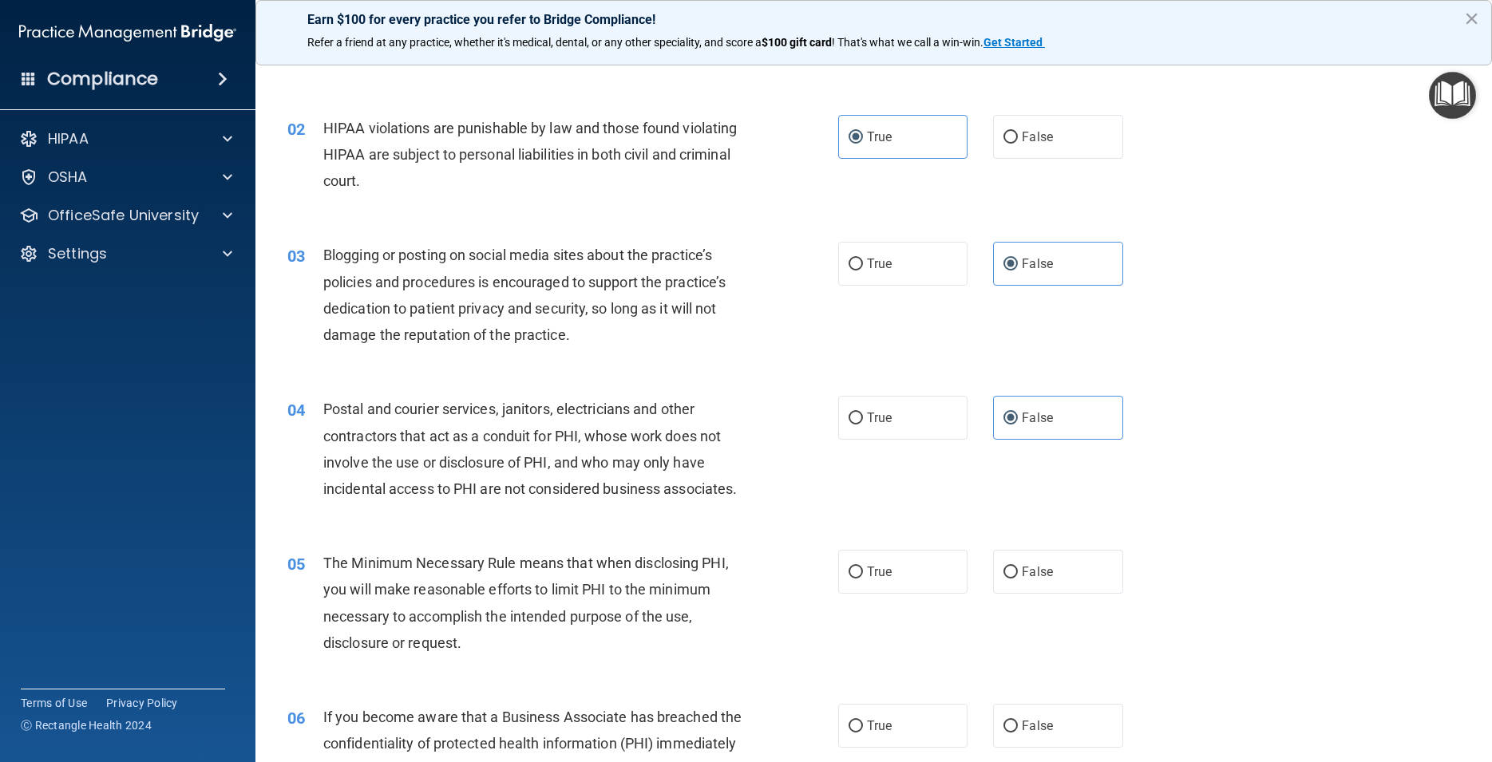
scroll to position [144, 0]
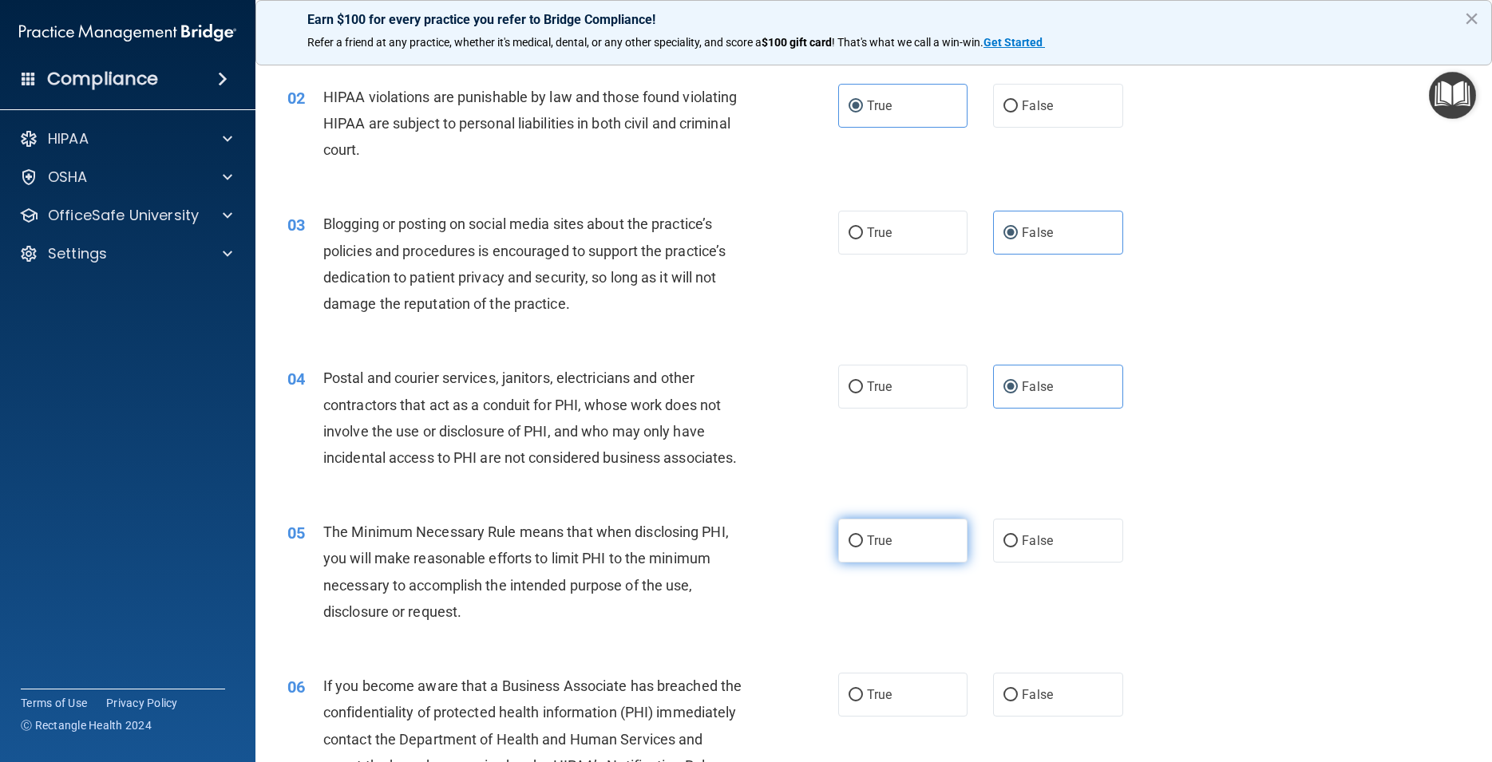
click at [904, 563] on label "True" at bounding box center [902, 541] width 129 height 44
click at [863, 548] on input "True" at bounding box center [856, 542] width 14 height 12
radio input "true"
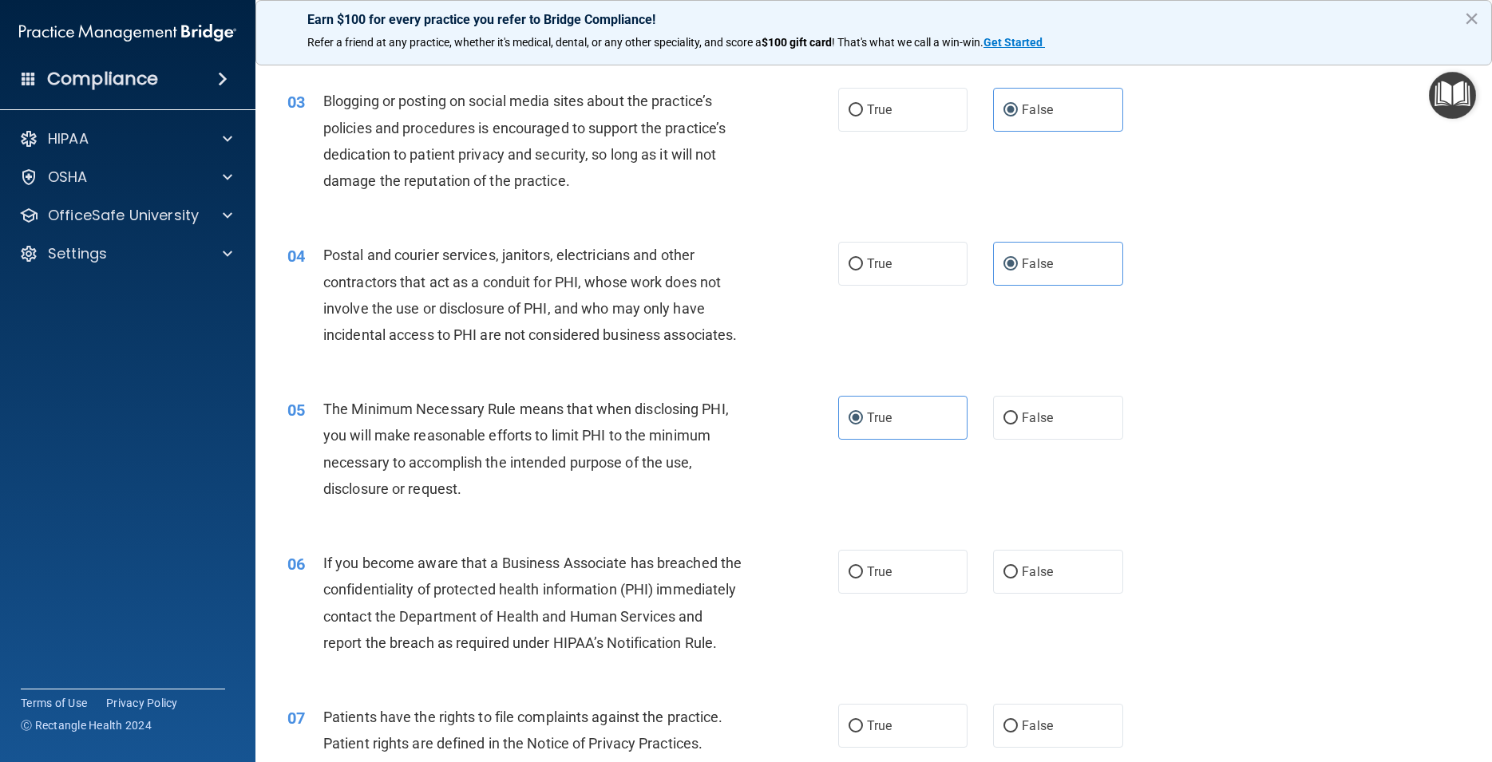
scroll to position [287, 0]
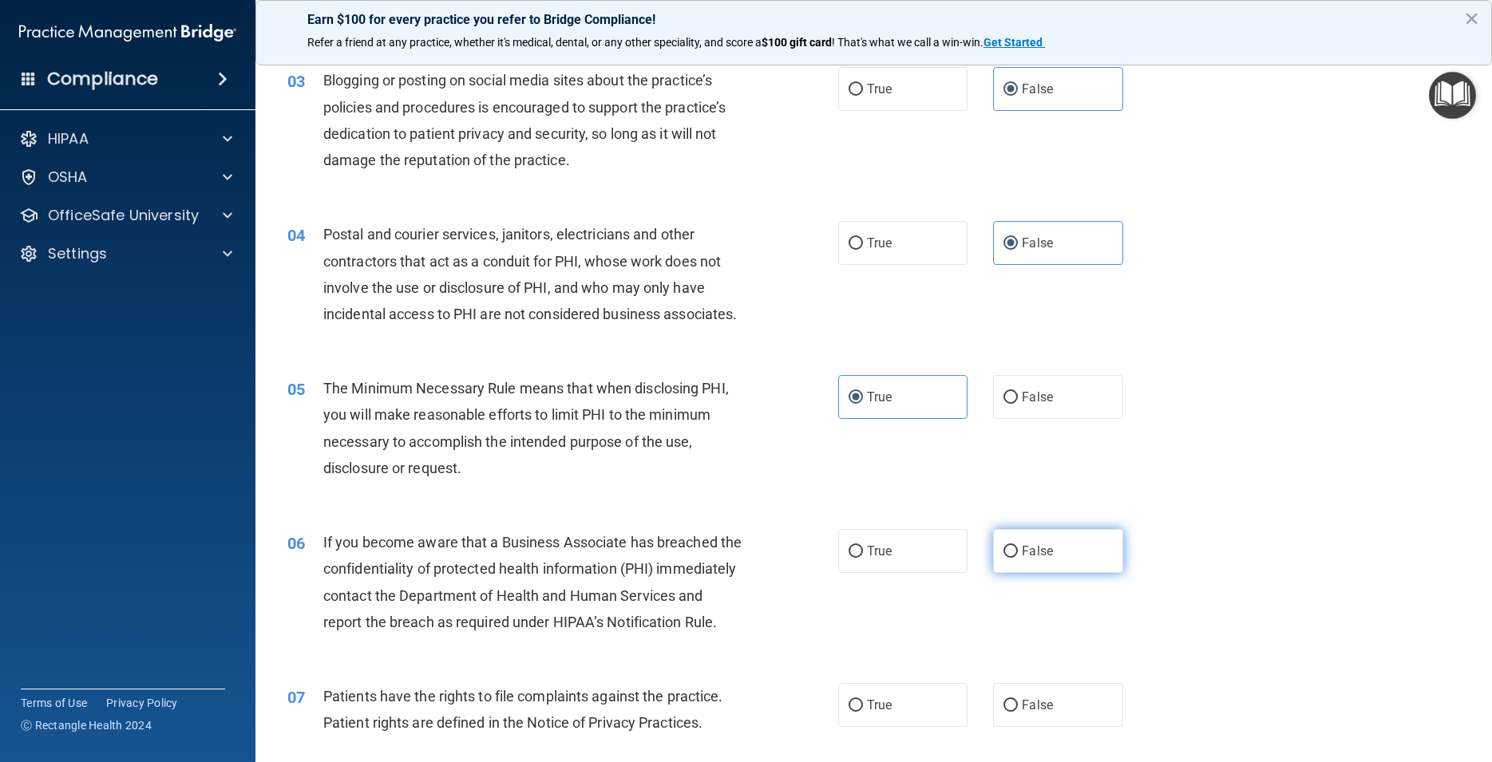
click at [1068, 573] on label "False" at bounding box center [1057, 551] width 129 height 44
click at [1018, 558] on input "False" at bounding box center [1011, 552] width 14 height 12
radio input "true"
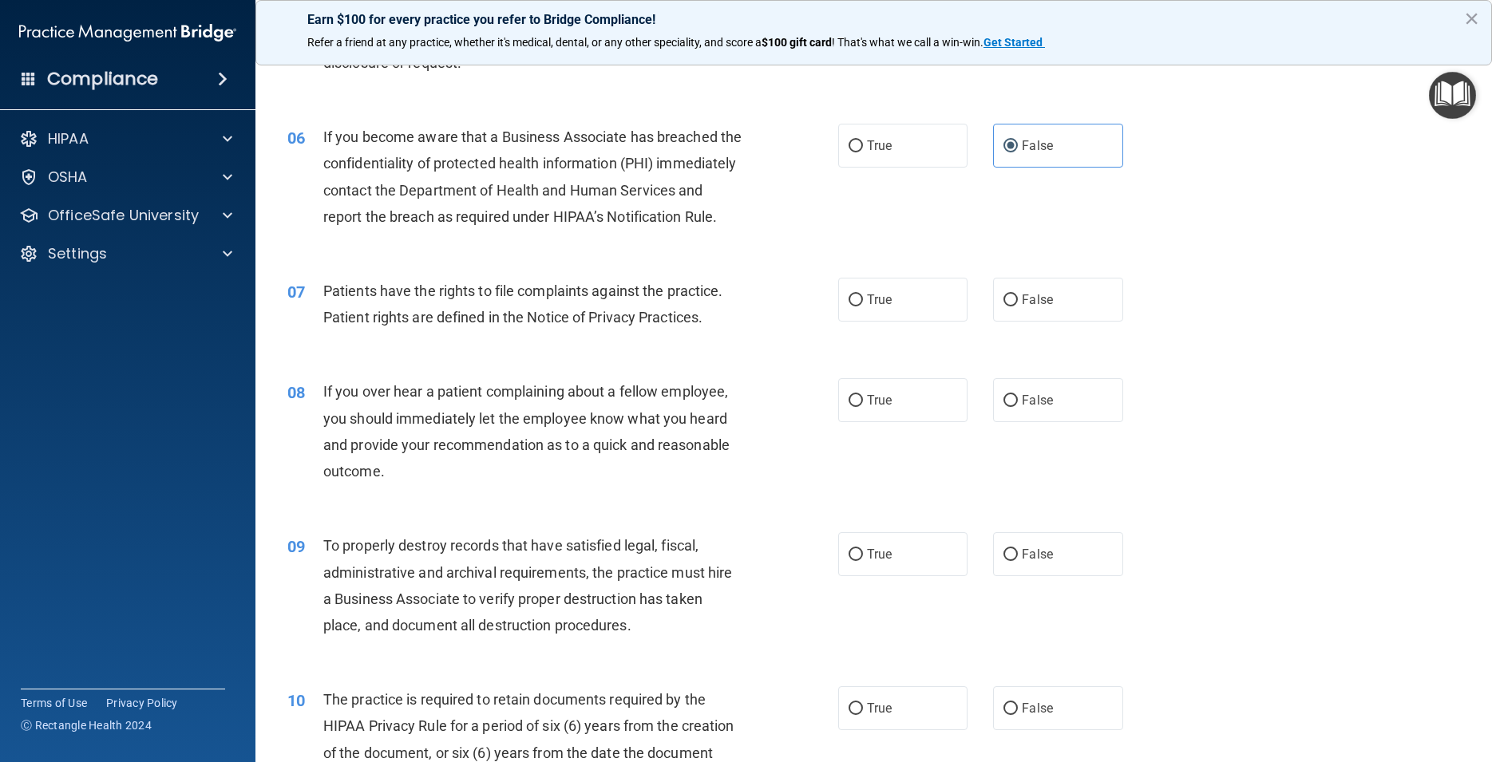
scroll to position [719, 0]
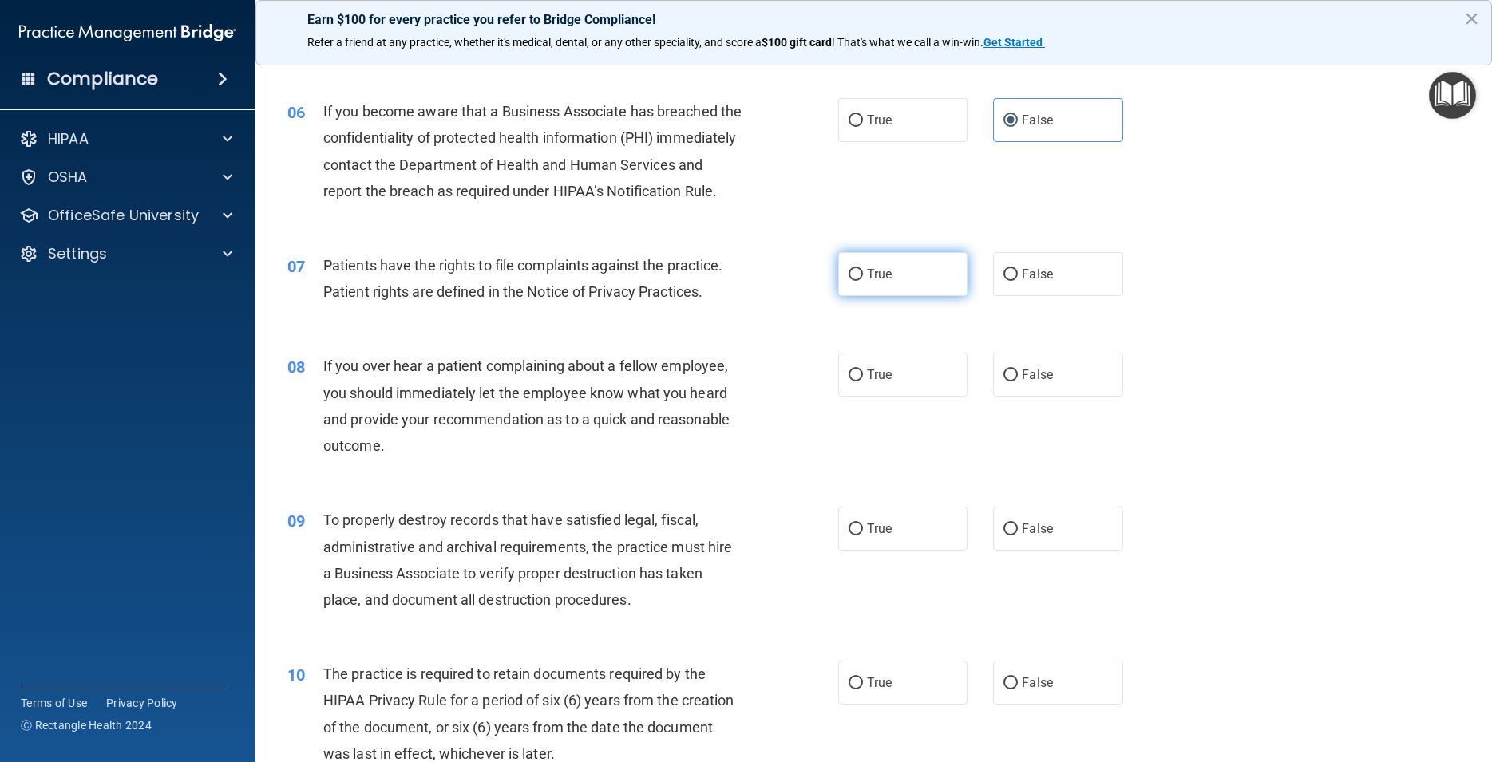
click at [877, 282] on span "True" at bounding box center [879, 274] width 25 height 15
click at [863, 281] on input "True" at bounding box center [856, 275] width 14 height 12
radio input "true"
click at [1061, 397] on label "False" at bounding box center [1057, 375] width 129 height 44
click at [1018, 382] on input "False" at bounding box center [1011, 376] width 14 height 12
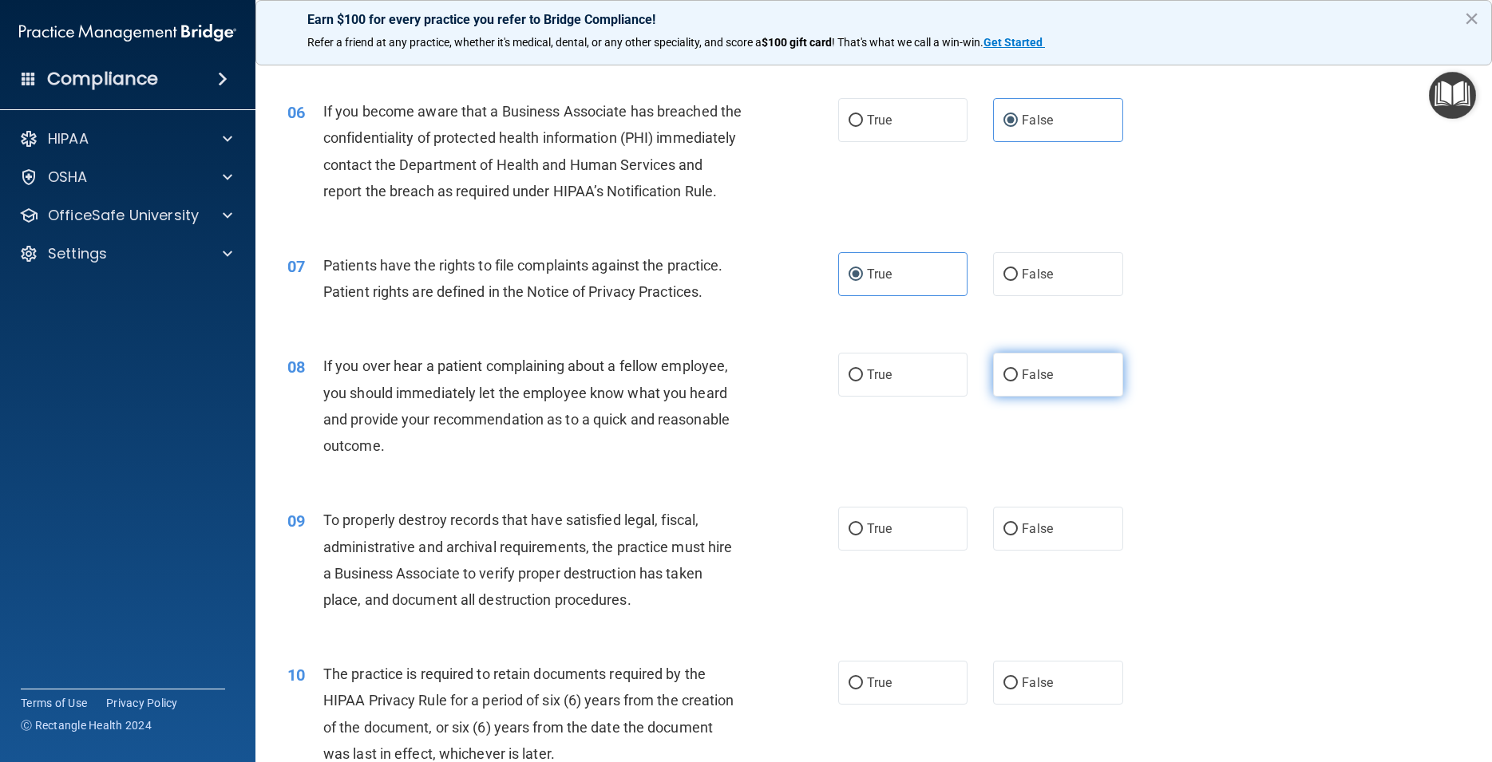
radio input "true"
click at [1088, 551] on label "False" at bounding box center [1057, 529] width 129 height 44
click at [1018, 536] on input "False" at bounding box center [1011, 530] width 14 height 12
radio input "true"
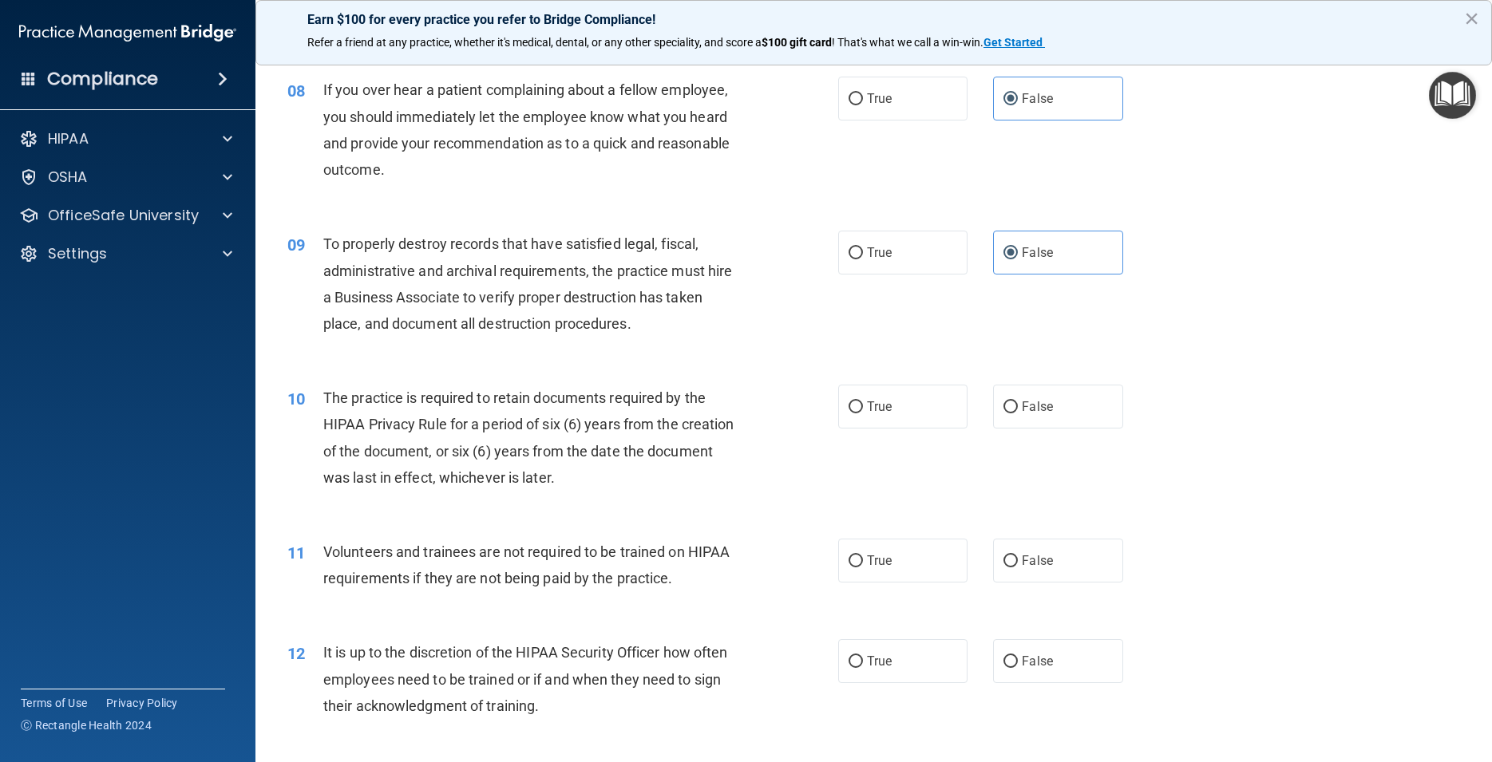
scroll to position [1006, 0]
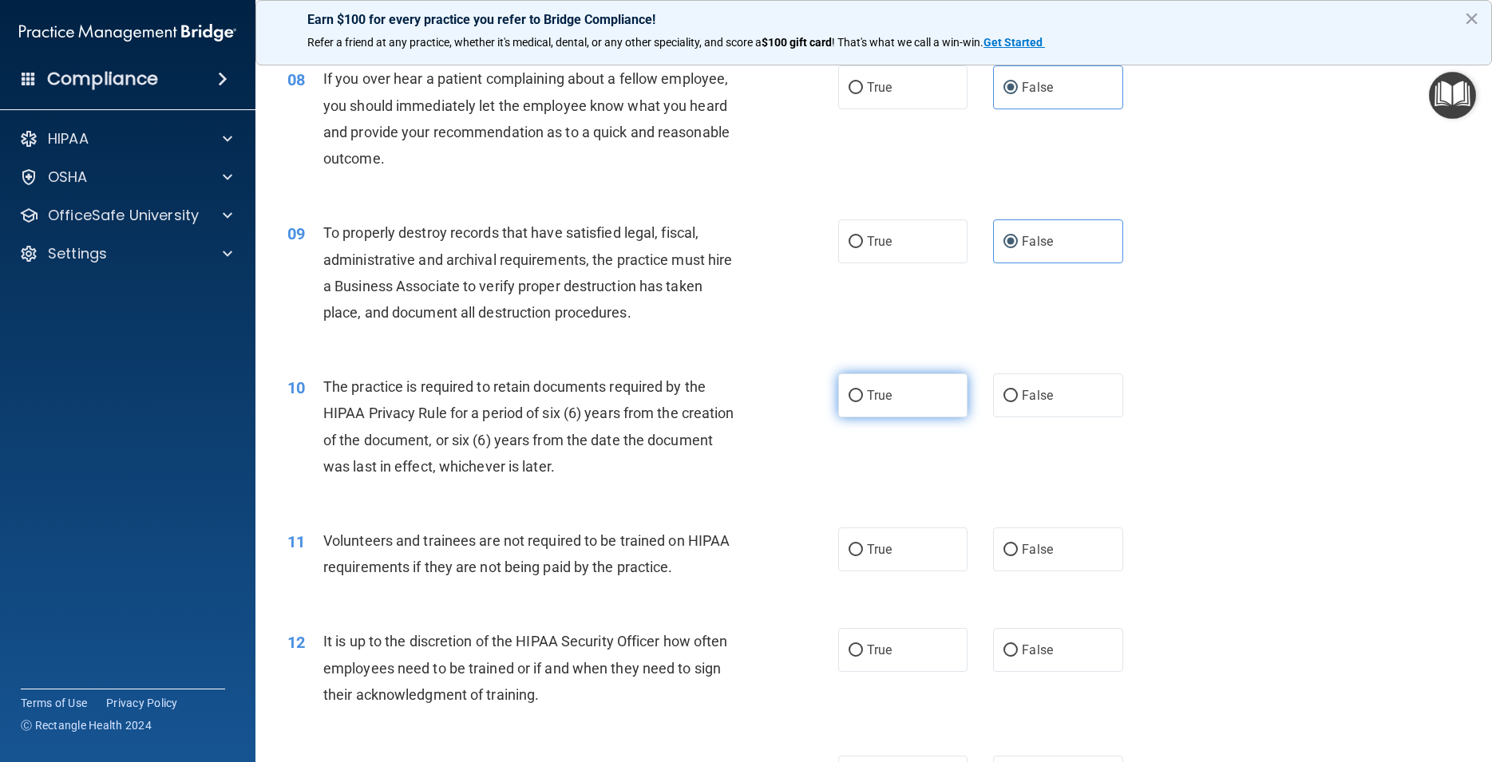
click at [884, 403] on span "True" at bounding box center [879, 395] width 25 height 15
click at [863, 402] on input "True" at bounding box center [856, 396] width 14 height 12
radio input "true"
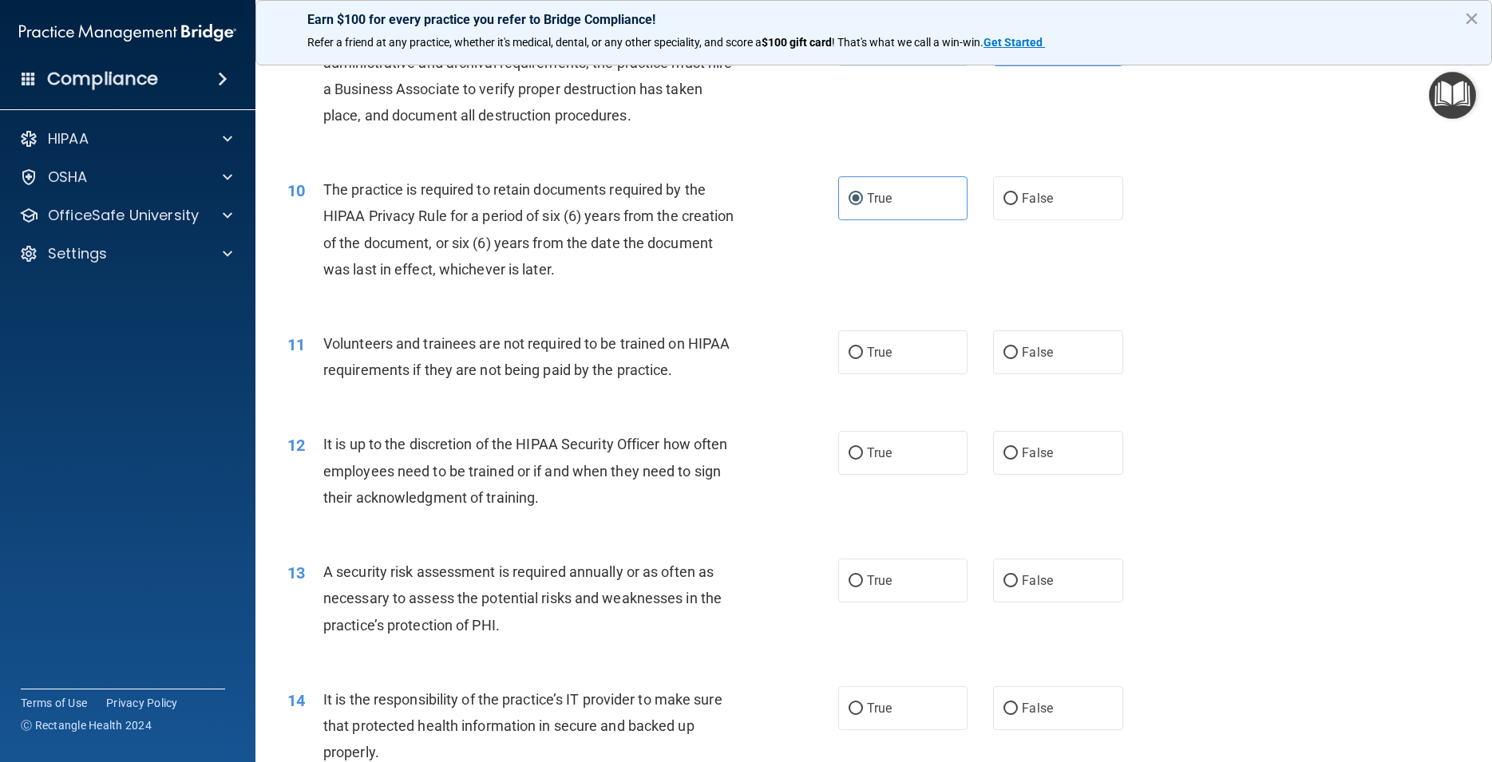
scroll to position [1221, 0]
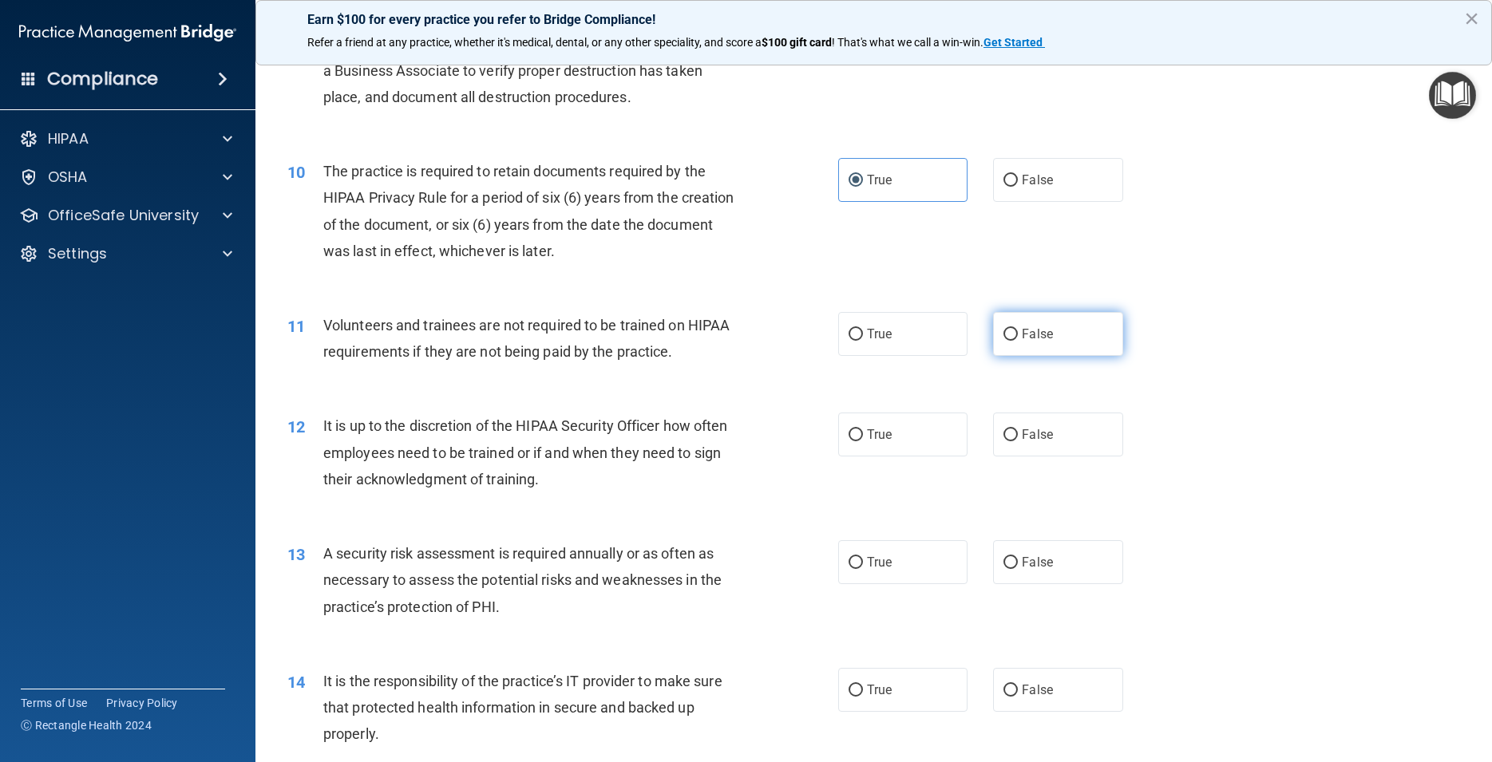
click at [1076, 356] on label "False" at bounding box center [1057, 334] width 129 height 44
click at [1018, 341] on input "False" at bounding box center [1011, 335] width 14 height 12
radio input "true"
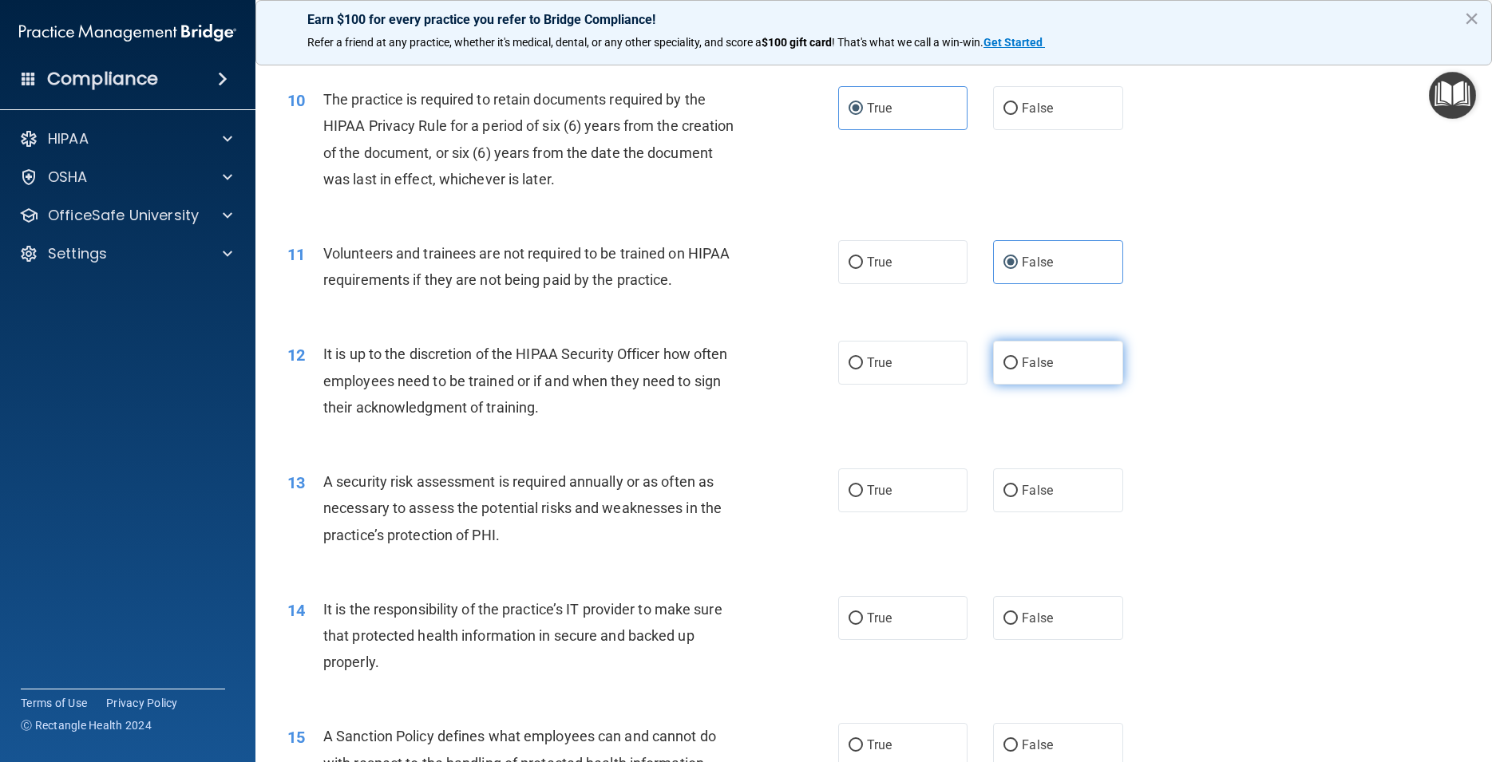
click at [1000, 385] on label "False" at bounding box center [1057, 363] width 129 height 44
click at [1004, 370] on input "False" at bounding box center [1011, 364] width 14 height 12
radio input "true"
click at [892, 513] on label "True" at bounding box center [902, 491] width 129 height 44
click at [863, 497] on input "True" at bounding box center [856, 491] width 14 height 12
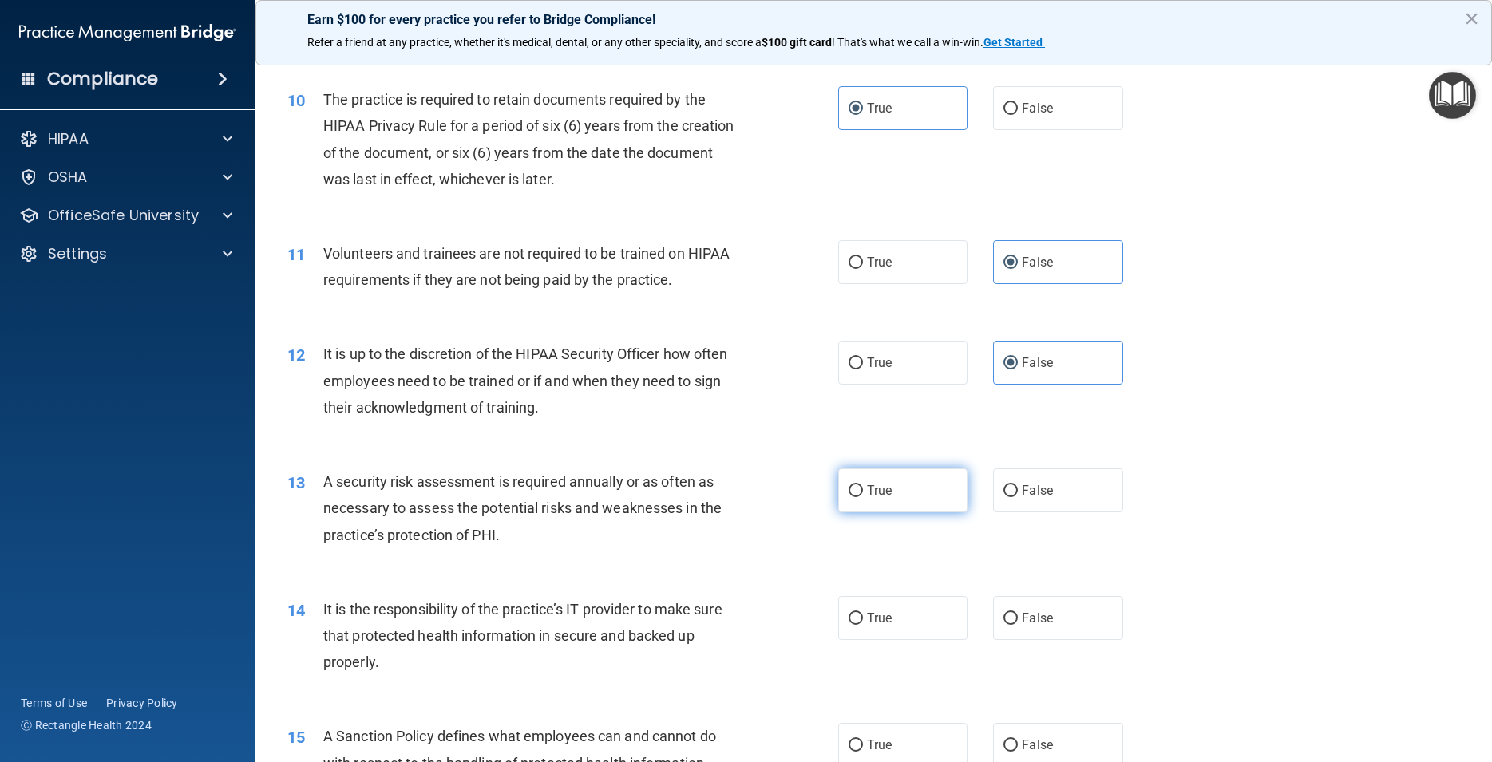
radio input "true"
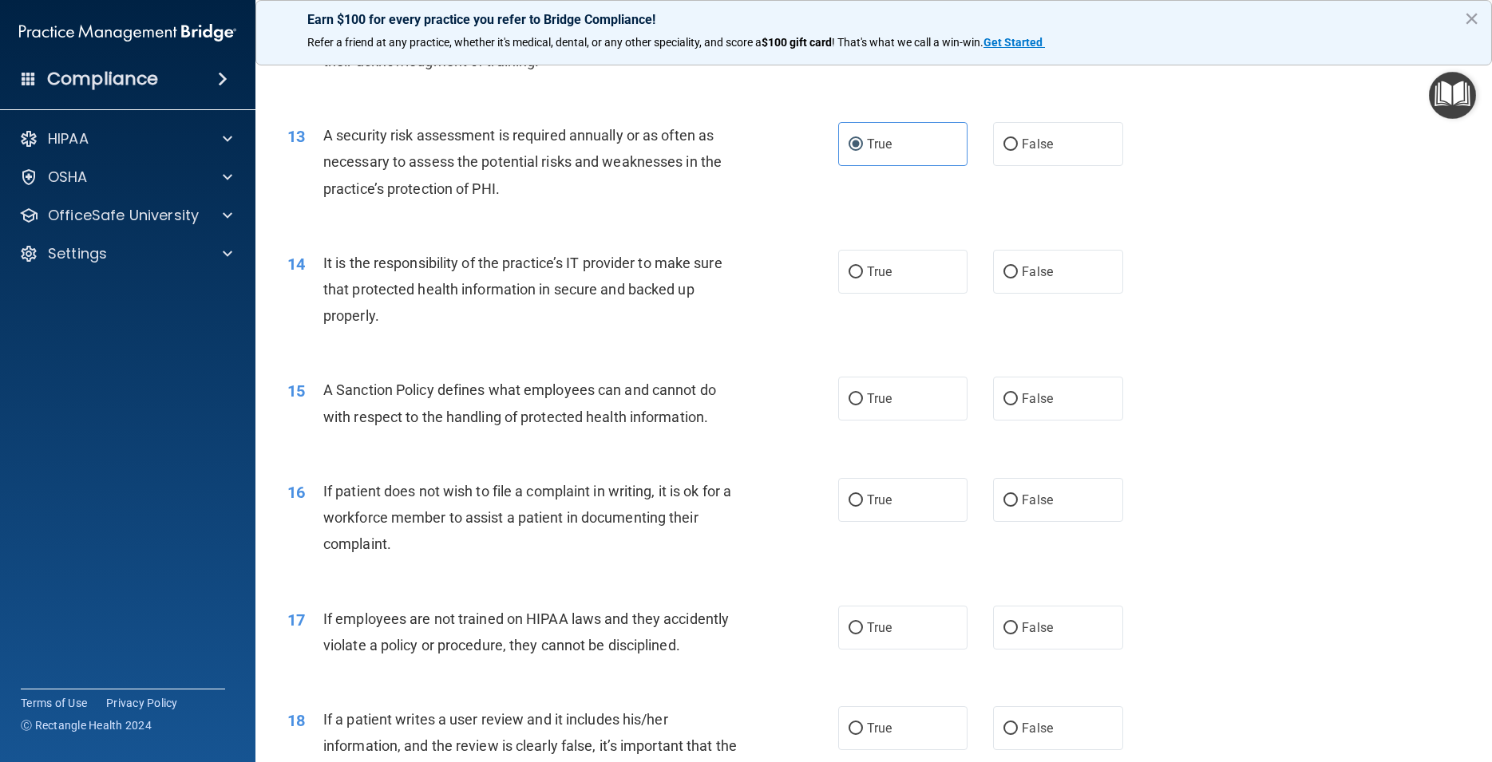
scroll to position [1653, 0]
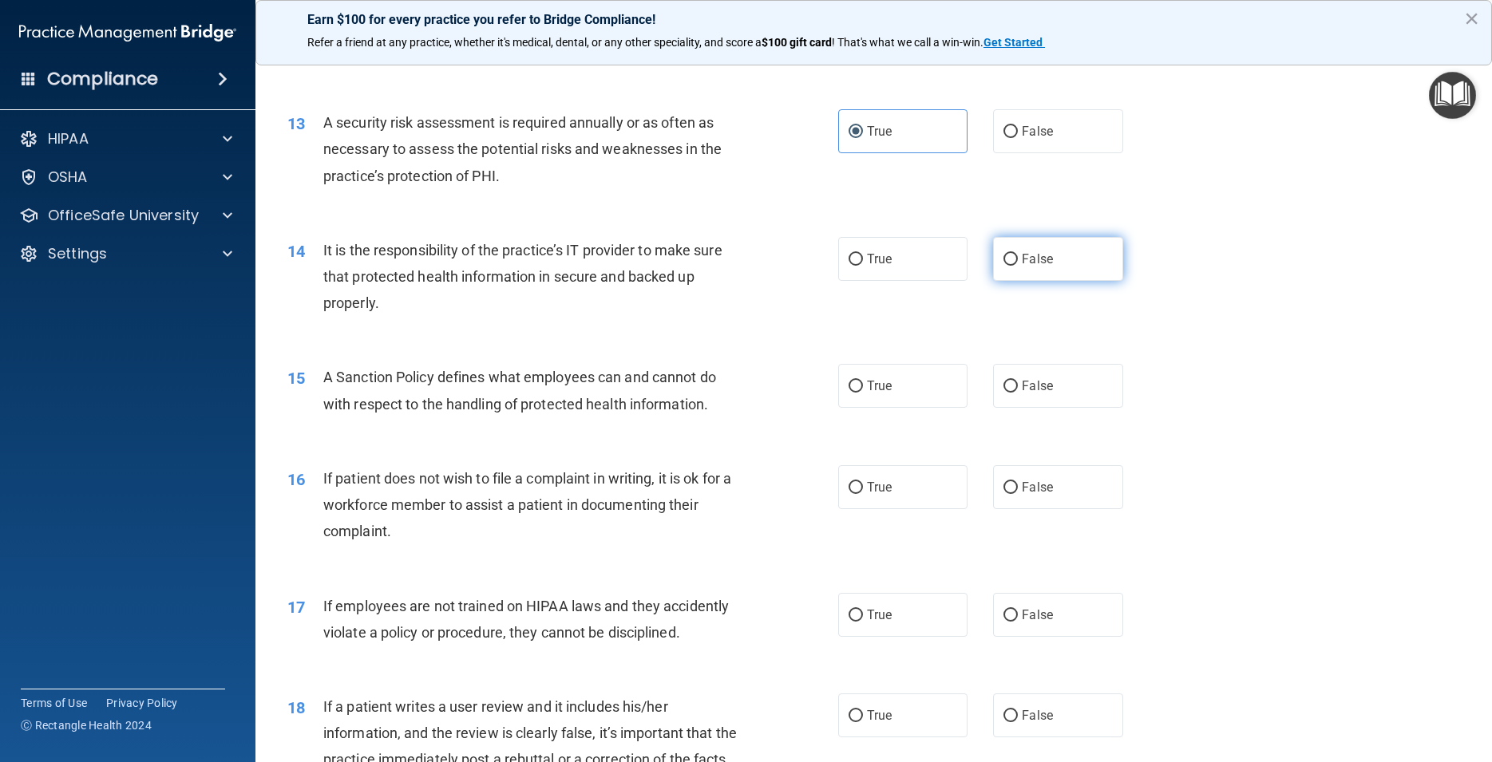
click at [1067, 281] on label "False" at bounding box center [1057, 259] width 129 height 44
click at [1018, 266] on input "False" at bounding box center [1011, 260] width 14 height 12
radio input "true"
click at [1082, 408] on label "False" at bounding box center [1057, 386] width 129 height 44
click at [1018, 393] on input "False" at bounding box center [1011, 387] width 14 height 12
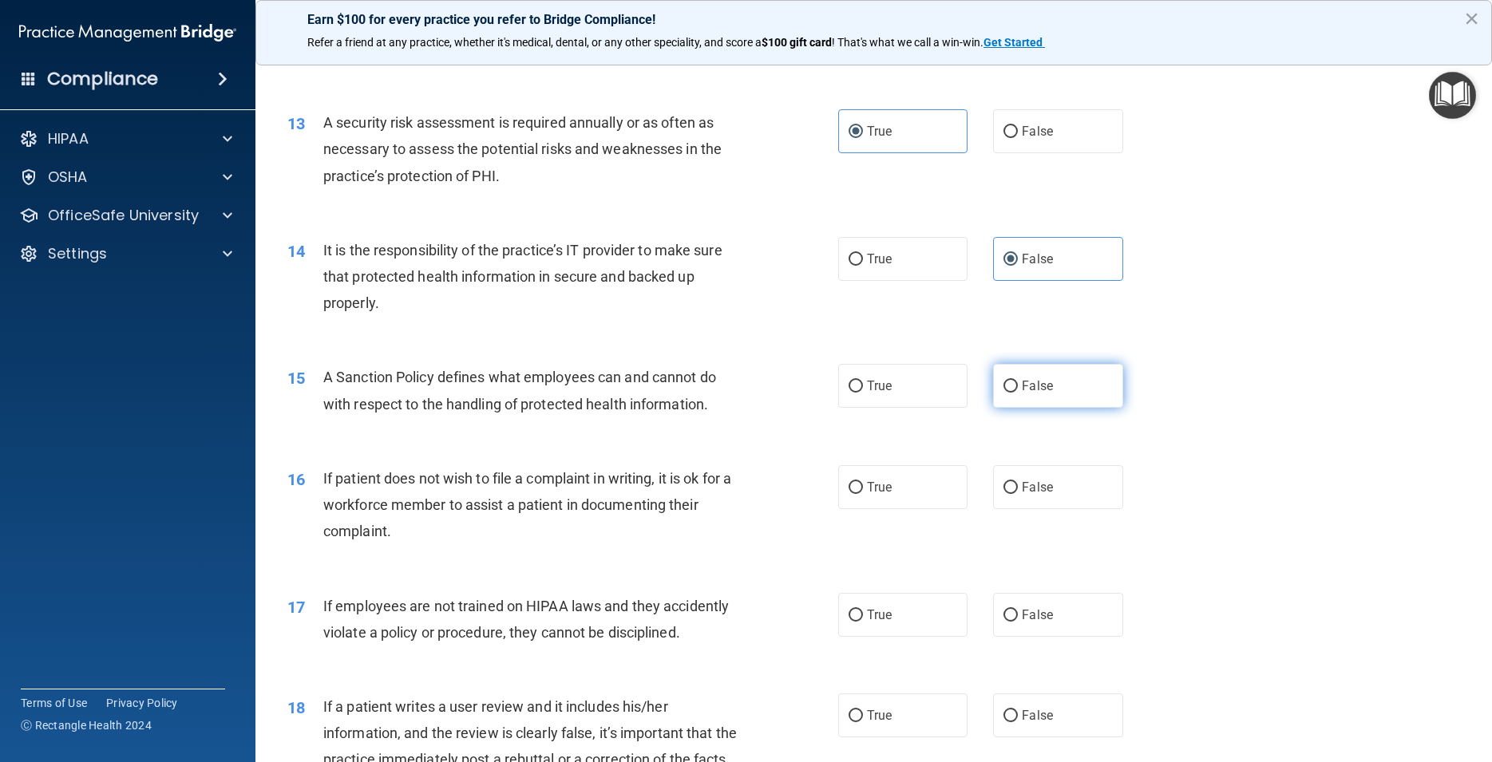
radio input "true"
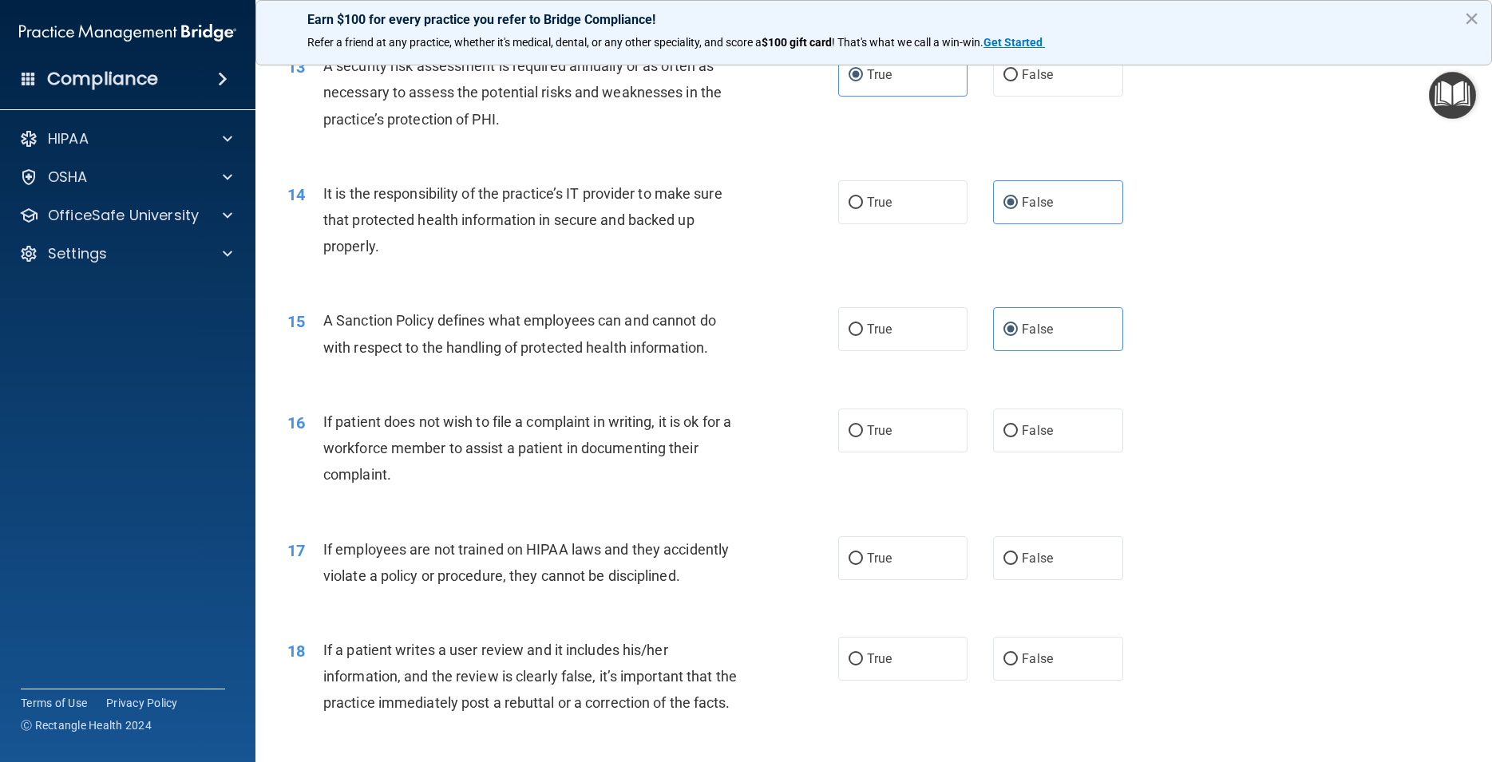
scroll to position [1724, 0]
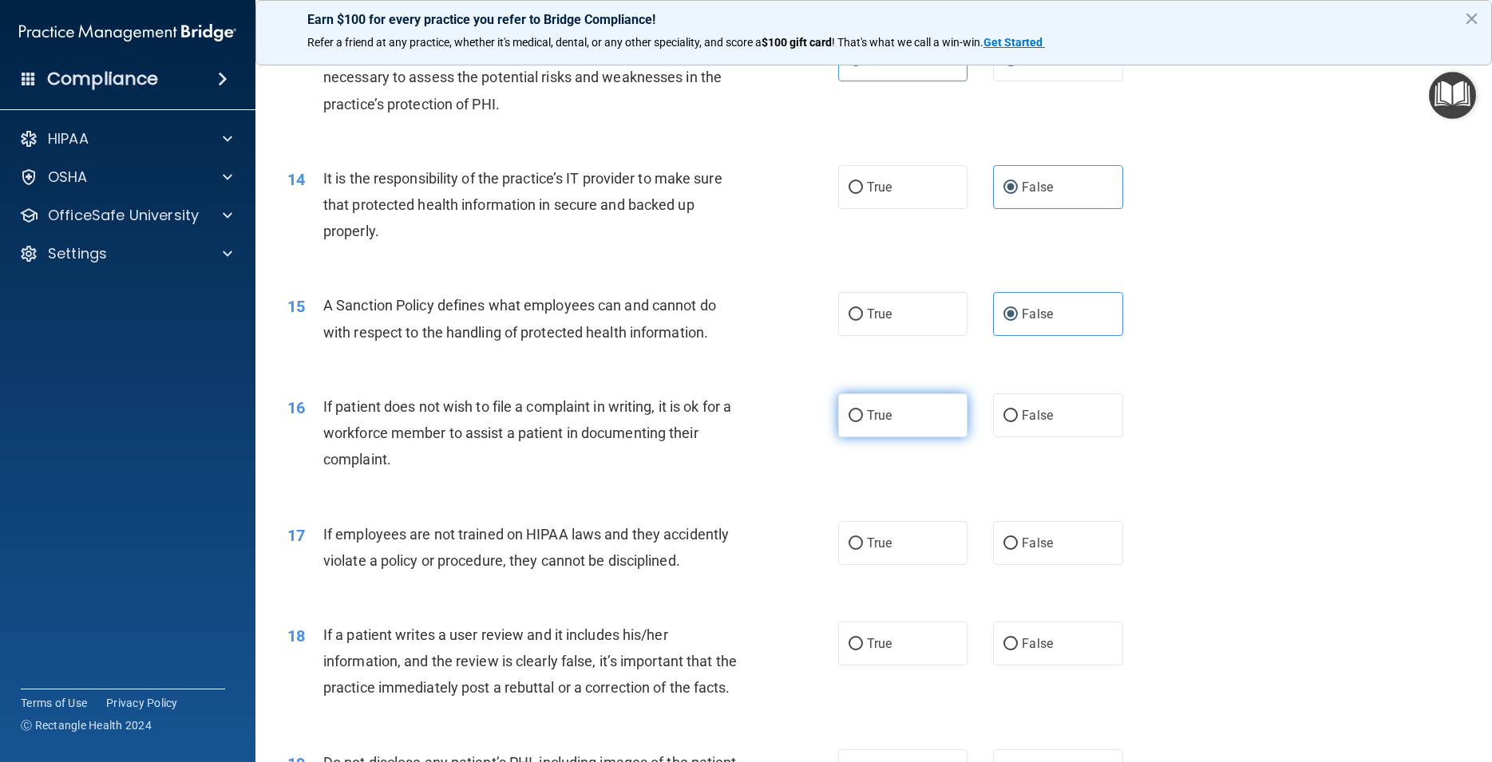
click at [909, 437] on label "True" at bounding box center [902, 416] width 129 height 44
click at [863, 422] on input "True" at bounding box center [856, 416] width 14 height 12
radio input "true"
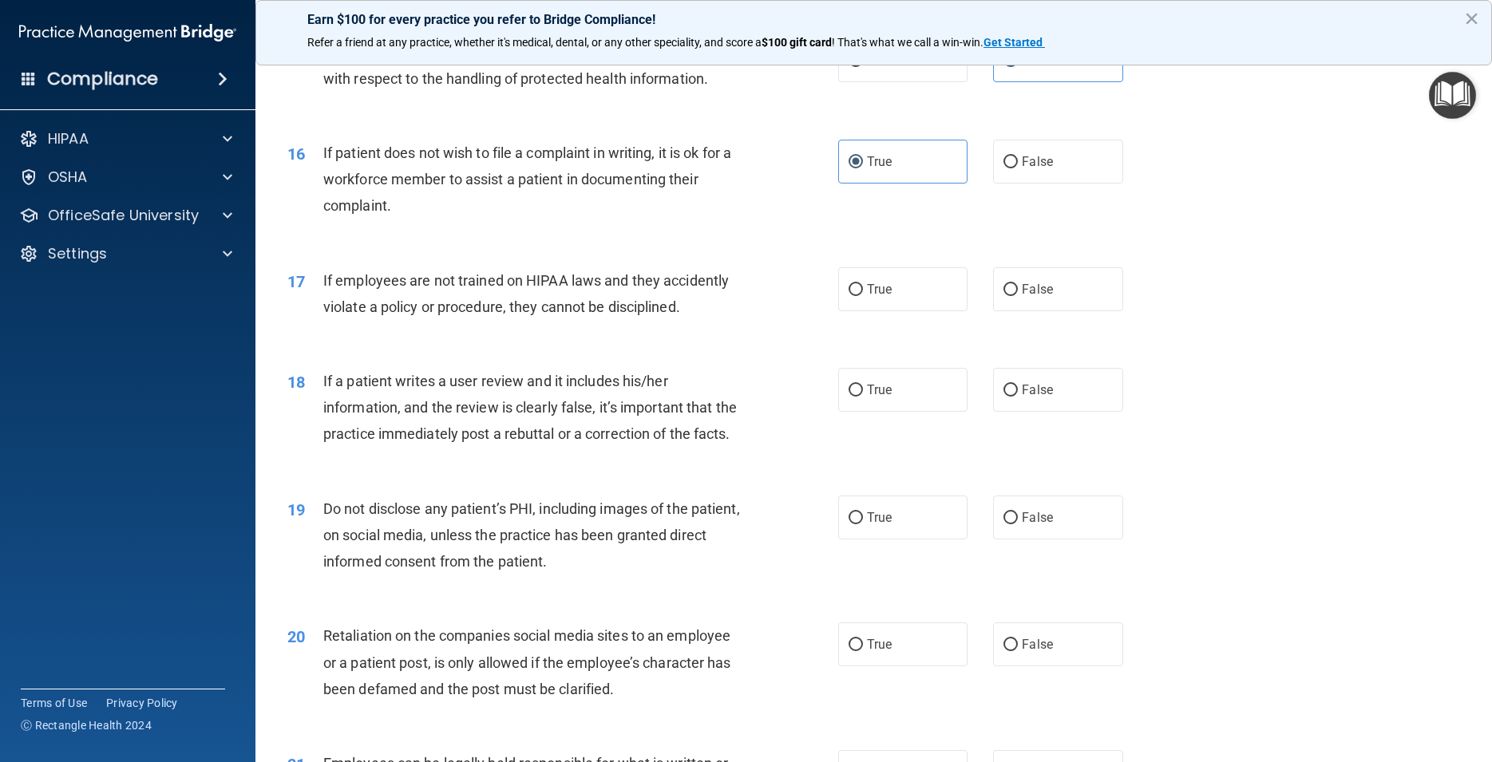
scroll to position [2012, 0]
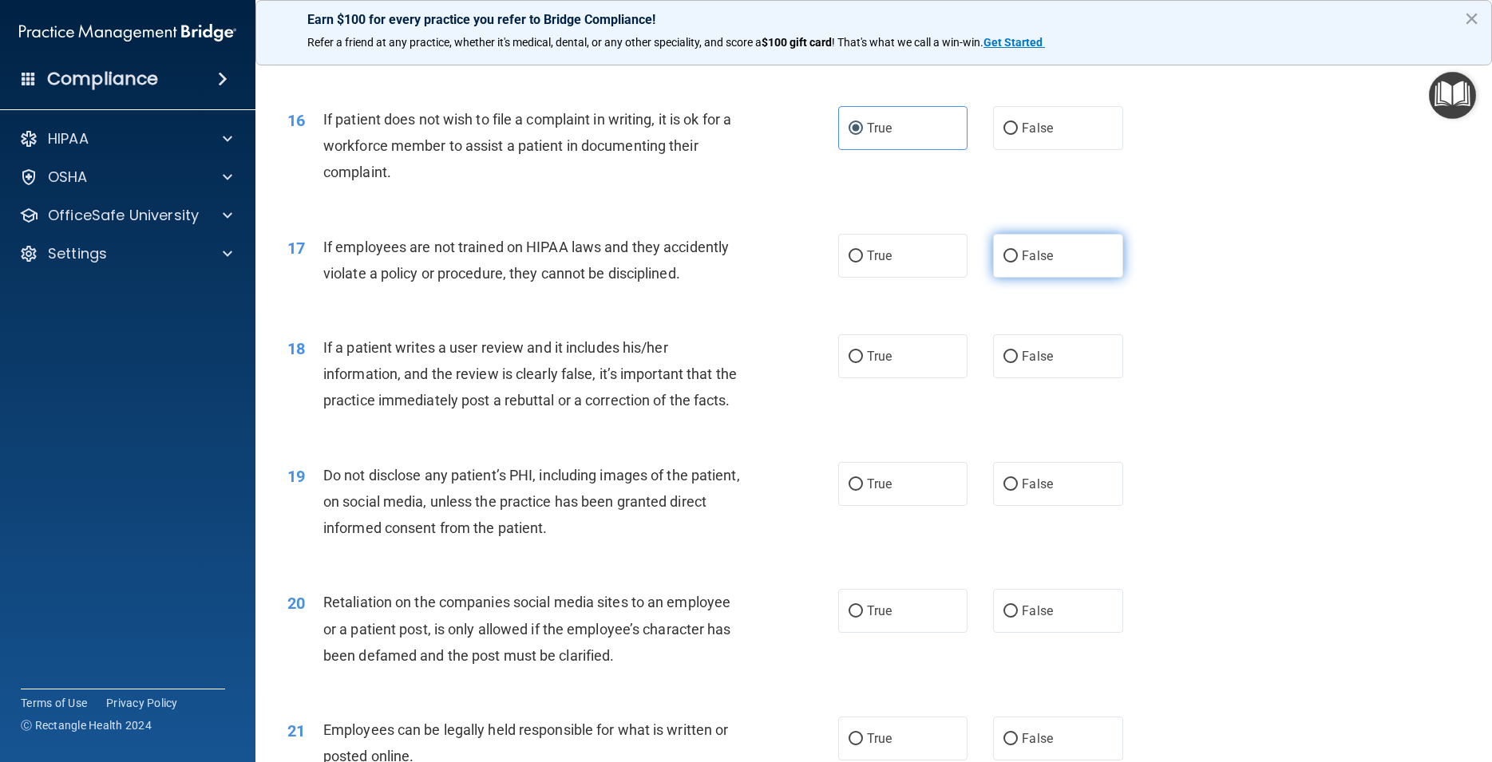
click at [1077, 278] on label "False" at bounding box center [1057, 256] width 129 height 44
click at [1018, 263] on input "False" at bounding box center [1011, 257] width 14 height 12
radio input "true"
click at [1059, 378] on label "False" at bounding box center [1057, 357] width 129 height 44
click at [1018, 363] on input "False" at bounding box center [1011, 357] width 14 height 12
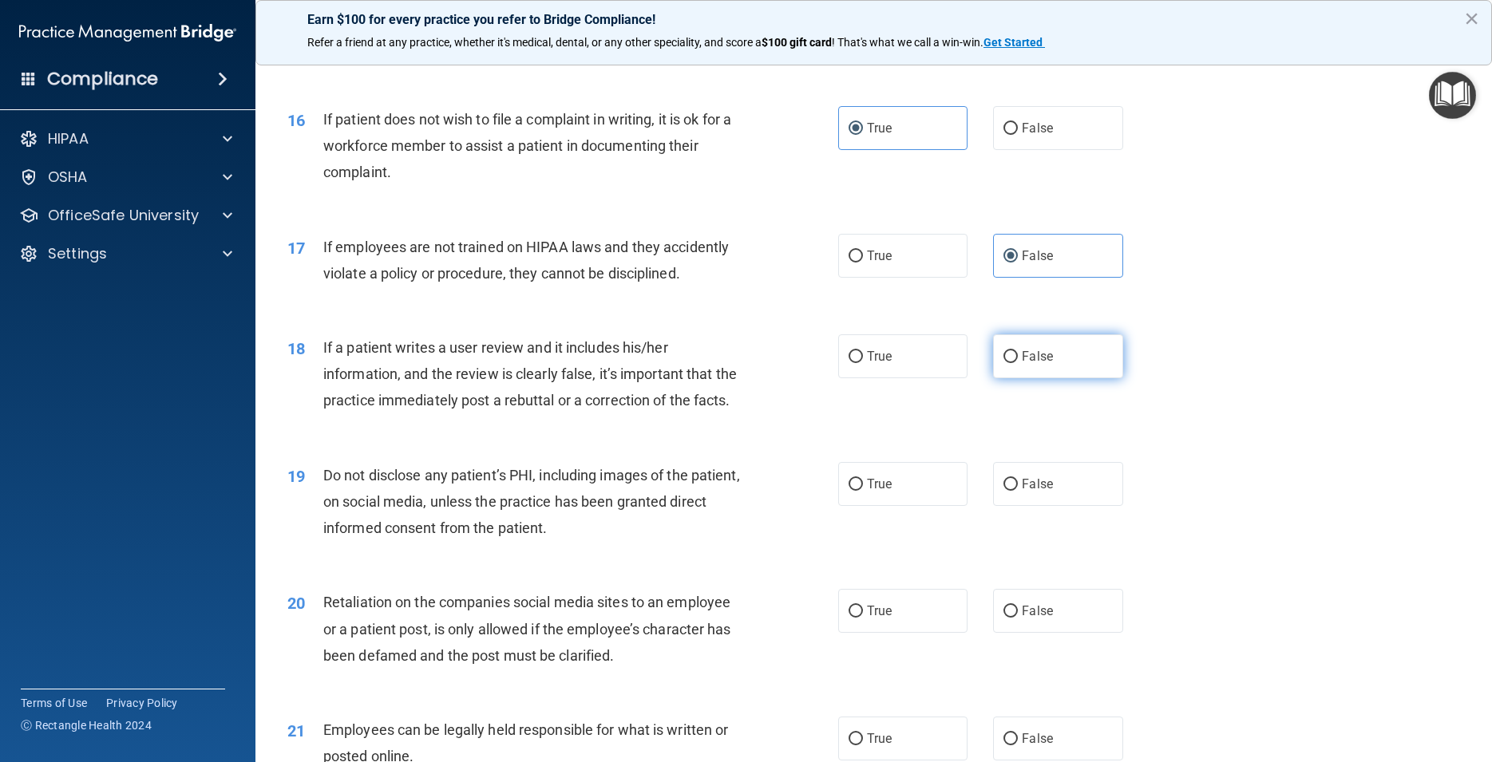
radio input "true"
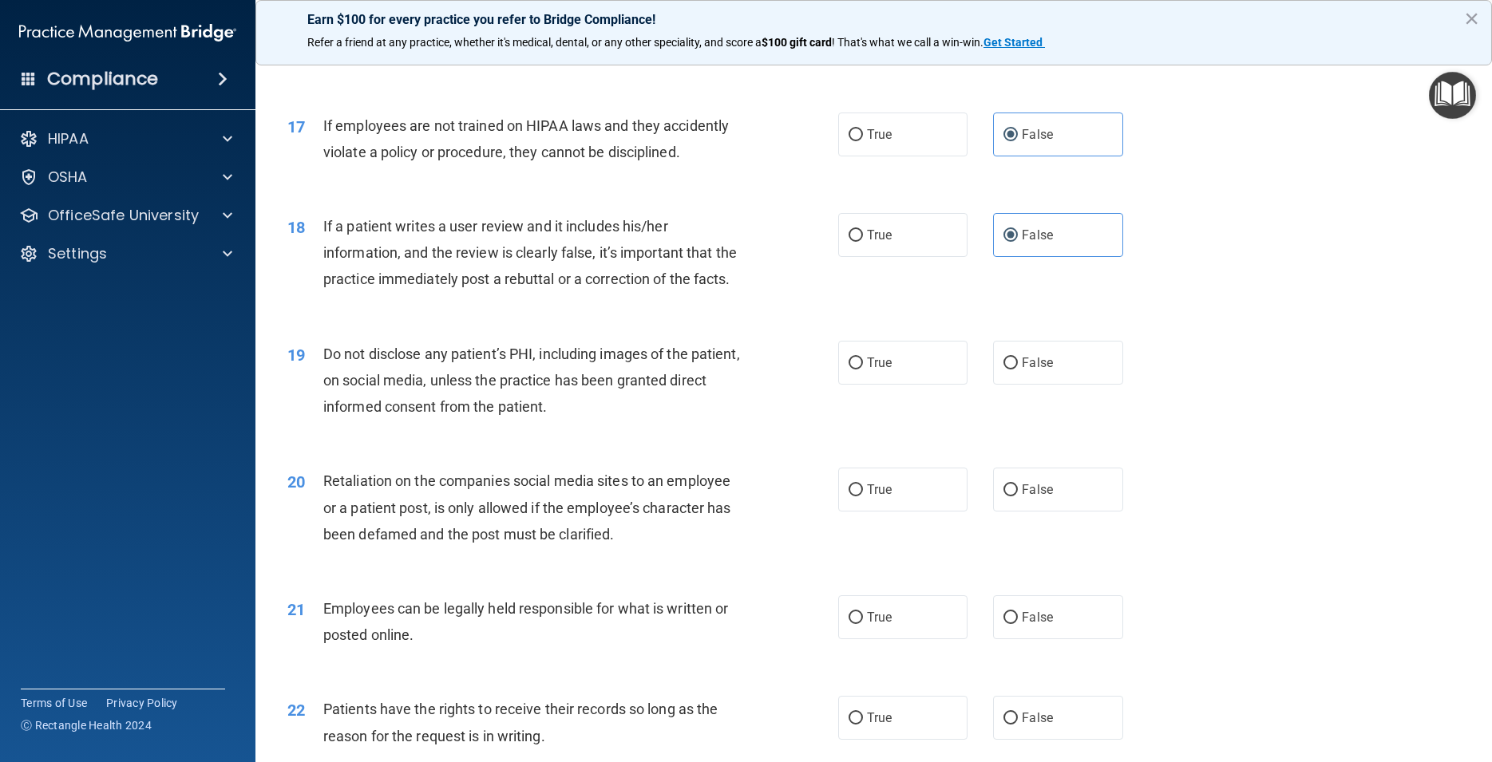
scroll to position [2156, 0]
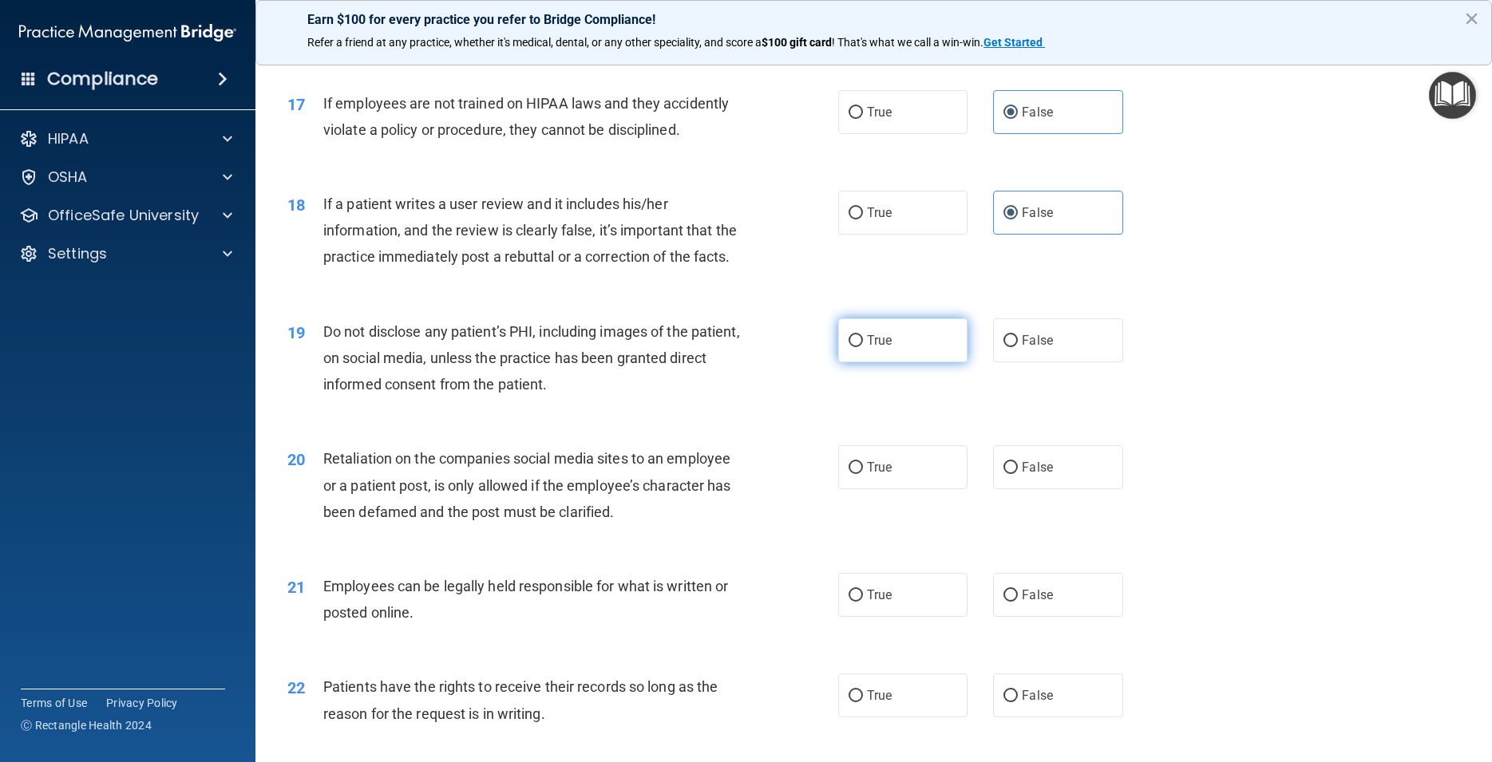
click at [889, 362] on label "True" at bounding box center [902, 341] width 129 height 44
click at [863, 347] on input "True" at bounding box center [856, 341] width 14 height 12
radio input "true"
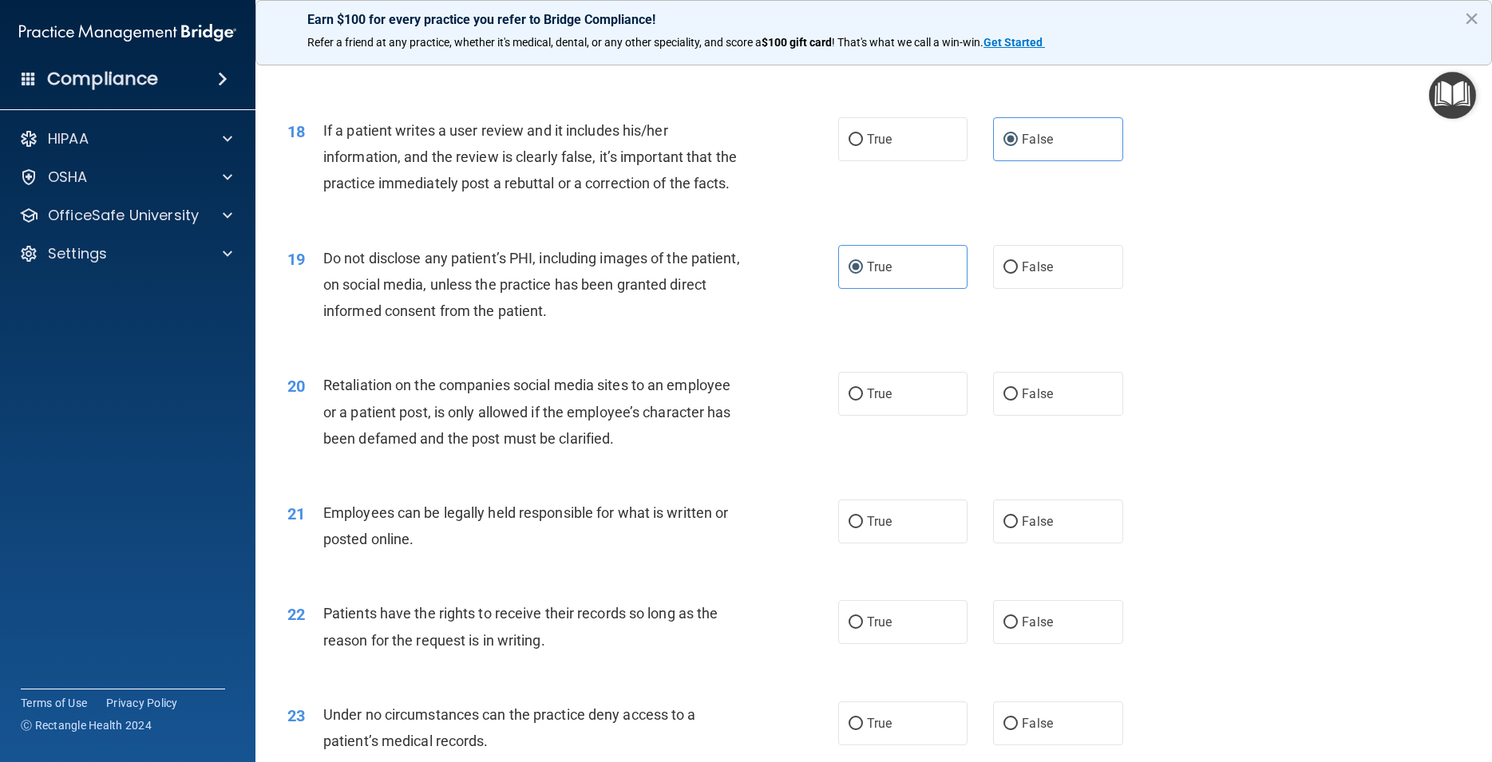
scroll to position [2371, 0]
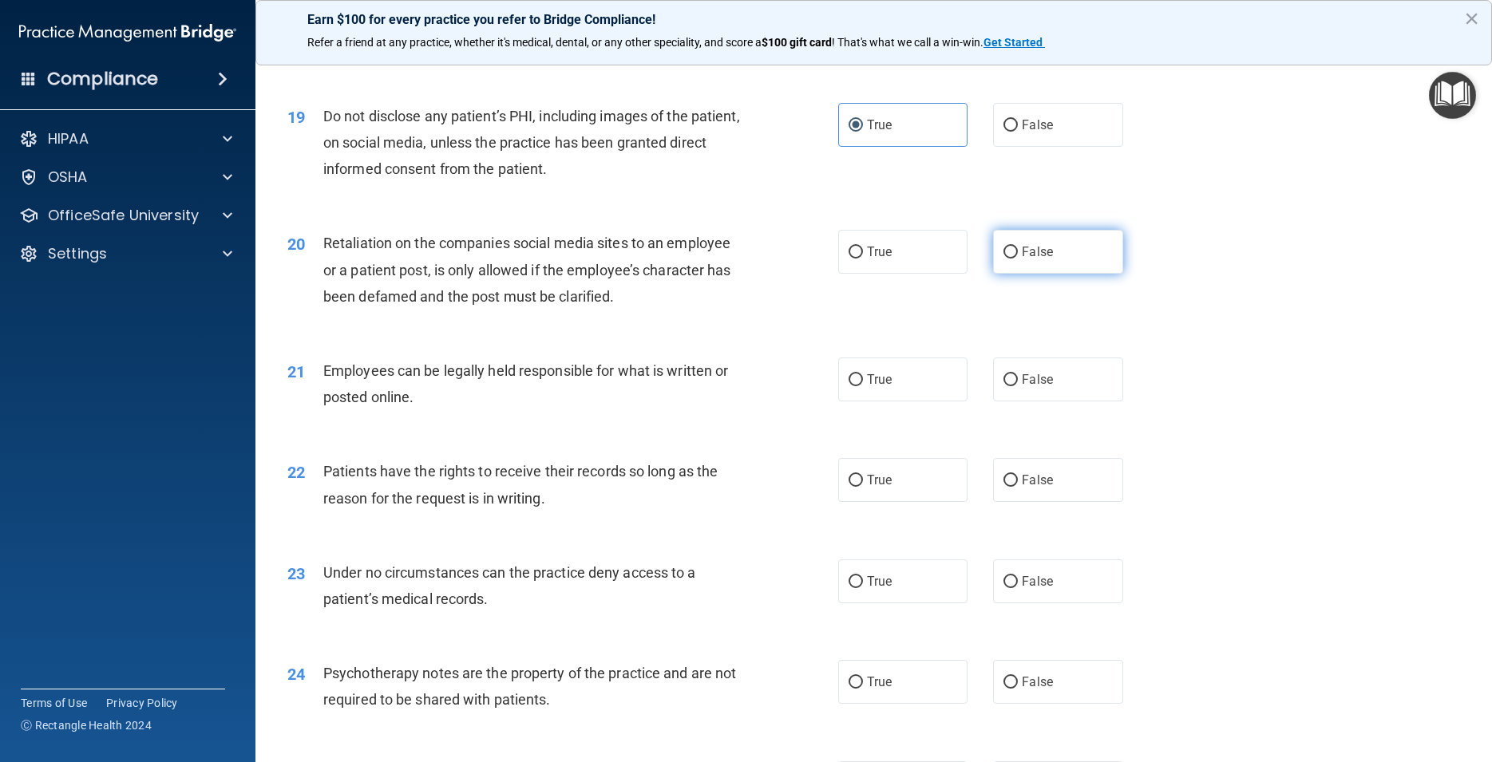
click at [1064, 274] on label "False" at bounding box center [1057, 252] width 129 height 44
click at [1018, 259] on input "False" at bounding box center [1011, 253] width 14 height 12
radio input "true"
click at [915, 402] on label "True" at bounding box center [902, 380] width 129 height 44
click at [863, 386] on input "True" at bounding box center [856, 380] width 14 height 12
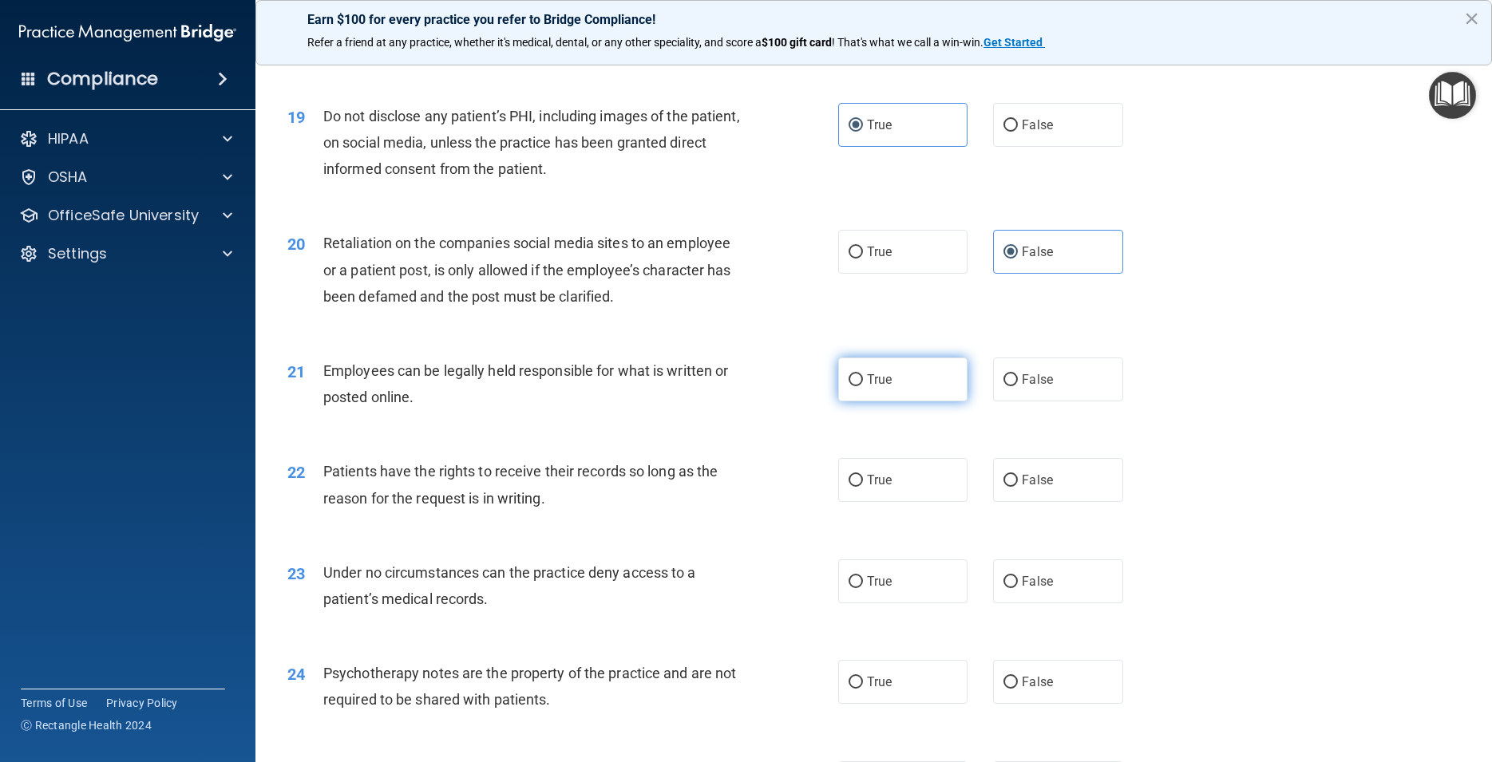
radio input "true"
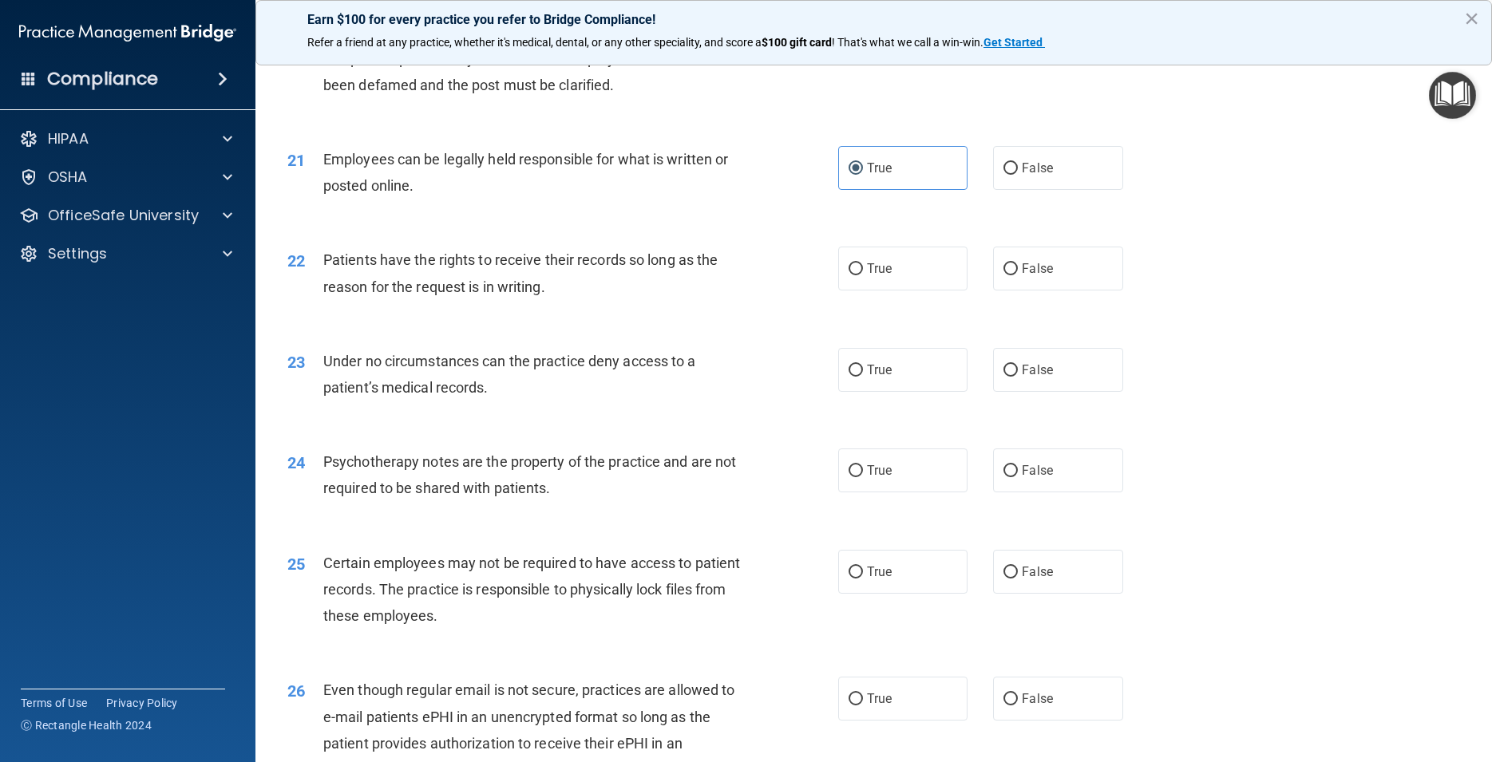
scroll to position [2587, 0]
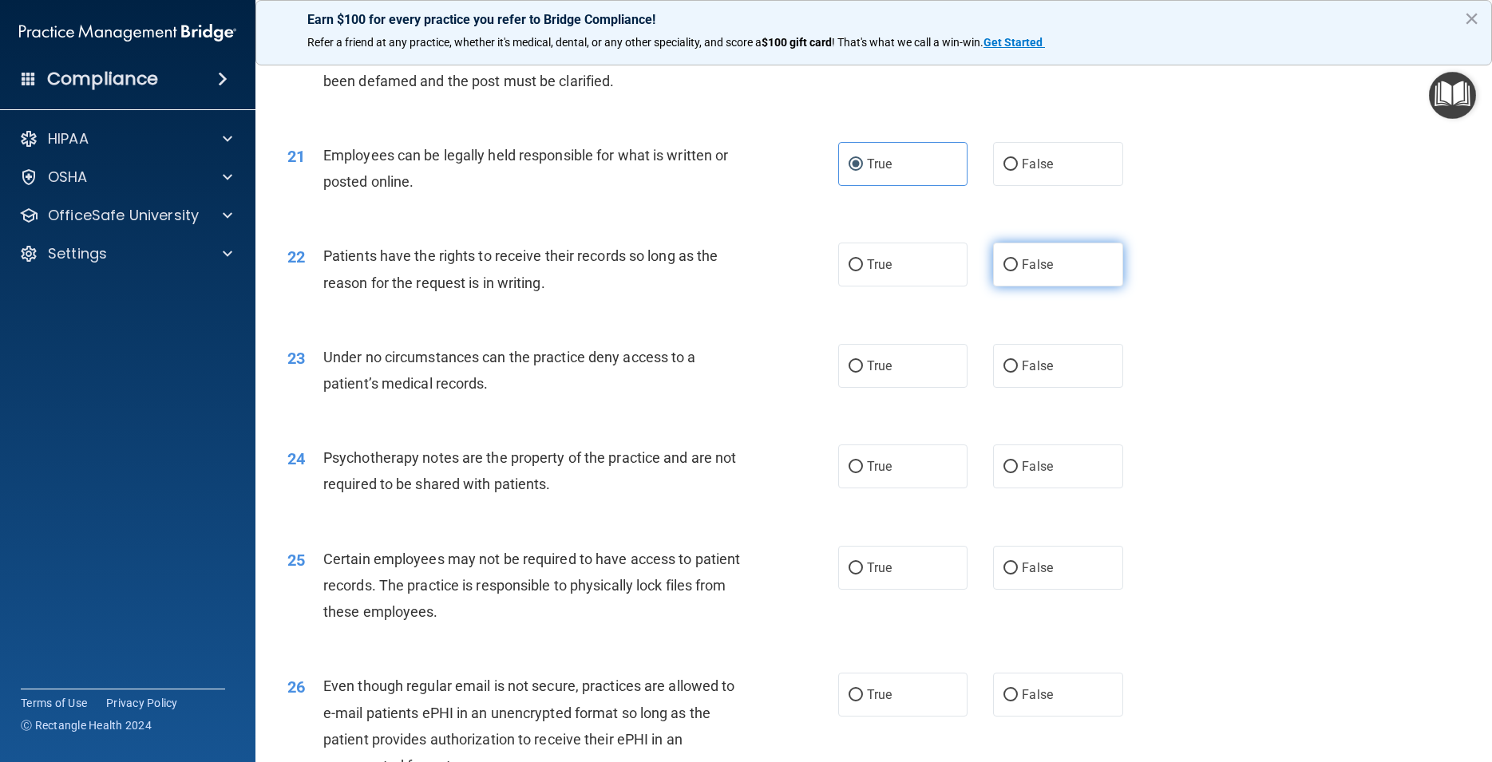
click at [1051, 287] on label "False" at bounding box center [1057, 265] width 129 height 44
click at [1018, 271] on input "False" at bounding box center [1011, 265] width 14 height 12
radio input "true"
click at [1041, 374] on span "False" at bounding box center [1037, 365] width 31 height 15
click at [1018, 373] on input "False" at bounding box center [1011, 367] width 14 height 12
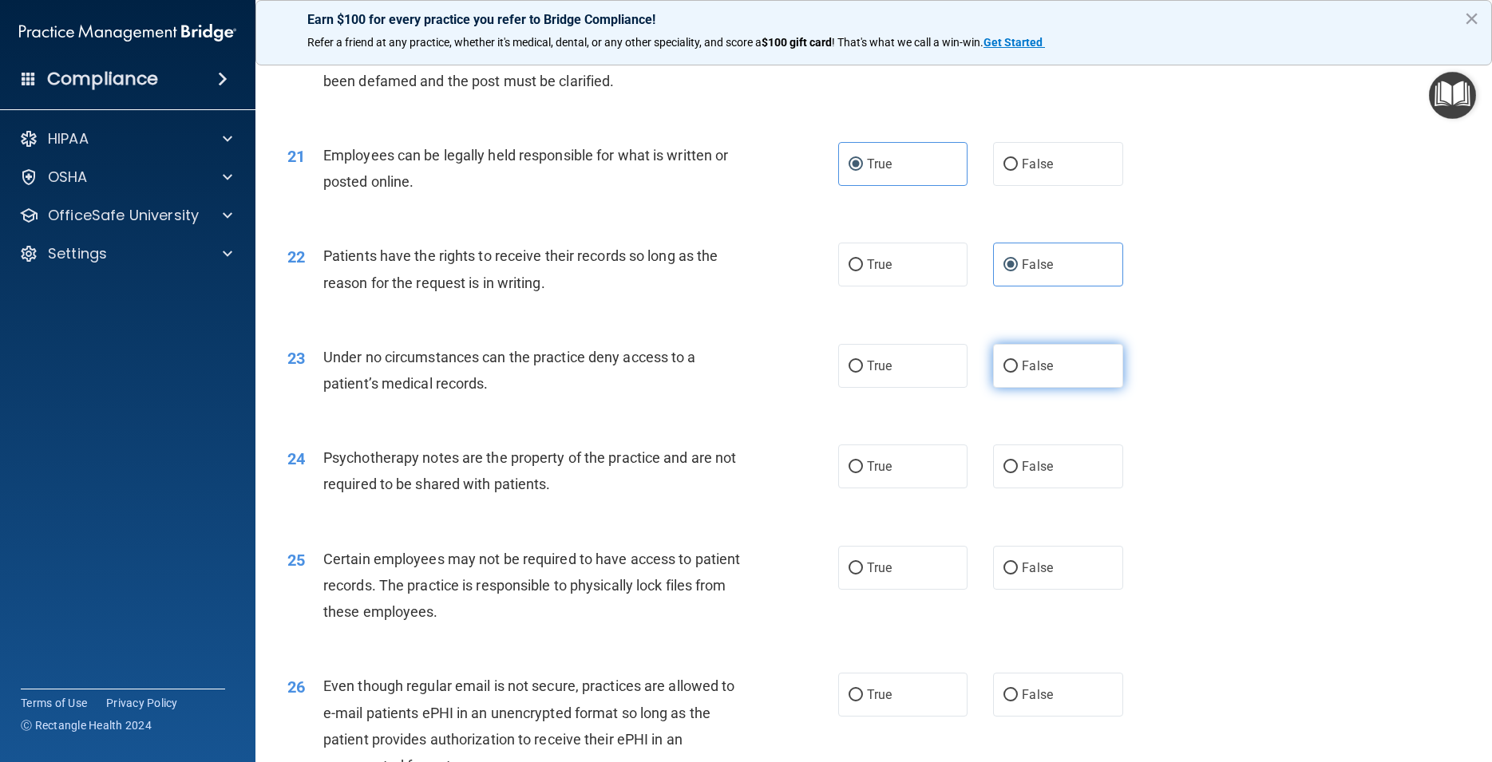
radio input "true"
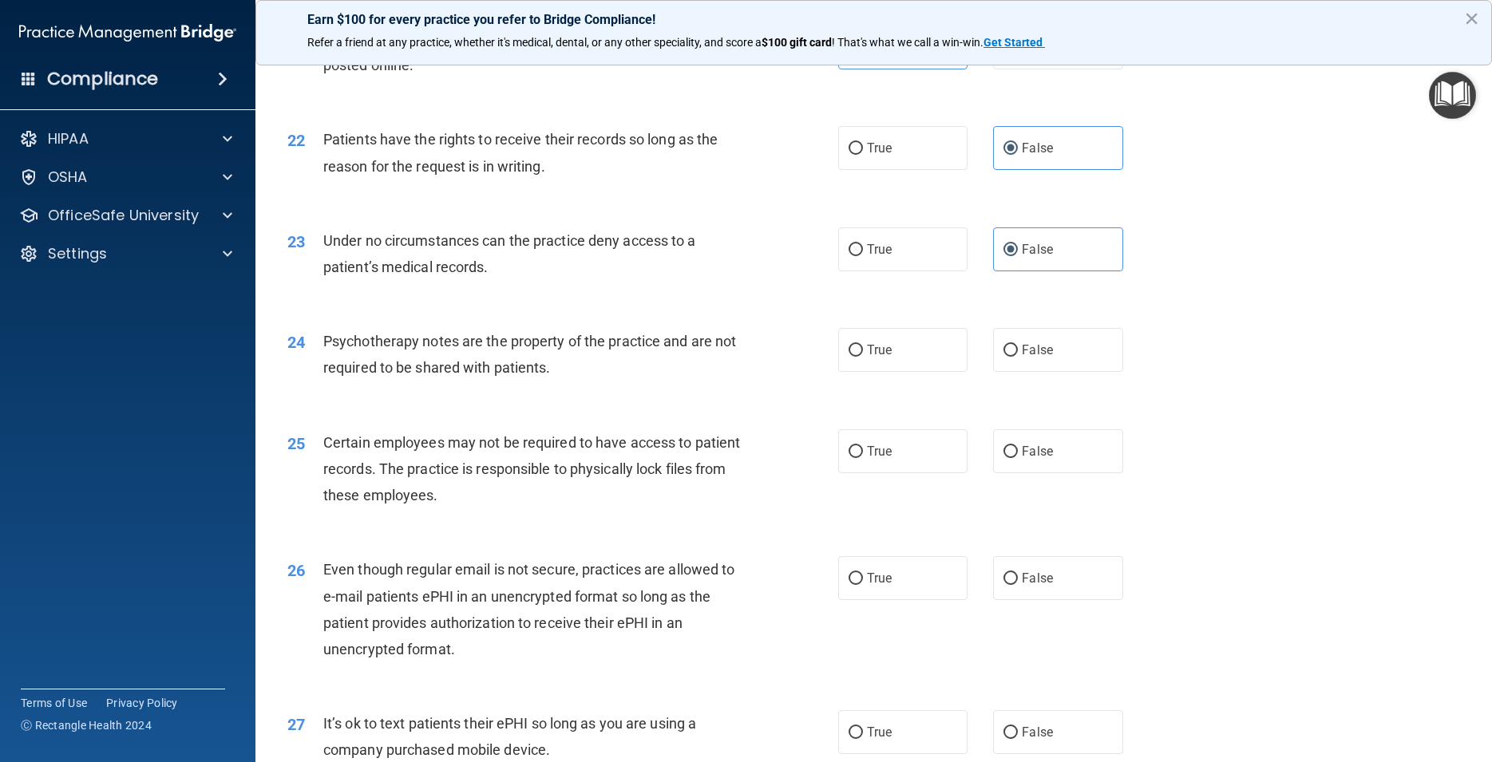
scroll to position [2730, 0]
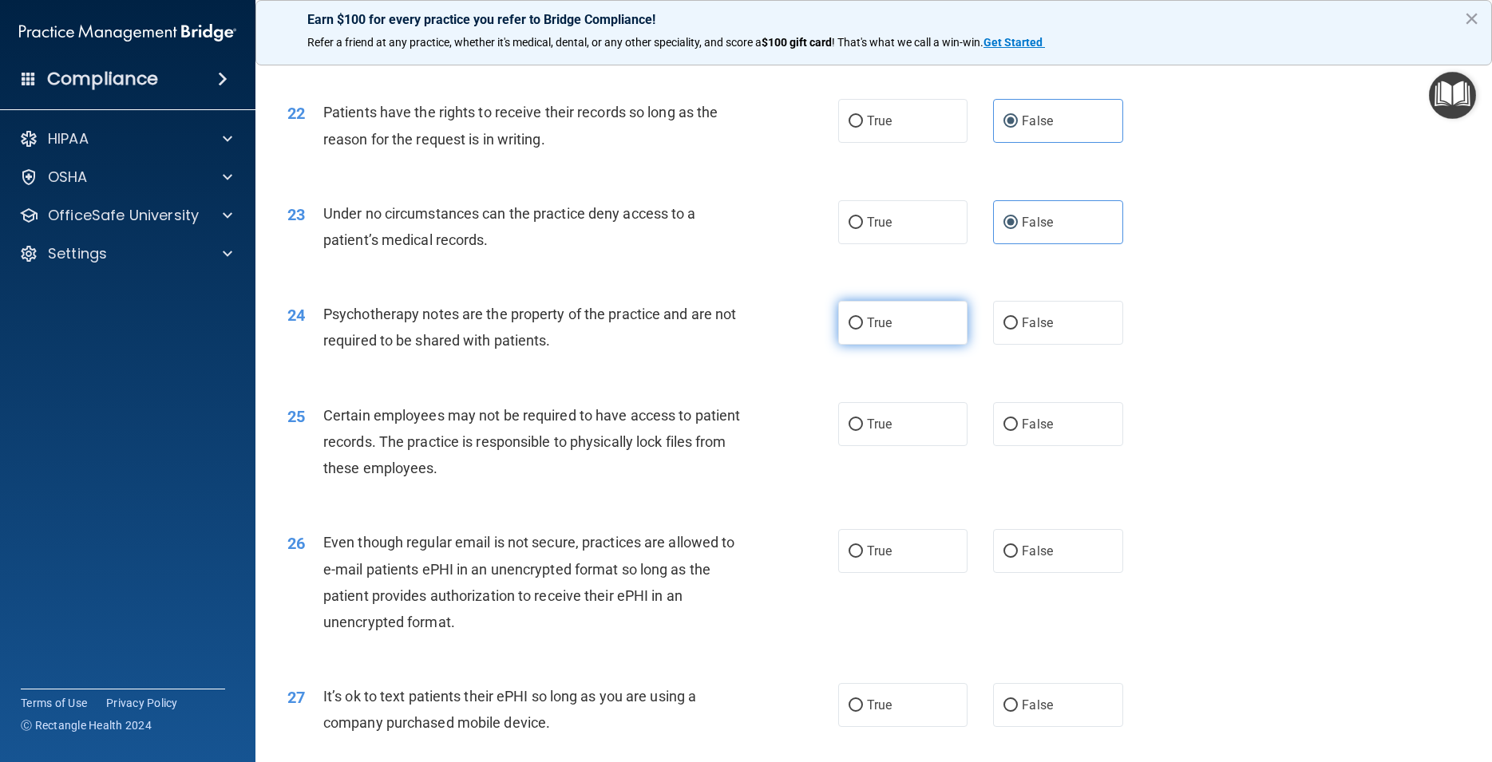
click at [886, 345] on label "True" at bounding box center [902, 323] width 129 height 44
click at [863, 330] on input "True" at bounding box center [856, 324] width 14 height 12
radio input "true"
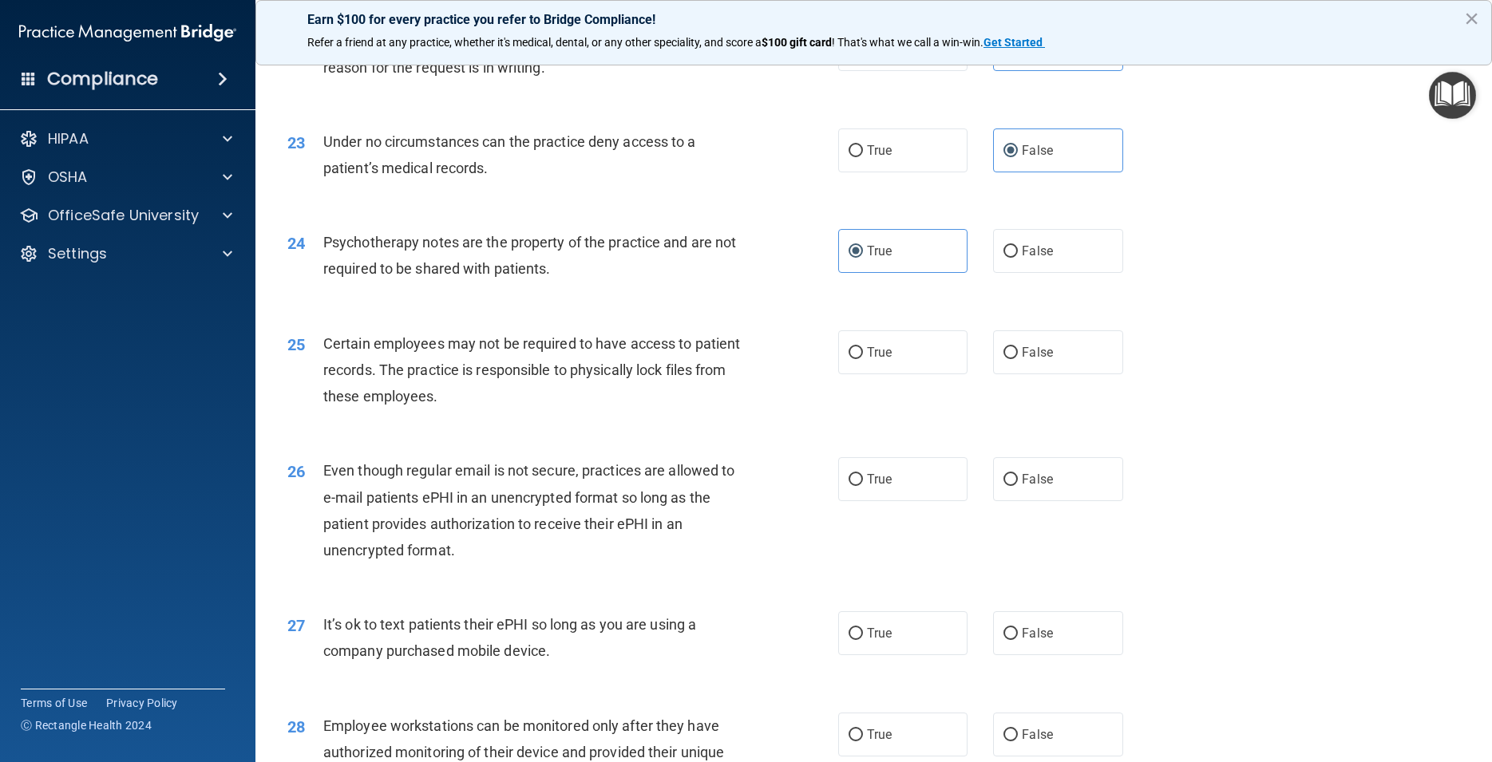
scroll to position [2874, 0]
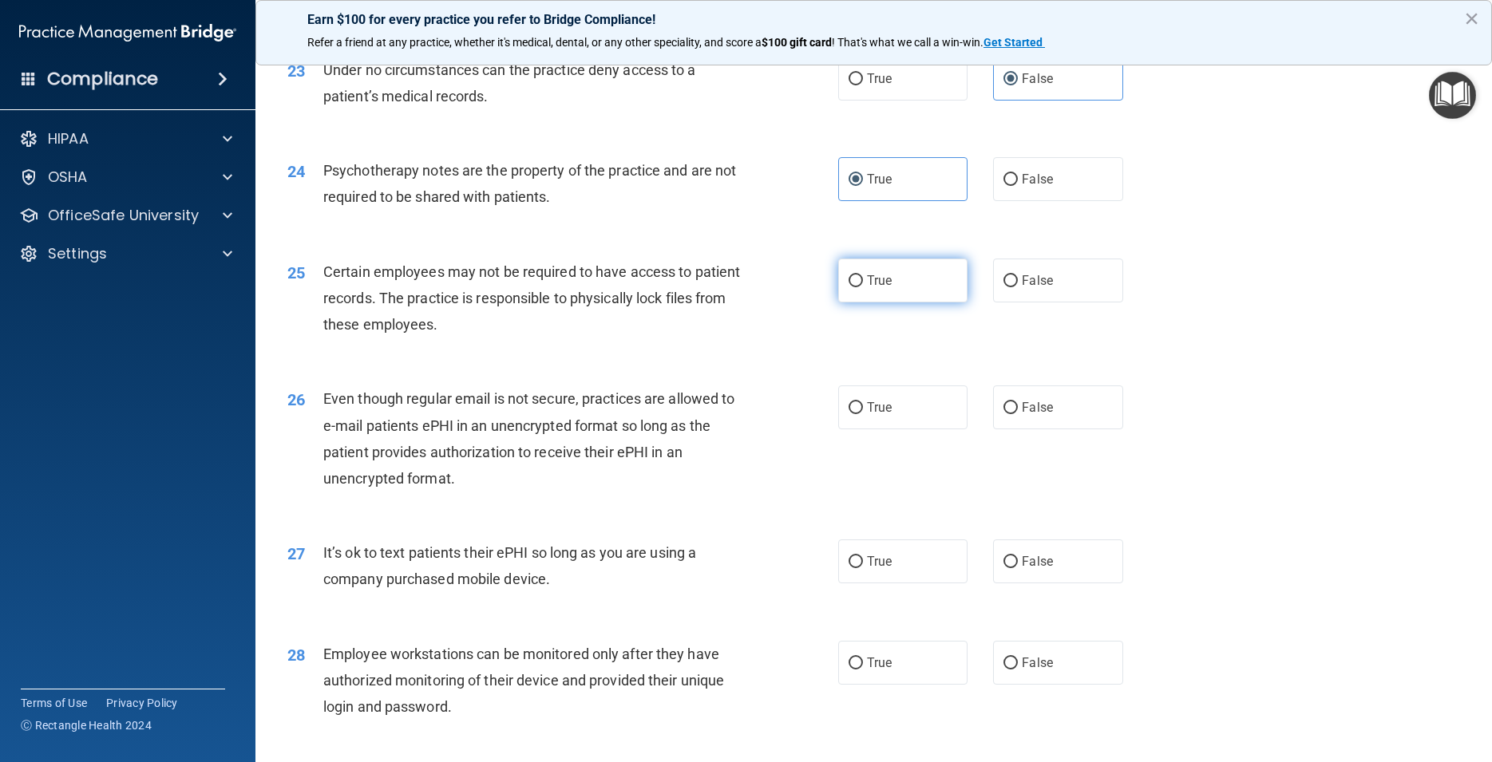
click at [925, 303] on label "True" at bounding box center [902, 281] width 129 height 44
click at [863, 287] on input "True" at bounding box center [856, 281] width 14 height 12
radio input "true"
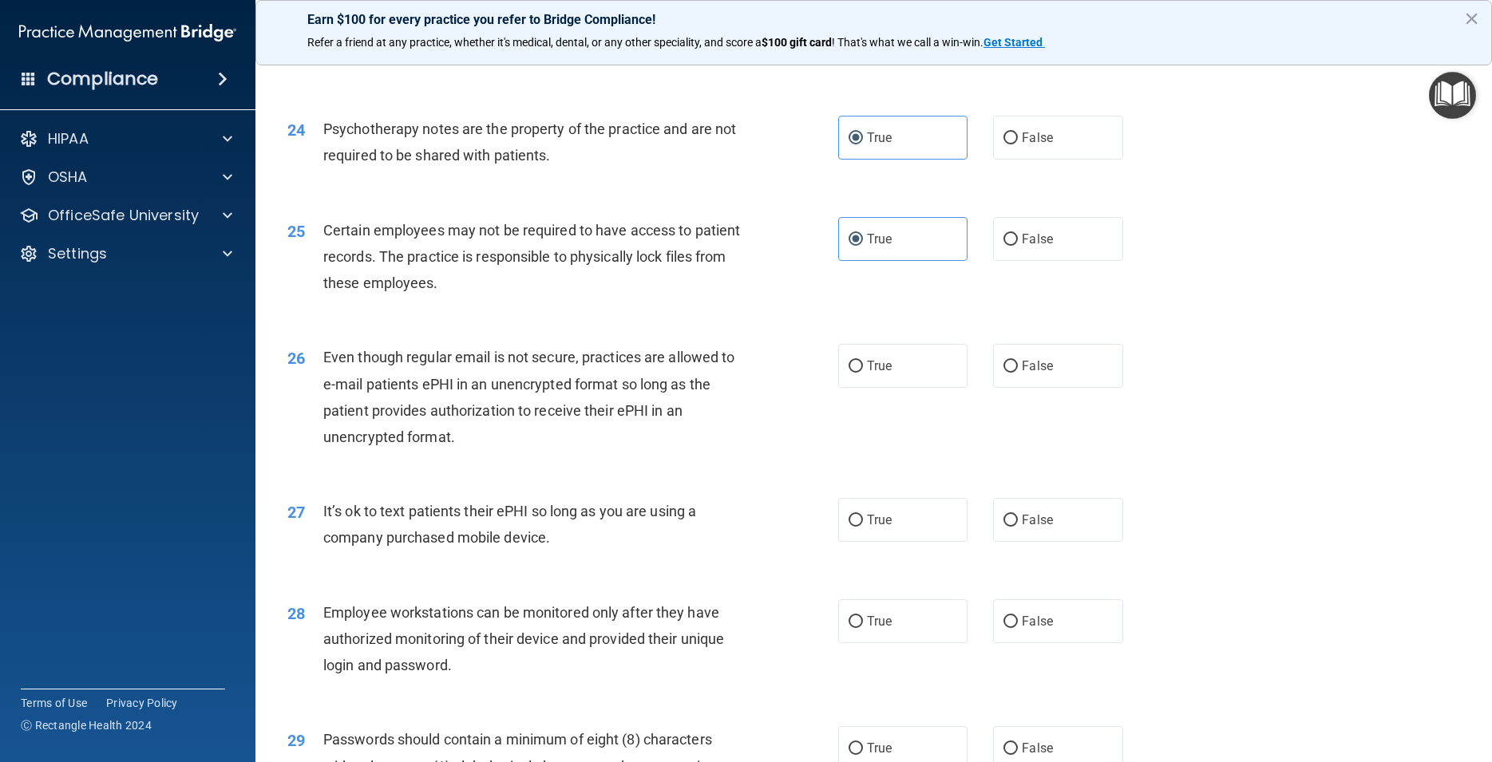
scroll to position [2946, 0]
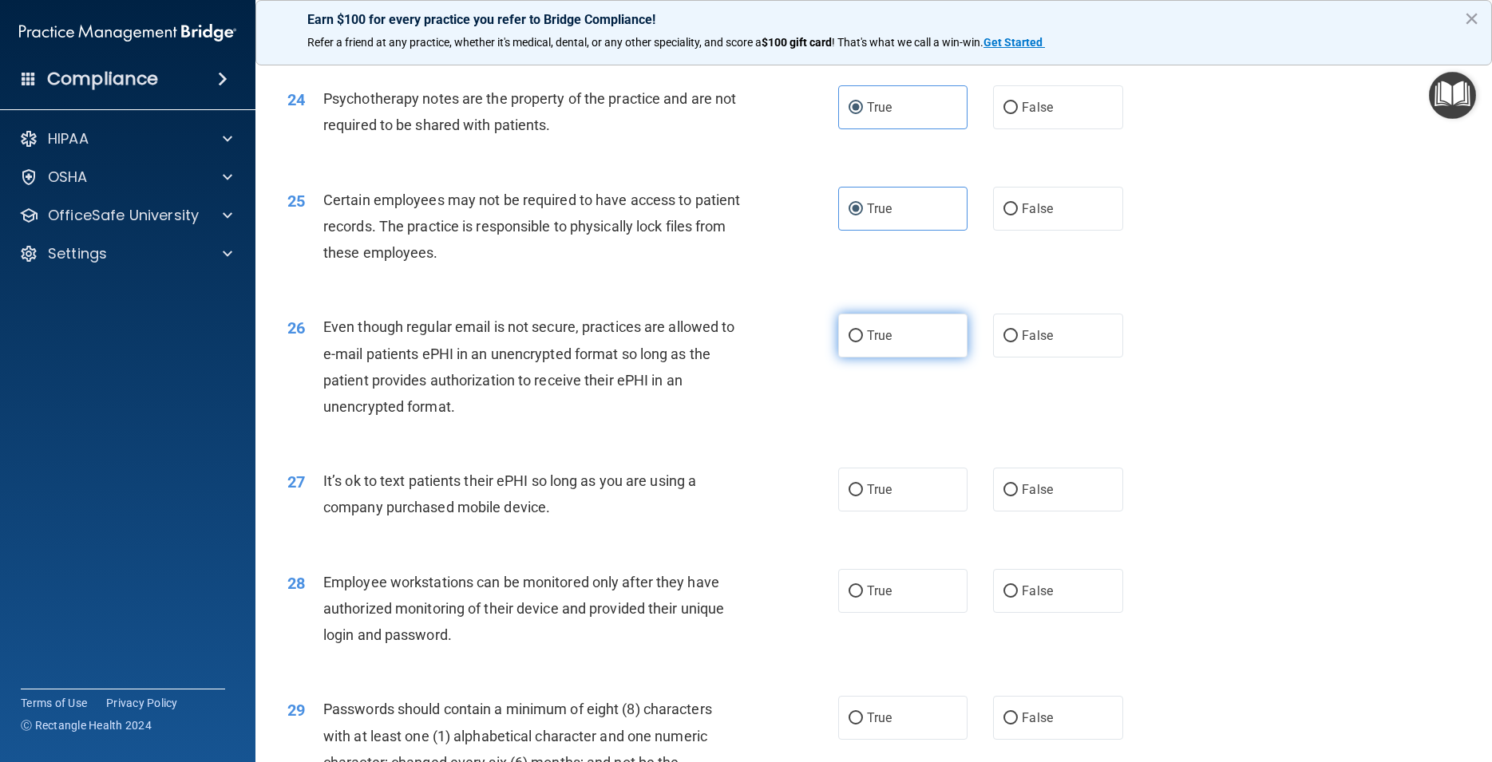
click at [906, 358] on label "True" at bounding box center [902, 336] width 129 height 44
click at [863, 342] on input "True" at bounding box center [856, 337] width 14 height 12
radio input "true"
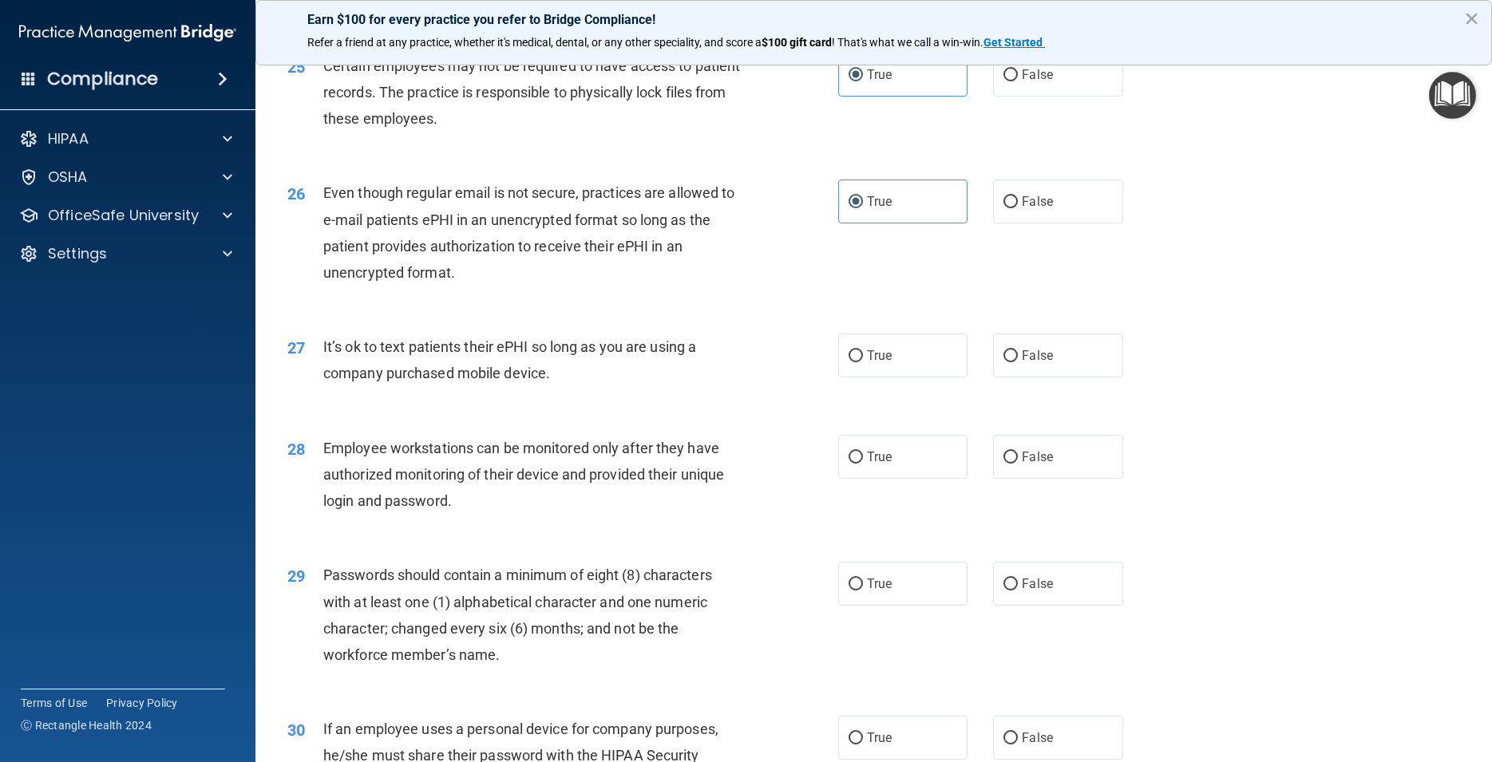
scroll to position [3090, 0]
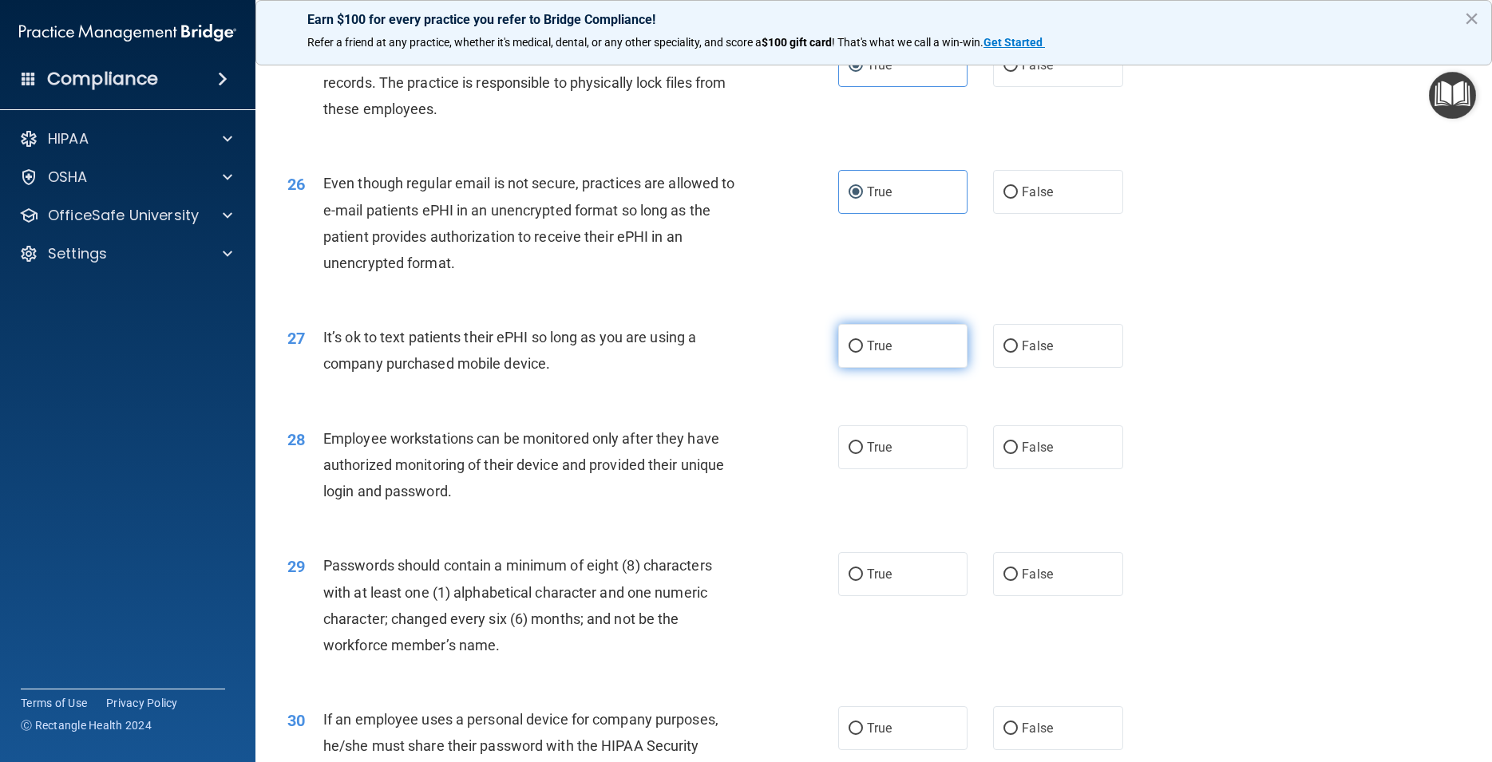
click at [867, 354] on span "True" at bounding box center [879, 345] width 25 height 15
click at [861, 353] on input "True" at bounding box center [856, 347] width 14 height 12
radio input "true"
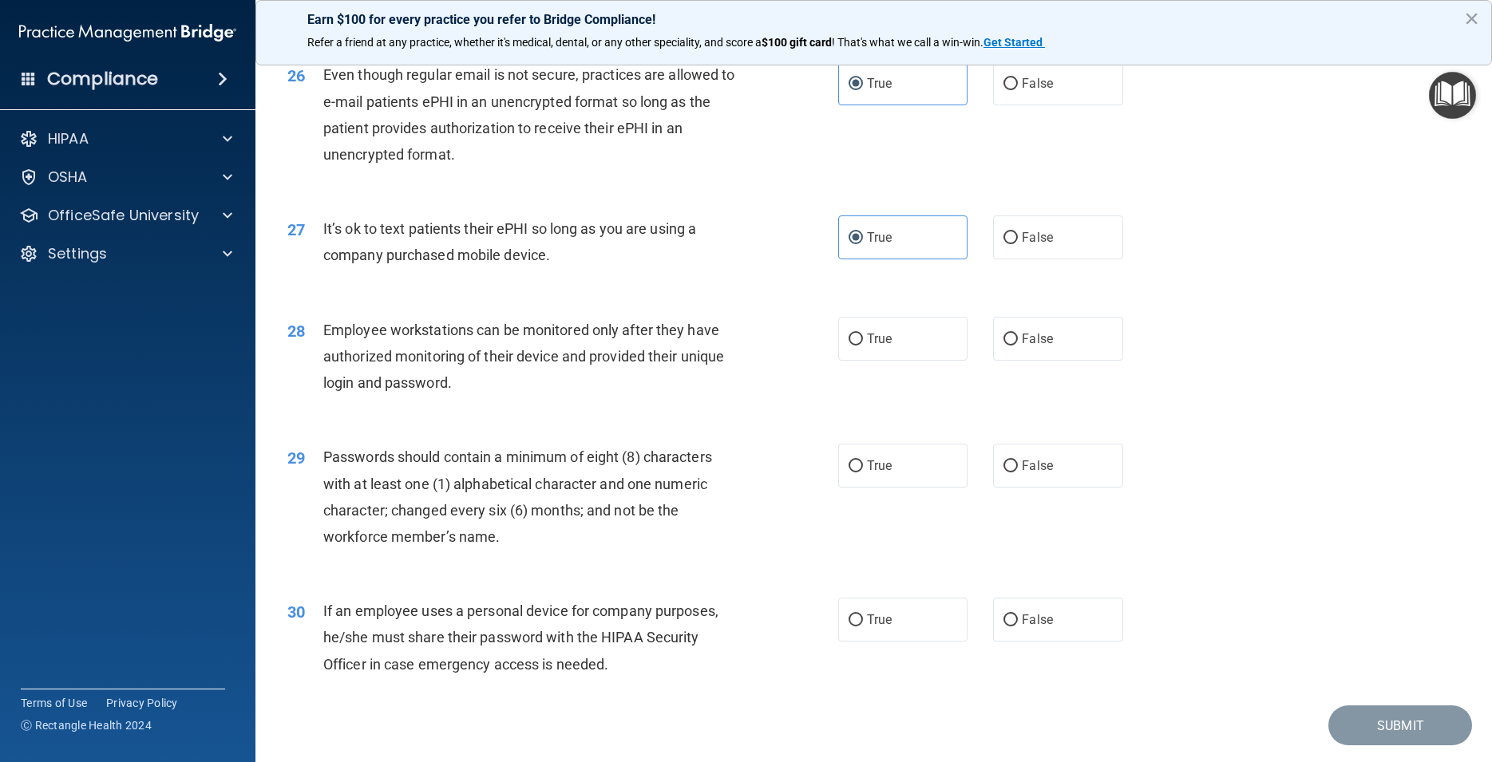
scroll to position [3233, 0]
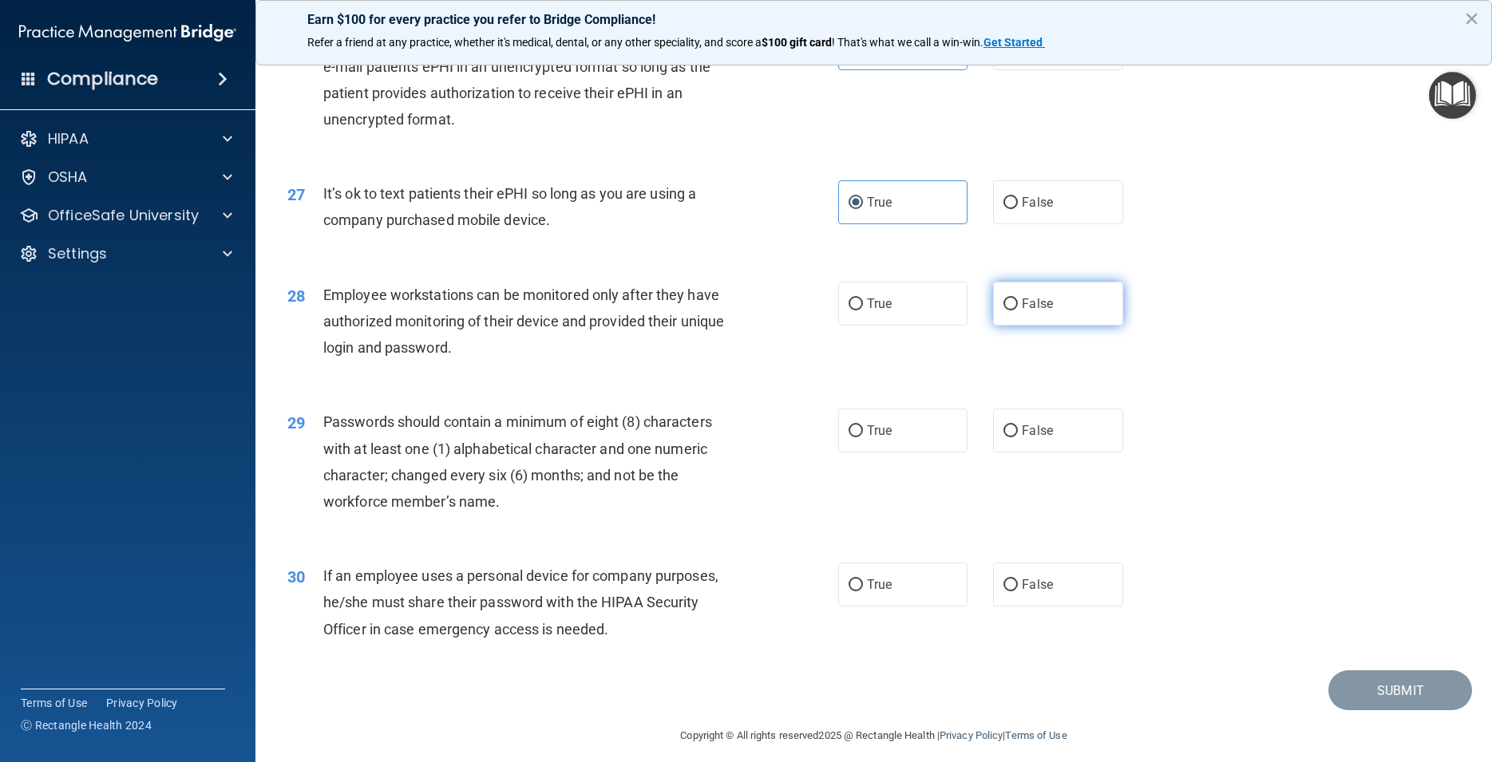
click at [1068, 326] on label "False" at bounding box center [1057, 304] width 129 height 44
click at [1018, 311] on input "False" at bounding box center [1011, 305] width 14 height 12
radio input "true"
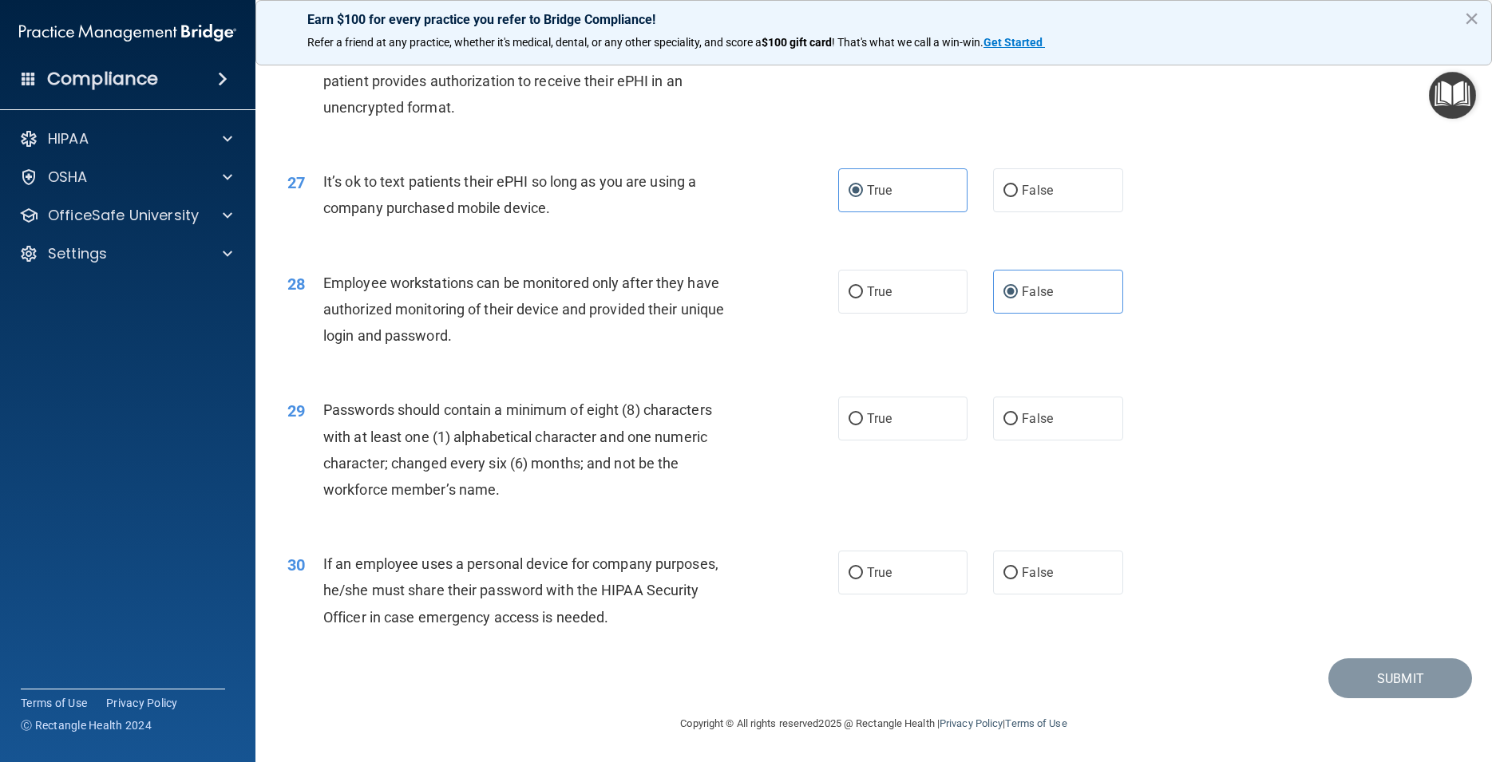
scroll to position [3305, 0]
click at [892, 441] on label "True" at bounding box center [902, 419] width 129 height 44
click at [863, 426] on input "True" at bounding box center [856, 420] width 14 height 12
radio input "true"
click at [1027, 595] on label "False" at bounding box center [1057, 573] width 129 height 44
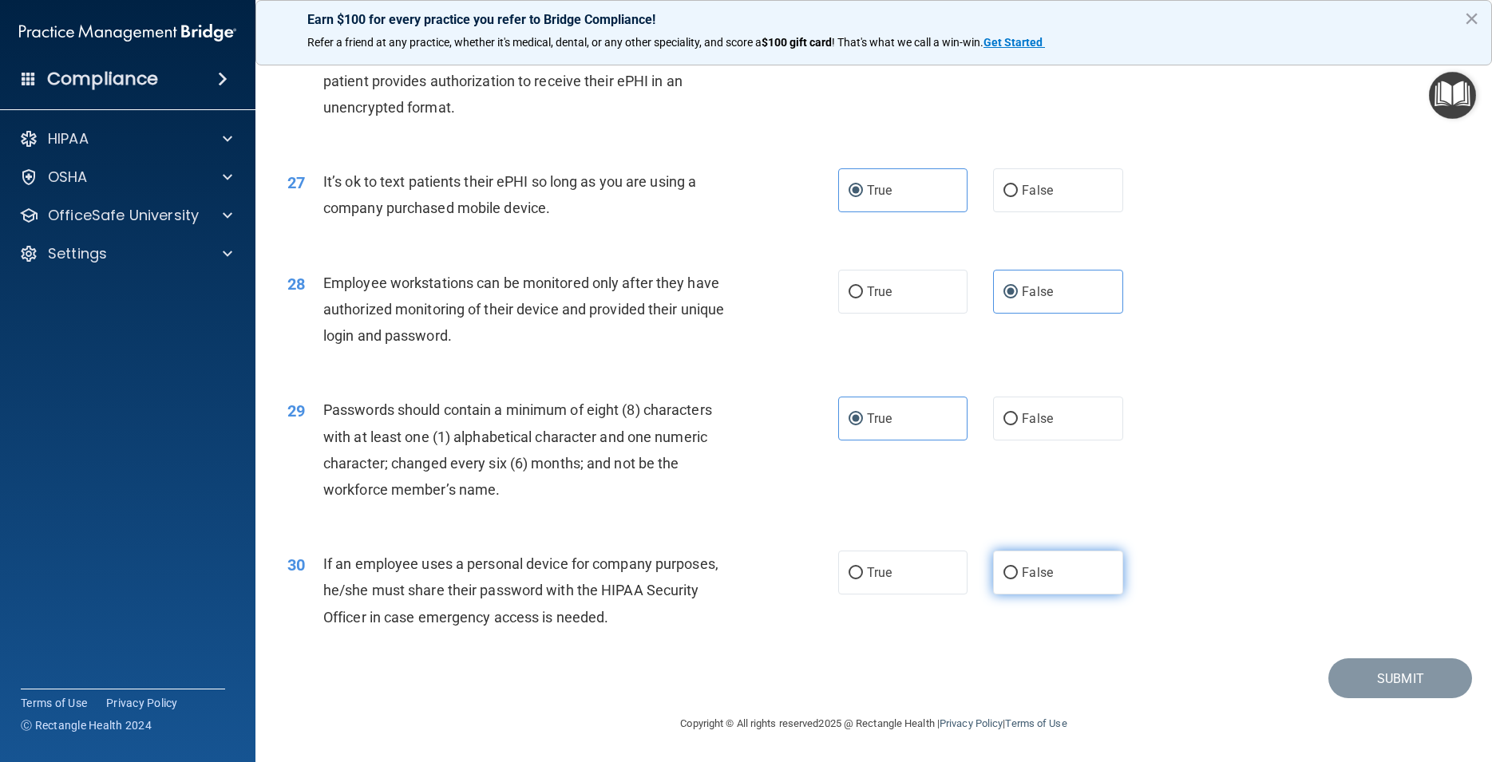
click at [1018, 580] on input "False" at bounding box center [1011, 574] width 14 height 12
radio input "true"
click at [1388, 689] on button "Submit" at bounding box center [1400, 679] width 144 height 41
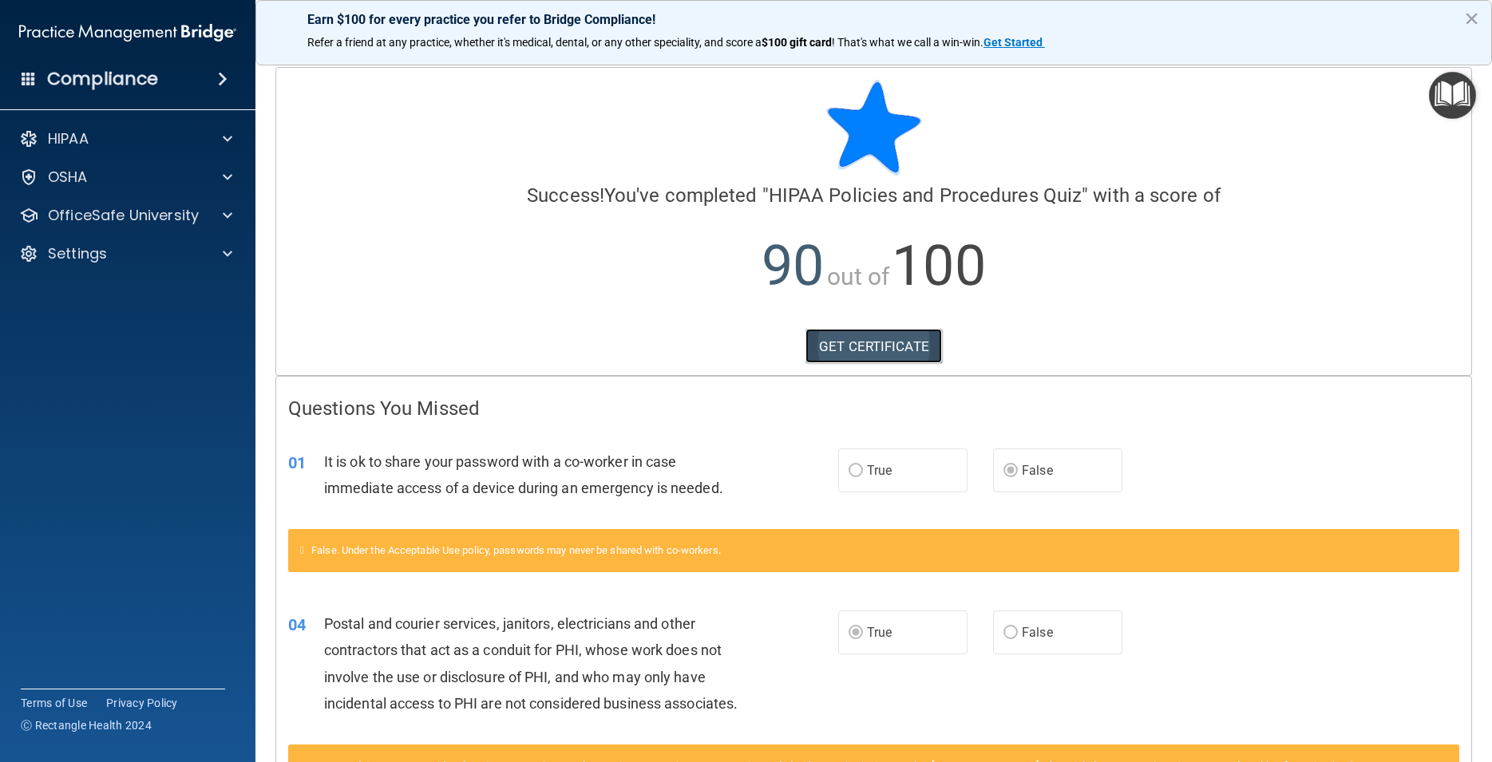
click at [874, 346] on link "GET CERTIFICATE" at bounding box center [874, 346] width 137 height 35
click at [116, 214] on p "OfficeSafe University" at bounding box center [123, 215] width 151 height 19
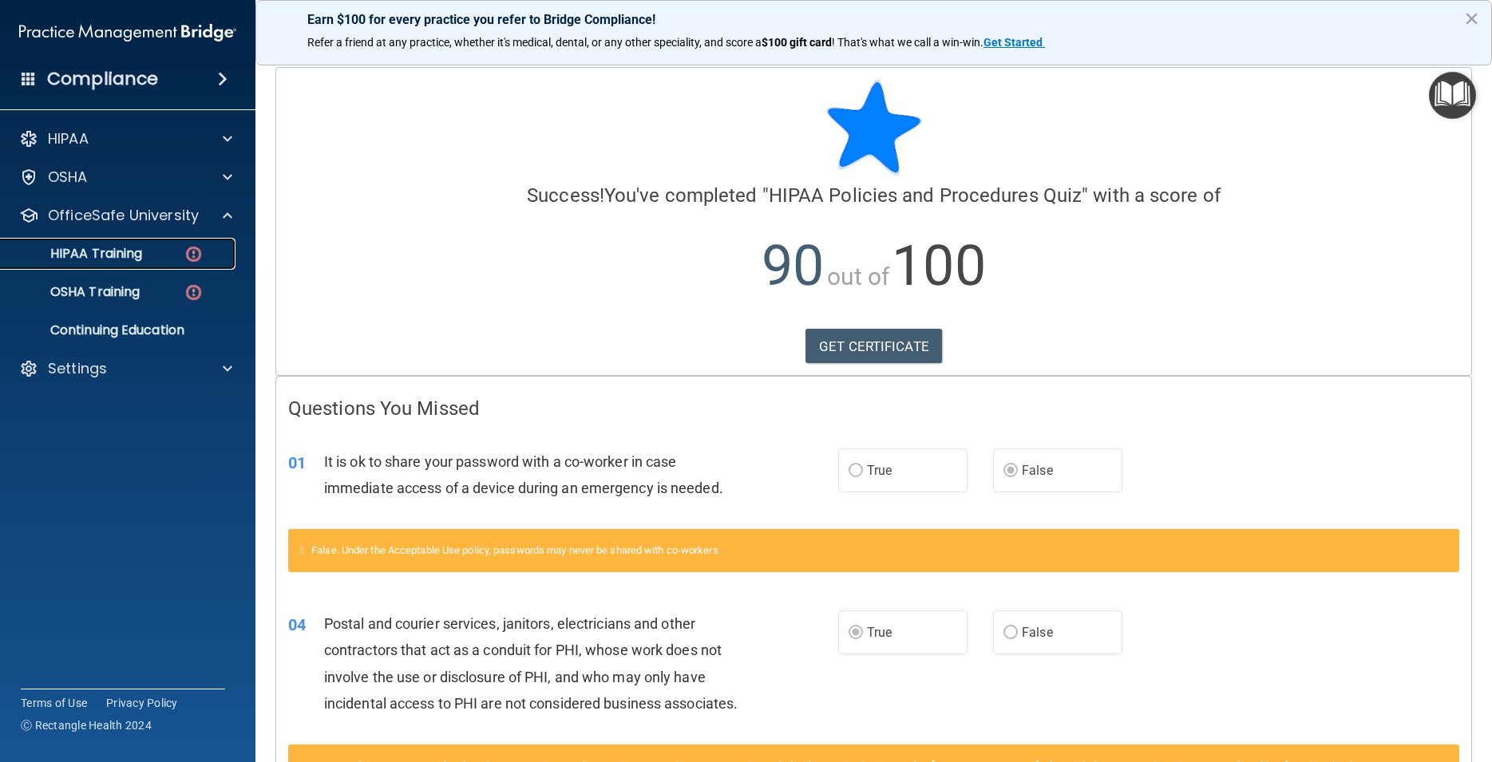
click at [112, 254] on p "HIPAA Training" at bounding box center [76, 254] width 132 height 16
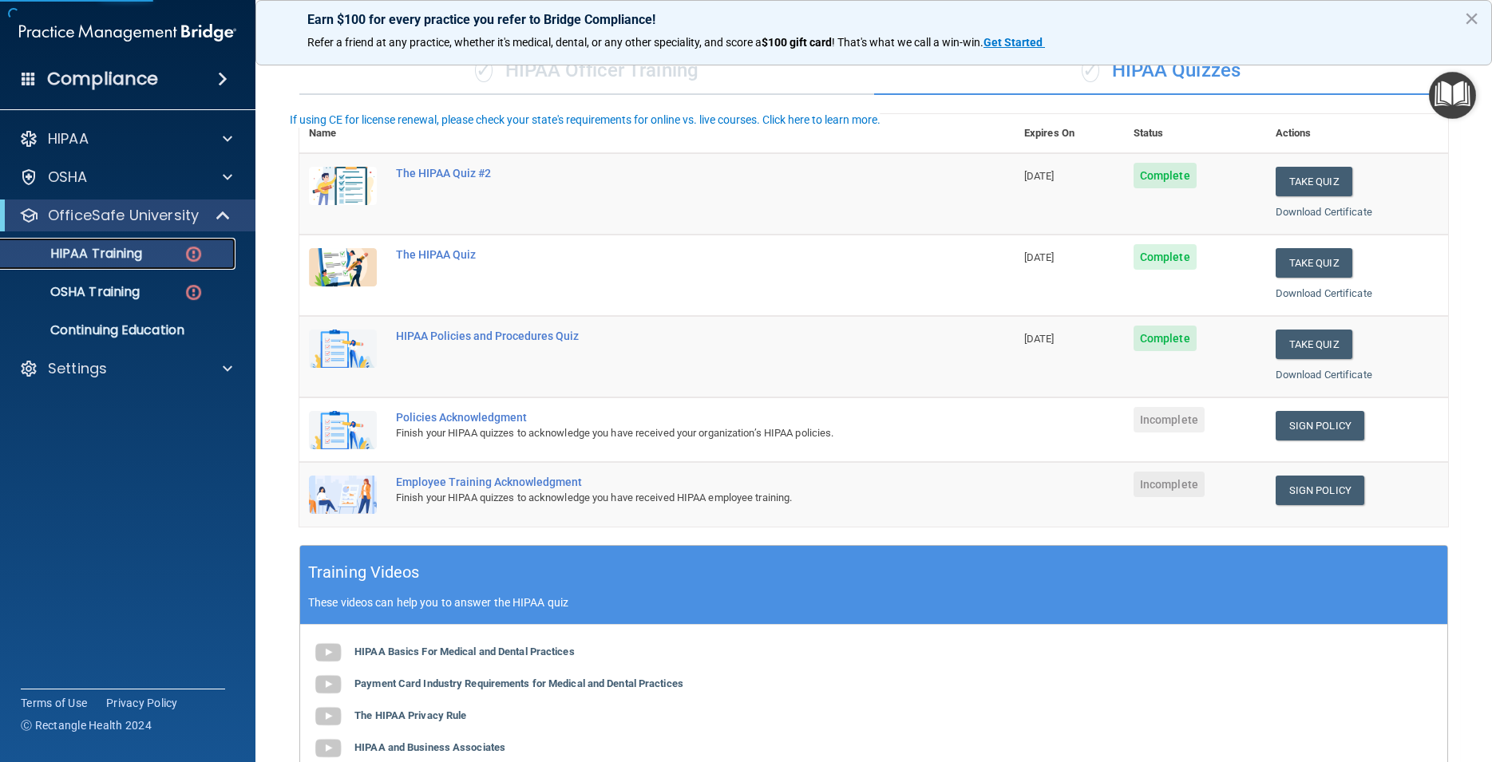
scroll to position [144, 0]
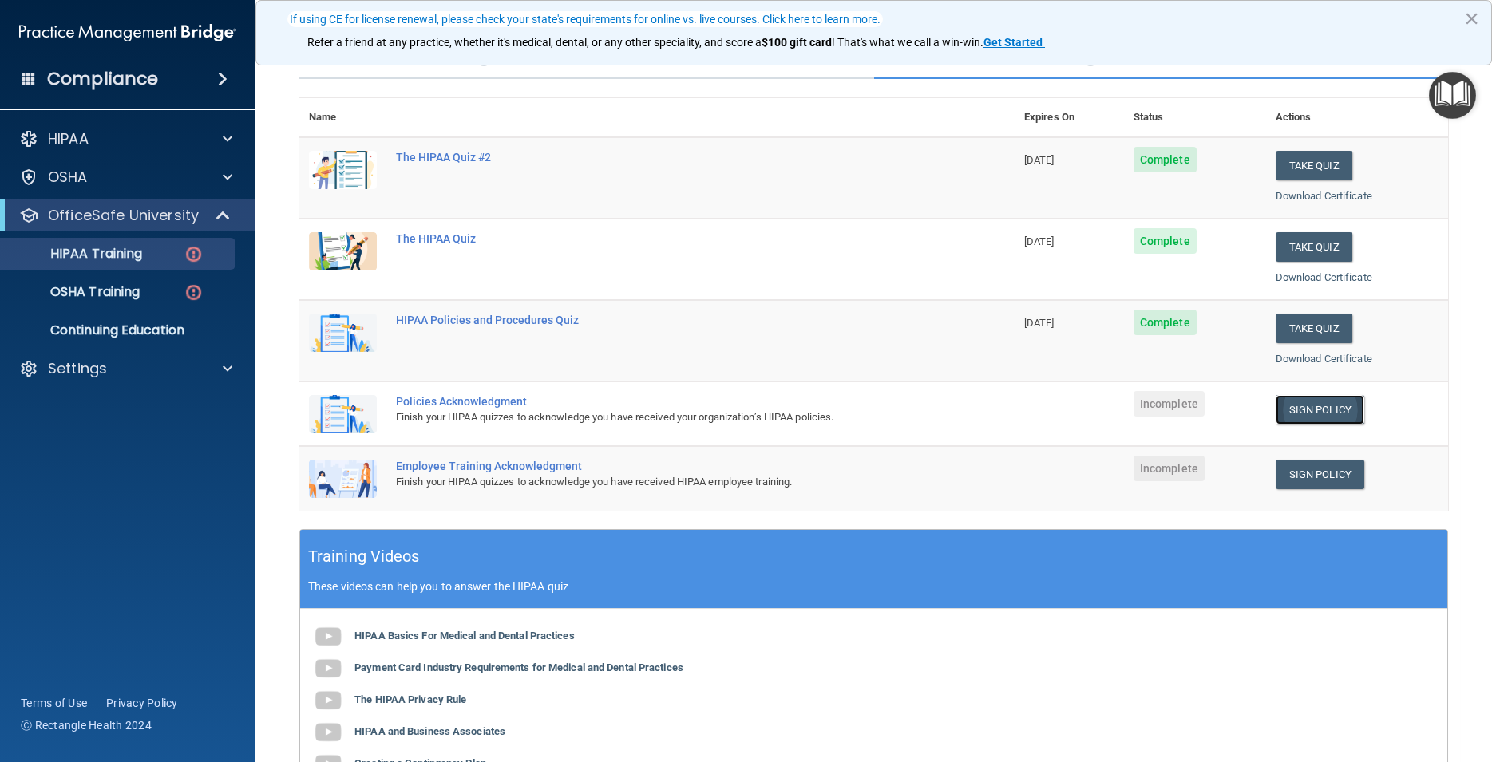
click at [1317, 402] on link "Sign Policy" at bounding box center [1320, 410] width 89 height 30
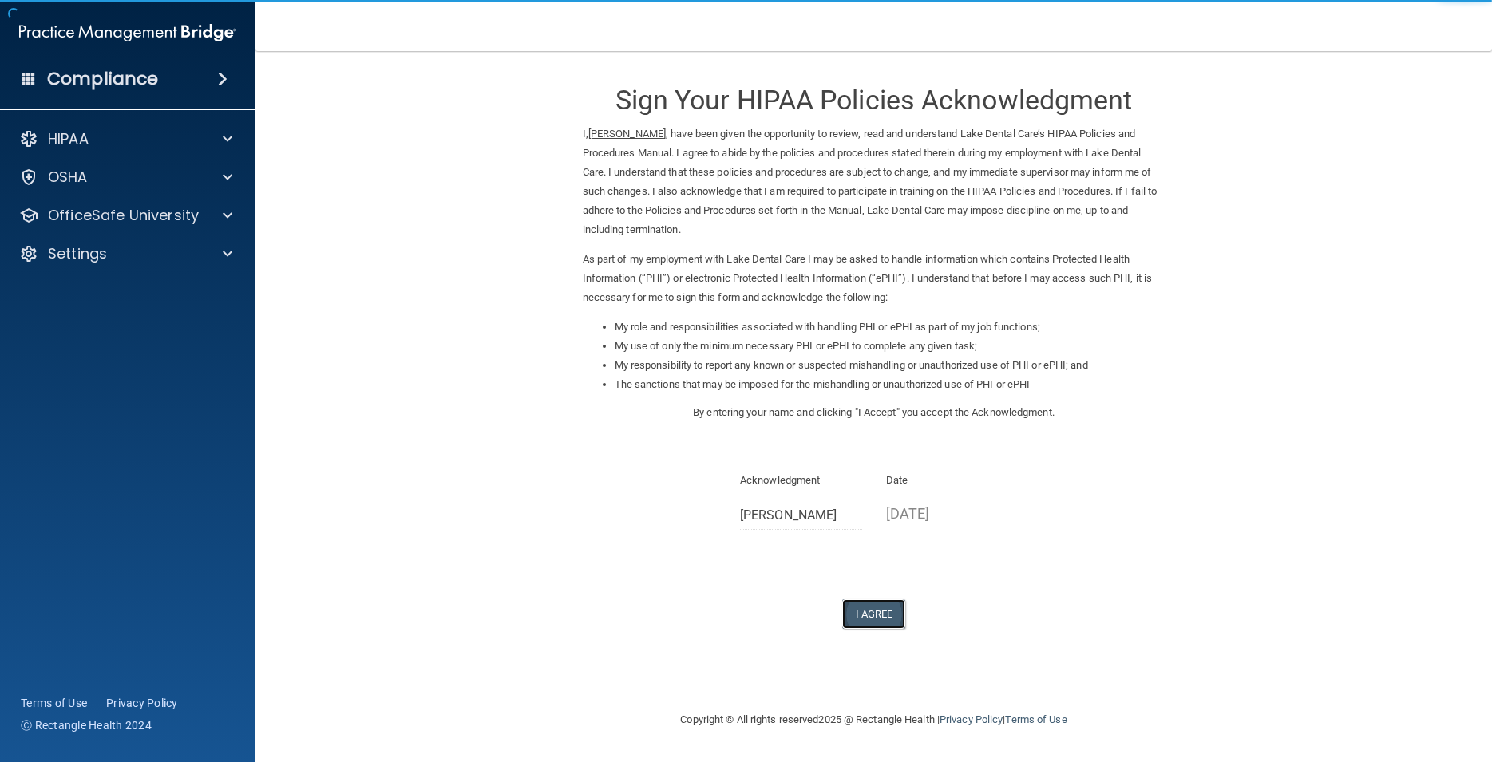
click at [884, 611] on button "I Agree" at bounding box center [874, 615] width 64 height 30
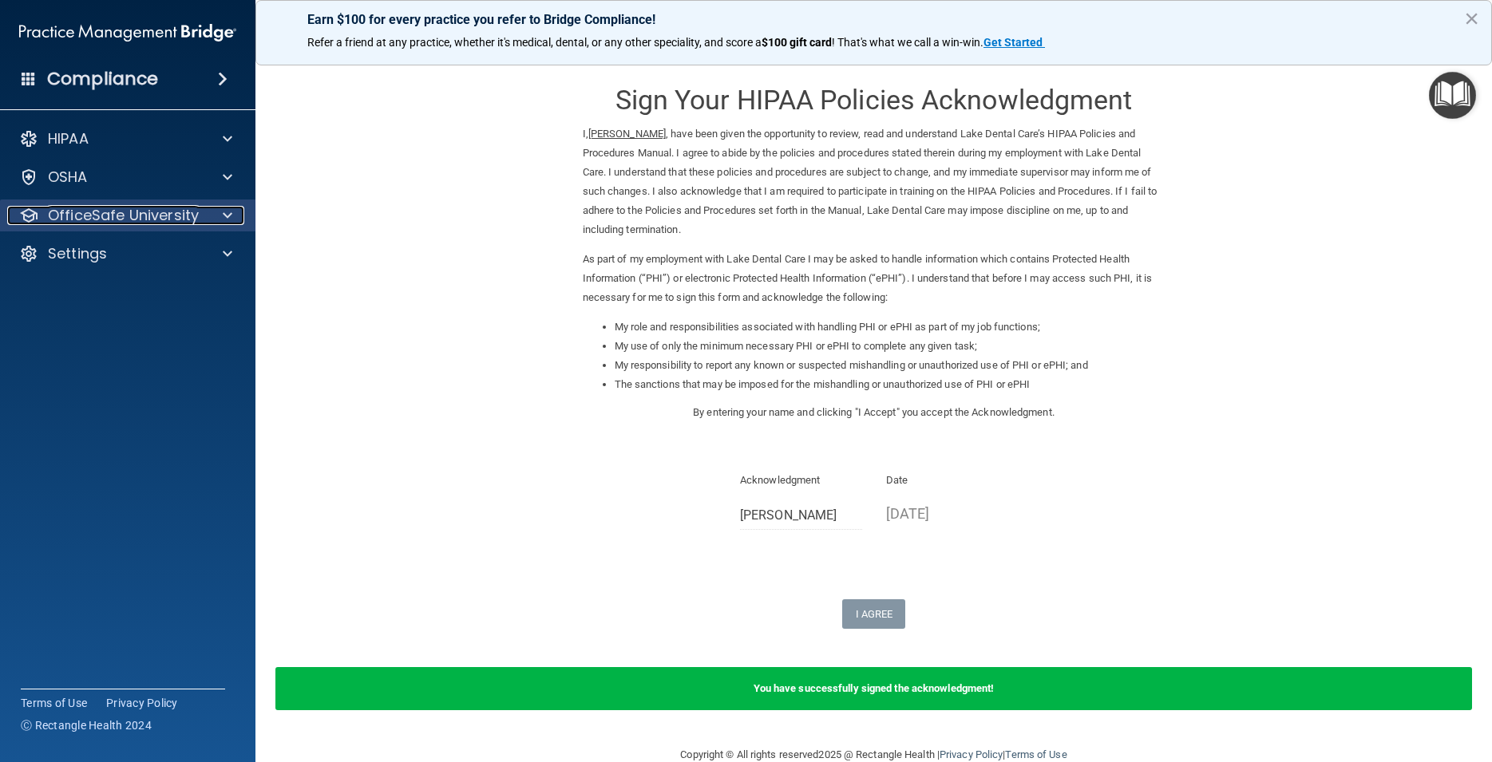
click at [199, 210] on div "OfficeSafe University" at bounding box center [106, 215] width 198 height 19
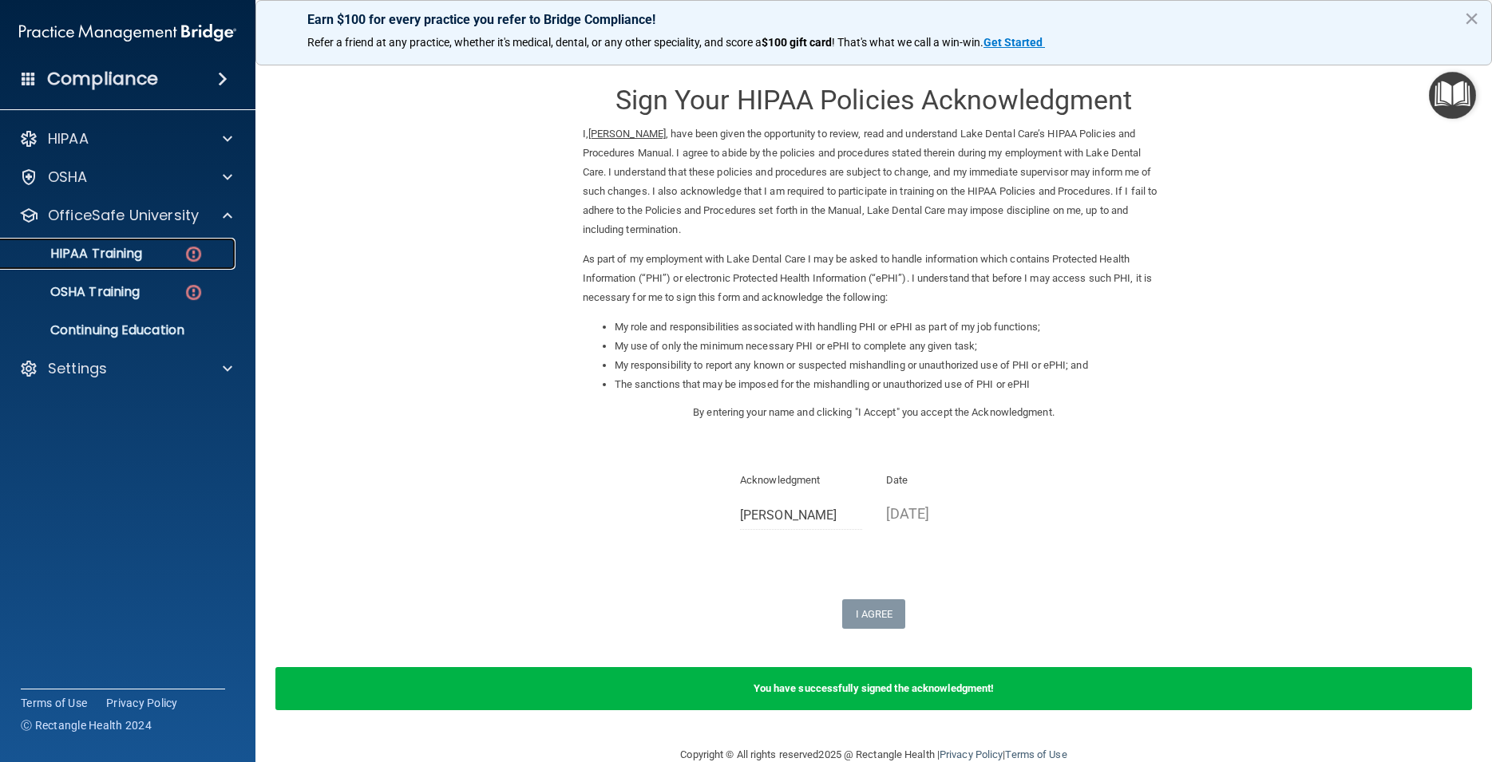
click at [196, 259] on img at bounding box center [194, 254] width 20 height 20
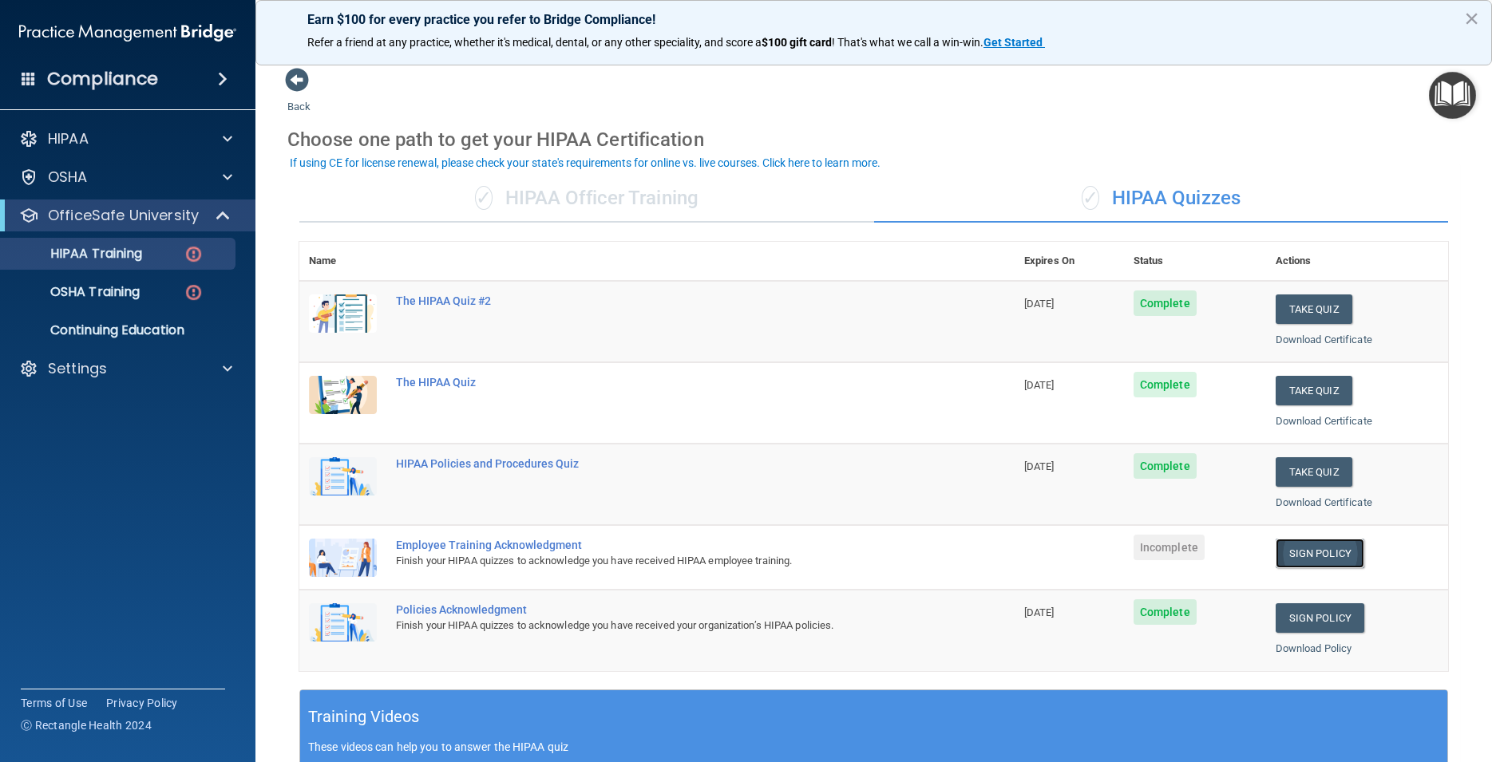
click at [1276, 553] on link "Sign Policy" at bounding box center [1320, 554] width 89 height 30
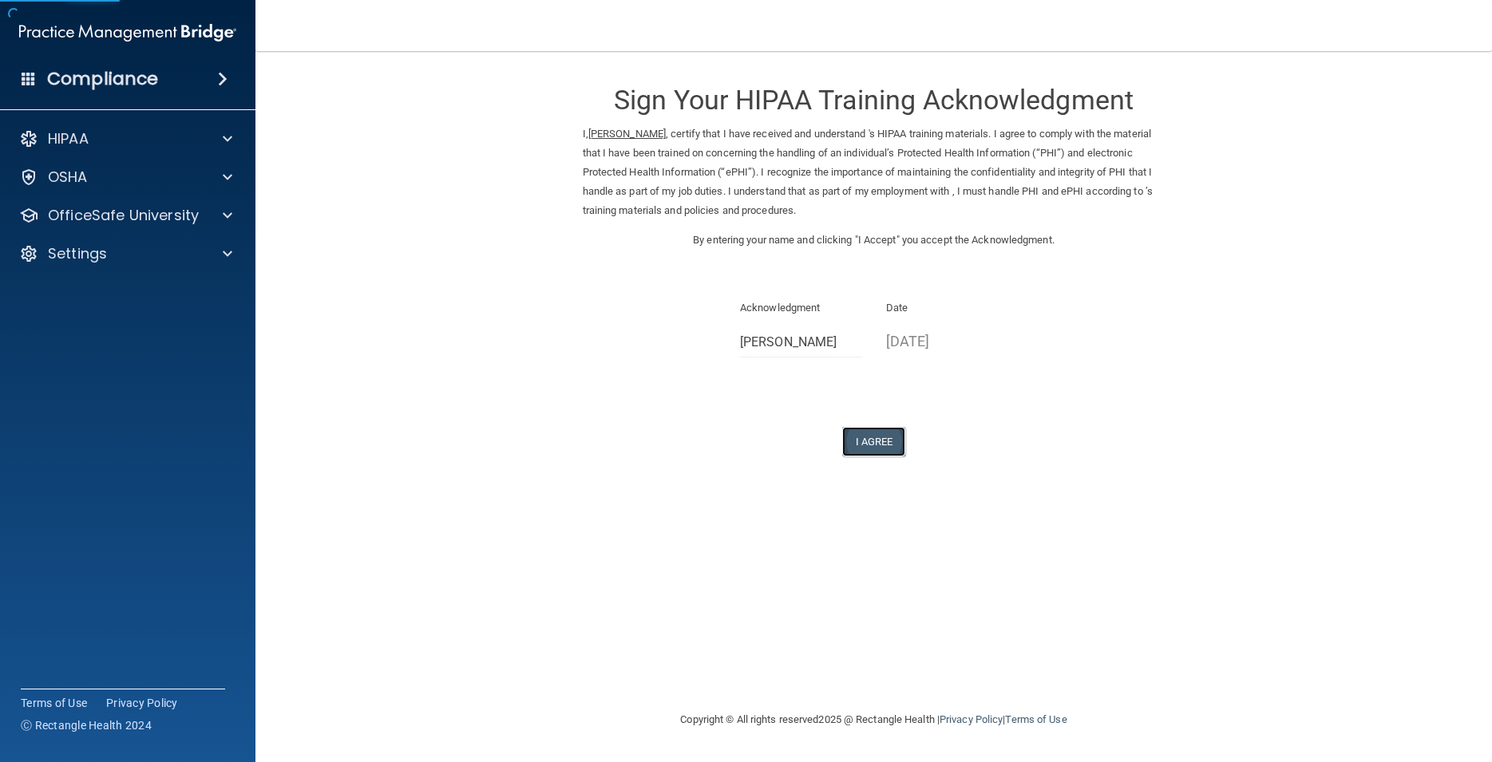
click at [877, 432] on button "I Agree" at bounding box center [874, 442] width 64 height 30
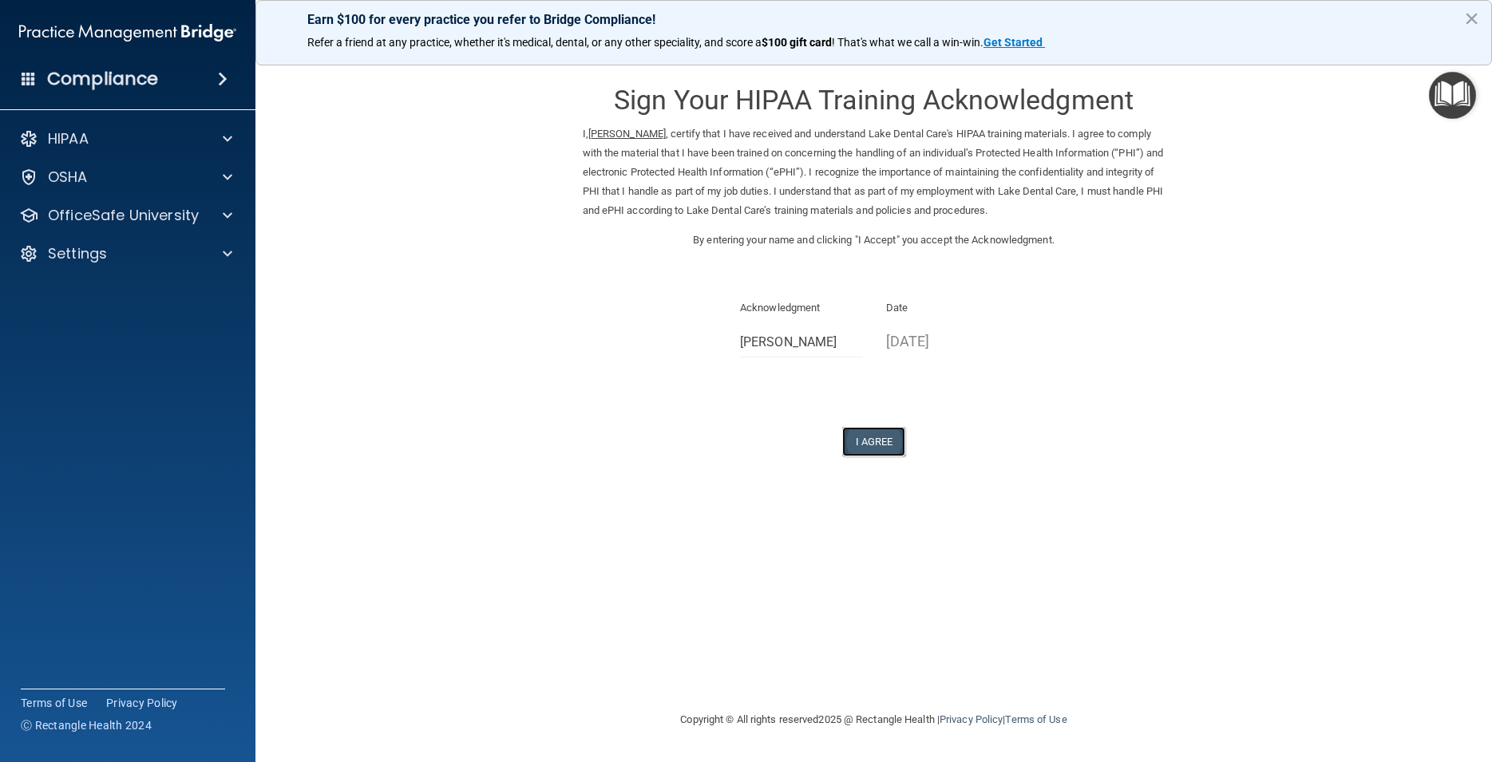
click at [881, 443] on button "I Agree" at bounding box center [874, 442] width 64 height 30
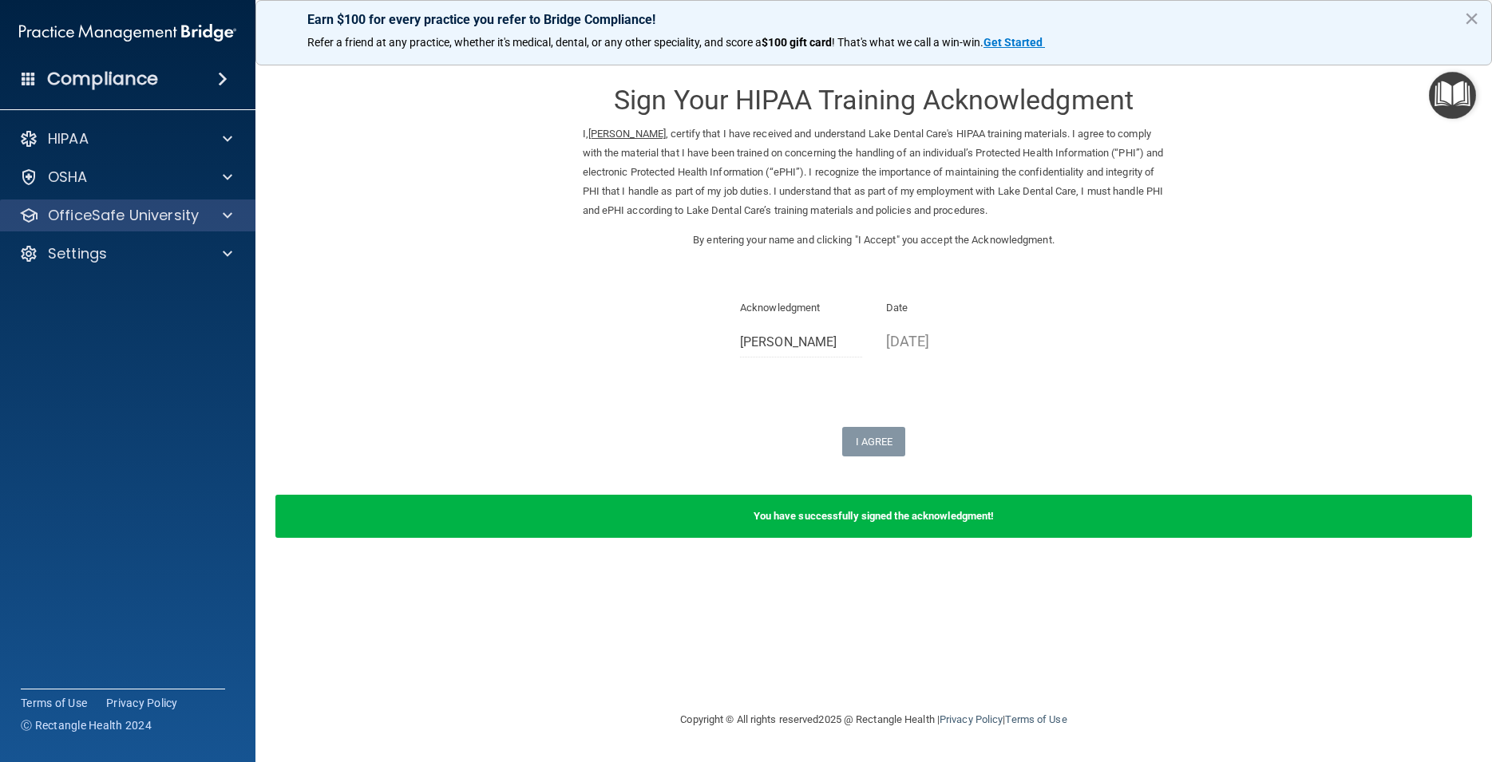
click at [135, 203] on div "OfficeSafe University" at bounding box center [128, 216] width 256 height 32
click at [225, 216] on span at bounding box center [228, 215] width 10 height 19
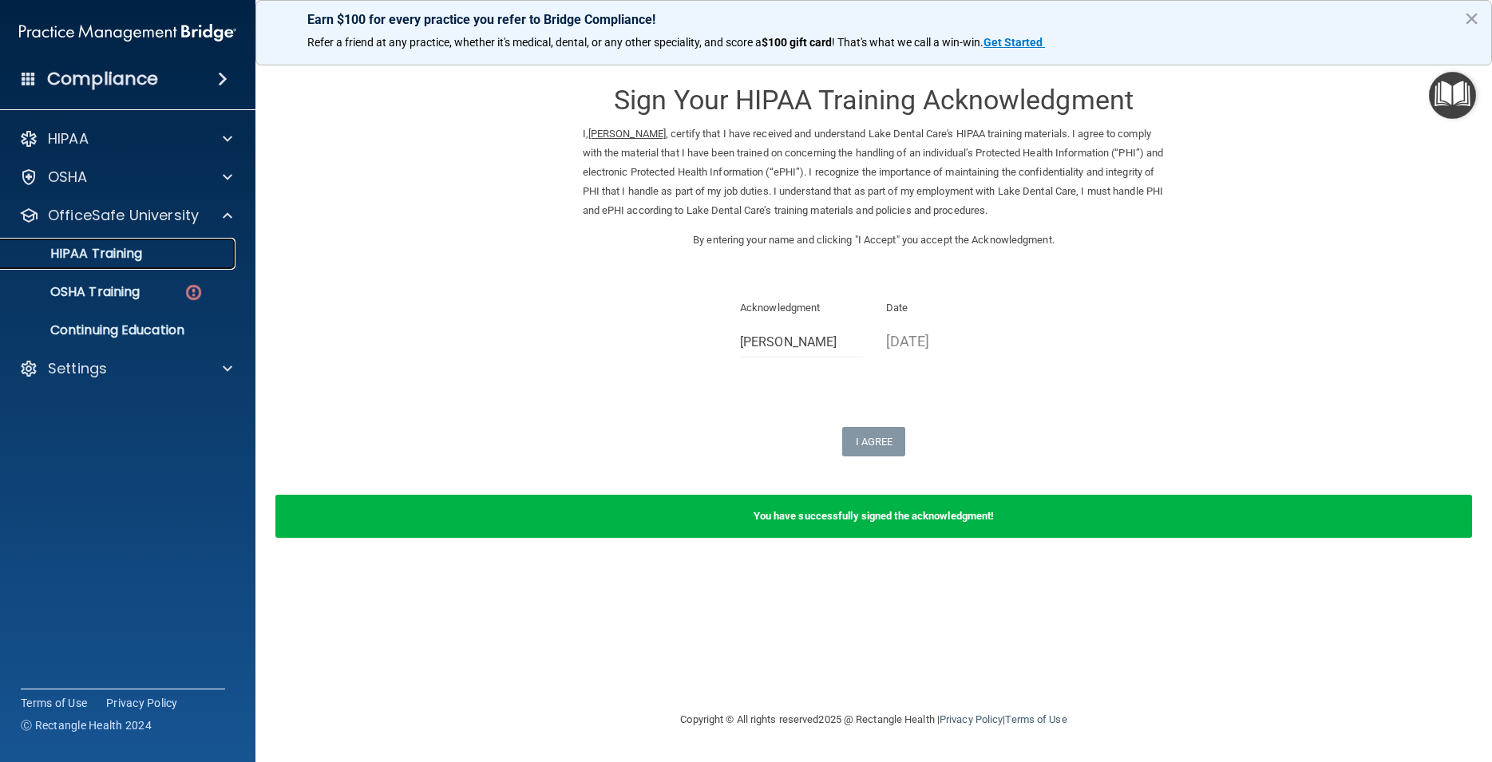
click at [127, 251] on p "HIPAA Training" at bounding box center [76, 254] width 132 height 16
